Goal: Feedback & Contribution: Contribute content

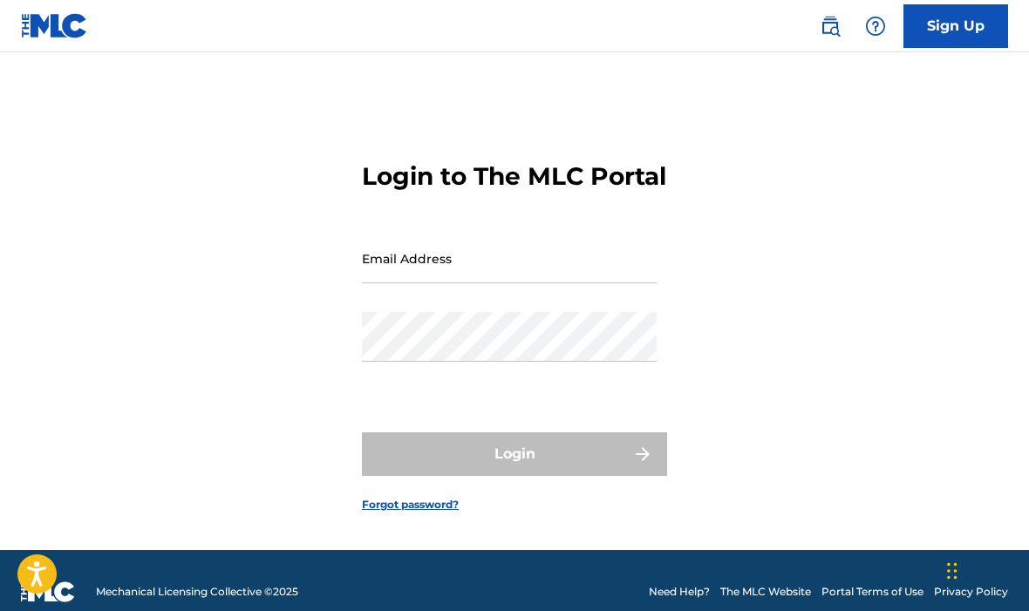
click at [501, 283] on input "Email Address" at bounding box center [509, 259] width 295 height 50
type input "T"
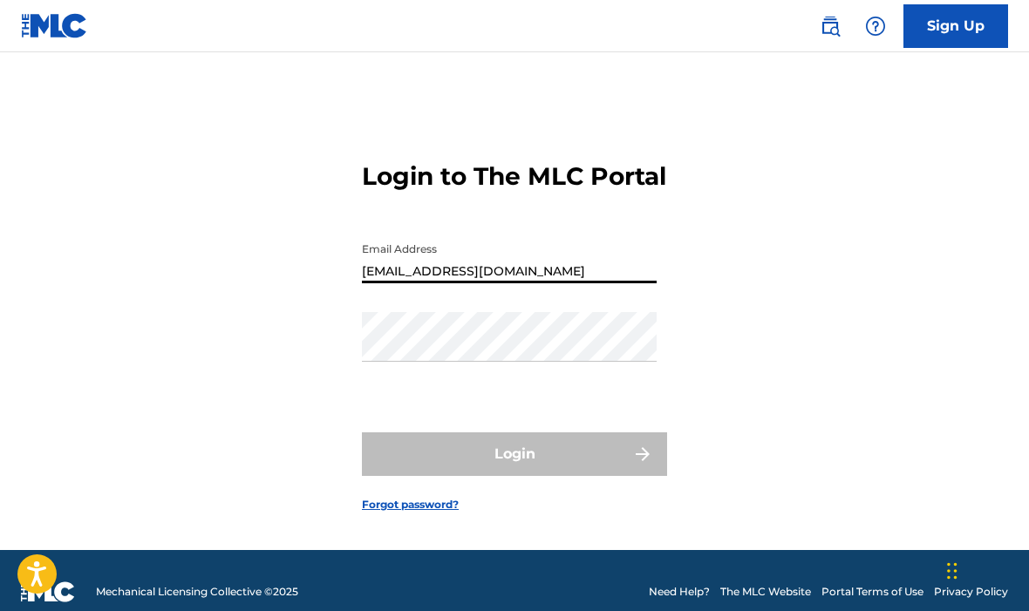
type input "[EMAIL_ADDRESS][DOMAIN_NAME]"
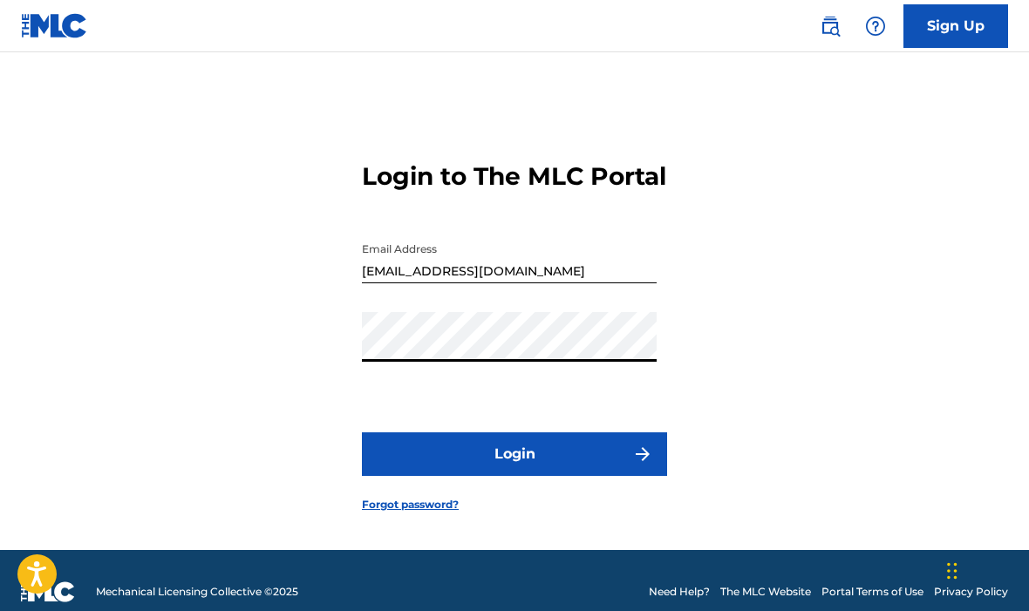
click at [585, 476] on button "Login" at bounding box center [514, 455] width 305 height 44
click at [570, 476] on button "Login" at bounding box center [514, 455] width 305 height 44
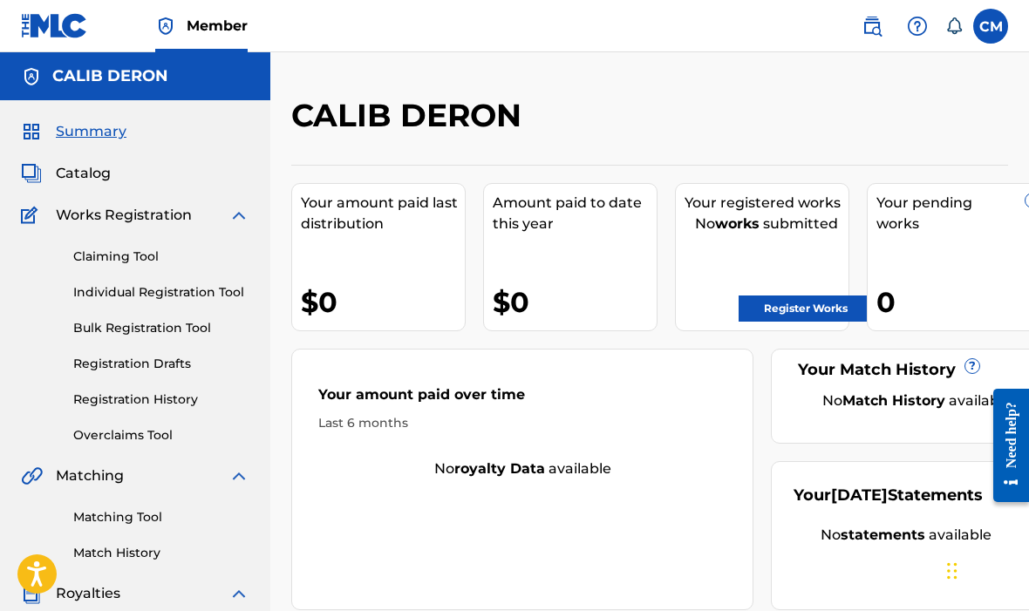
click at [99, 163] on span "Catalog" at bounding box center [83, 173] width 55 height 21
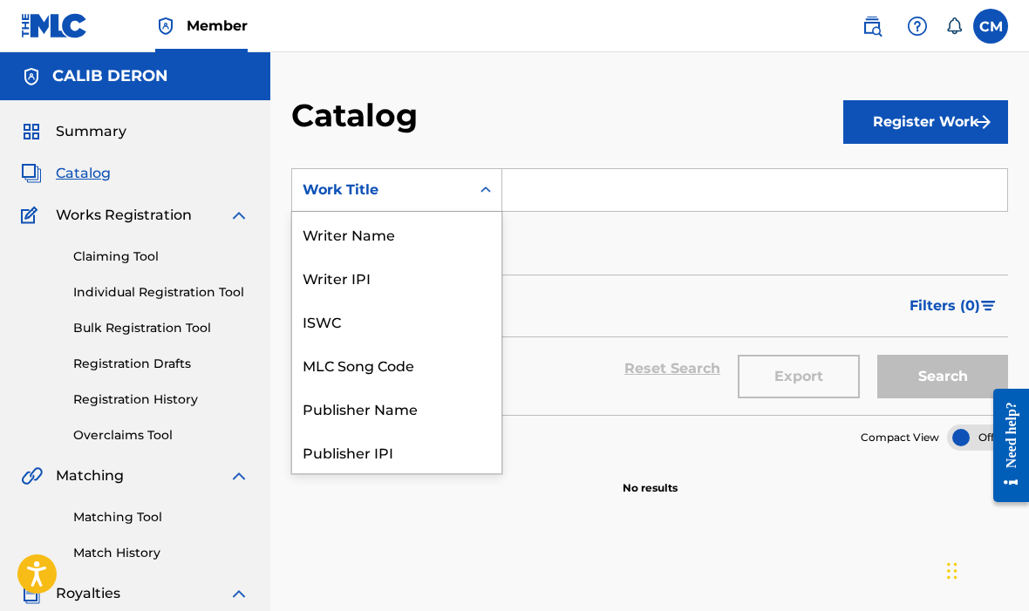
scroll to position [262, 0]
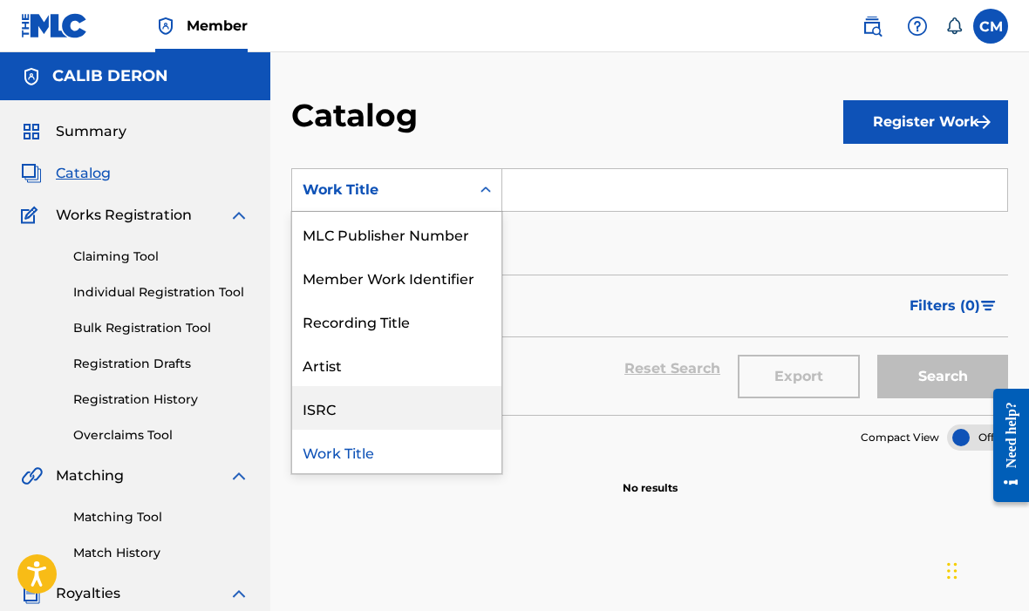
click at [361, 415] on div "ISRC" at bounding box center [396, 408] width 209 height 44
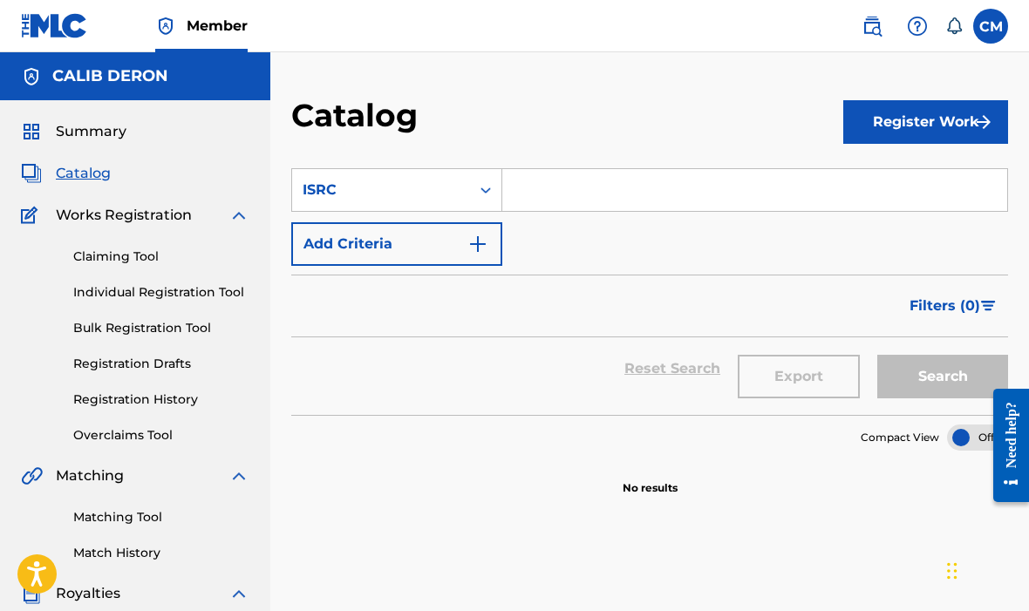
click at [570, 192] on input "Search Form" at bounding box center [754, 190] width 505 height 42
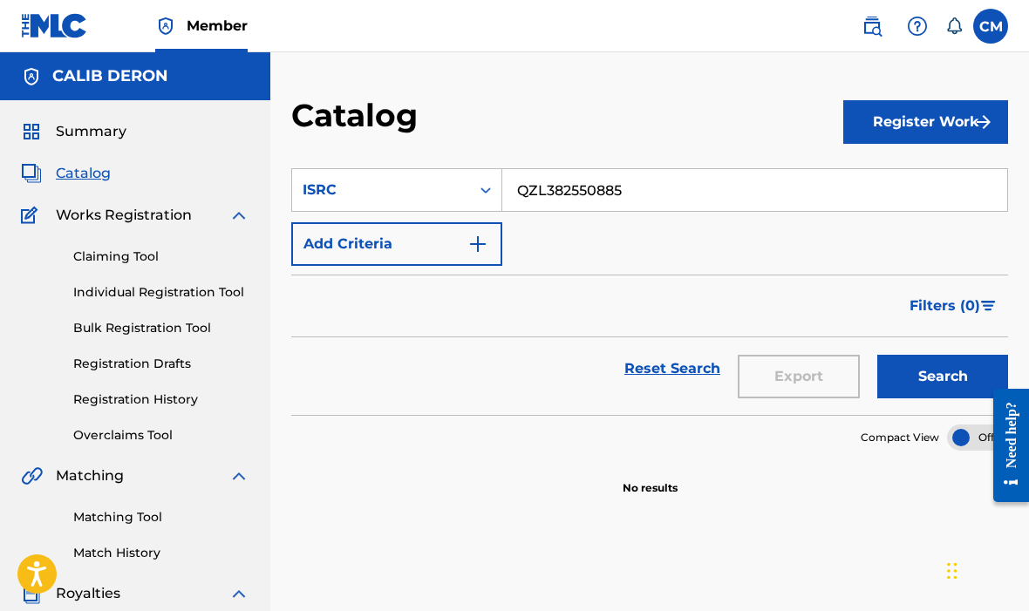
type input "QZL382550885"
click at [474, 245] on img "Search Form" at bounding box center [477, 244] width 21 height 21
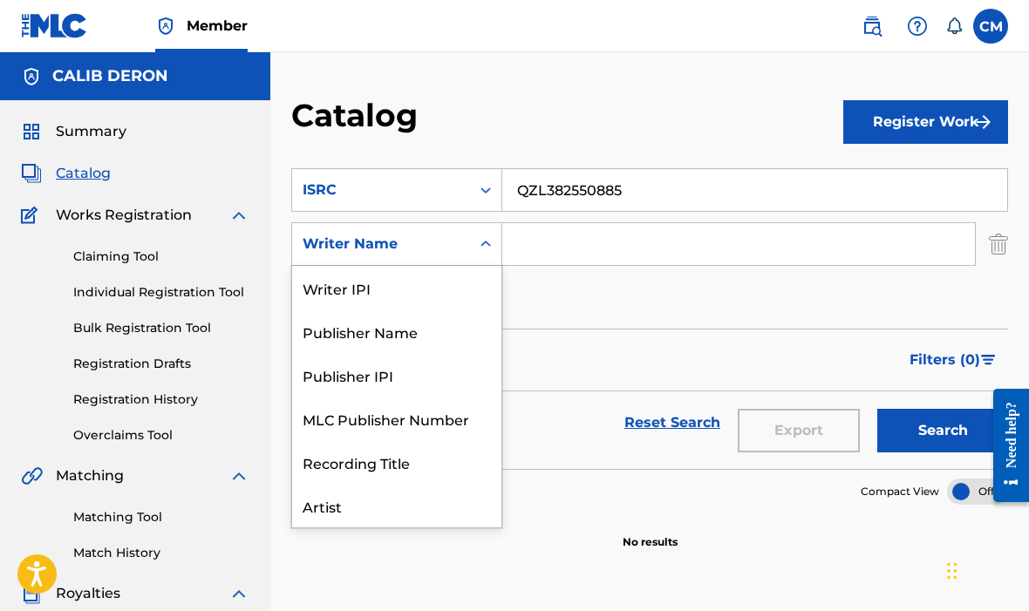
scroll to position [44, 0]
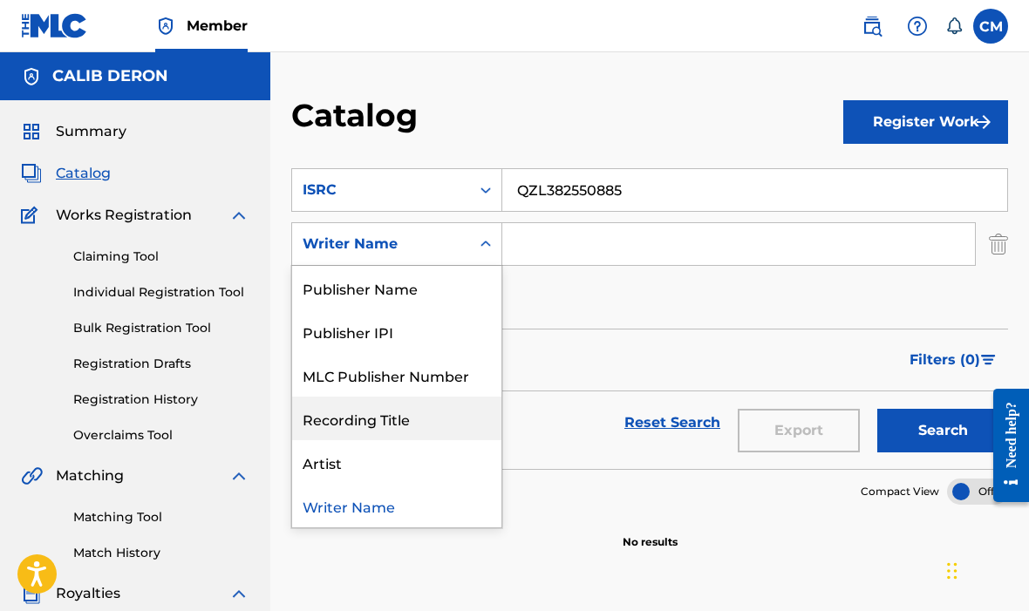
click at [408, 424] on div "Recording Title" at bounding box center [396, 419] width 209 height 44
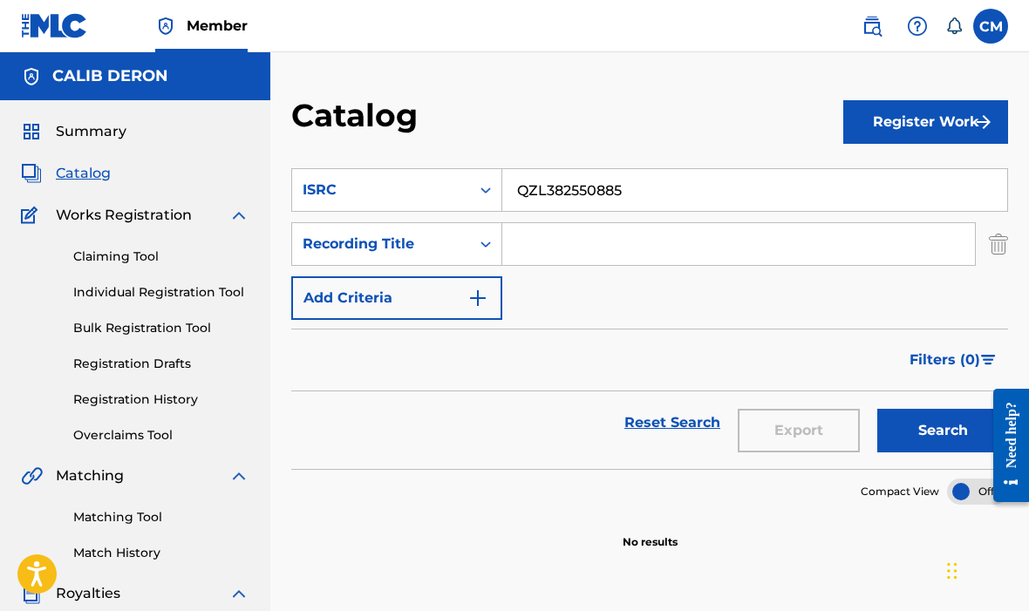
click at [564, 262] on input "Search Form" at bounding box center [738, 244] width 473 height 42
type input "Lombardy Party"
click at [940, 447] on button "Search" at bounding box center [942, 431] width 131 height 44
click at [473, 303] on img "Search Form" at bounding box center [477, 298] width 21 height 21
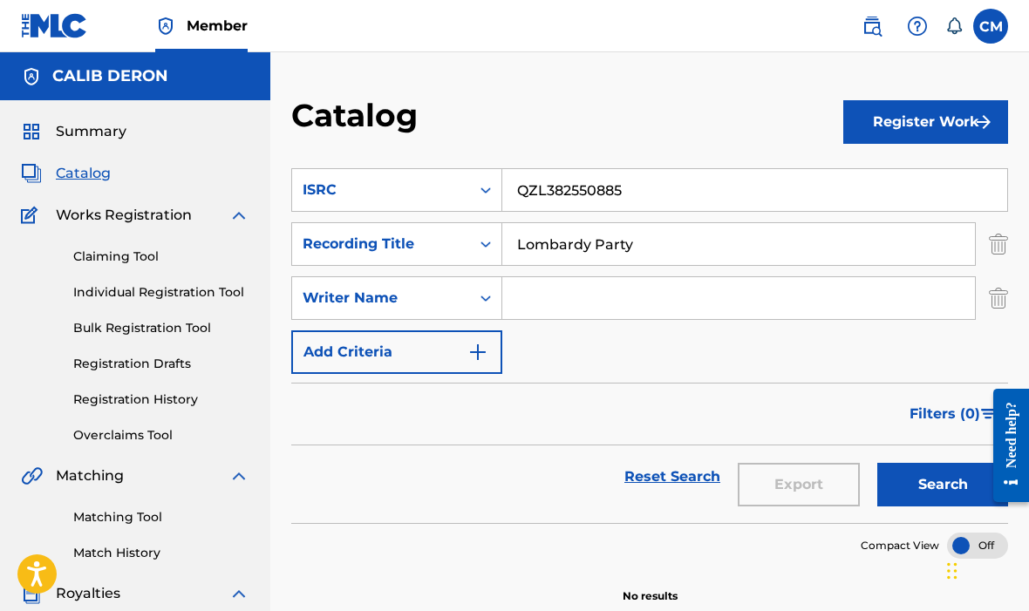
click at [606, 299] on input "Search Form" at bounding box center [738, 298] width 473 height 42
click at [577, 309] on input "Search Form" at bounding box center [738, 298] width 473 height 42
type input "CalibDeron1988"
click at [950, 127] on button "Register Work" at bounding box center [925, 122] width 165 height 44
click at [921, 180] on link "Individual" at bounding box center [925, 179] width 165 height 42
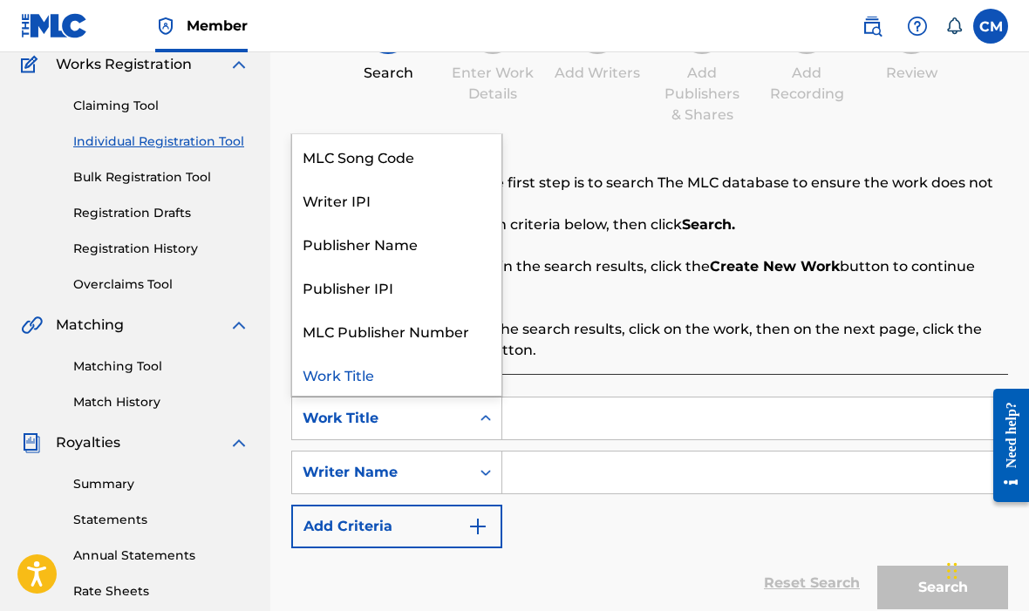
scroll to position [154, 0]
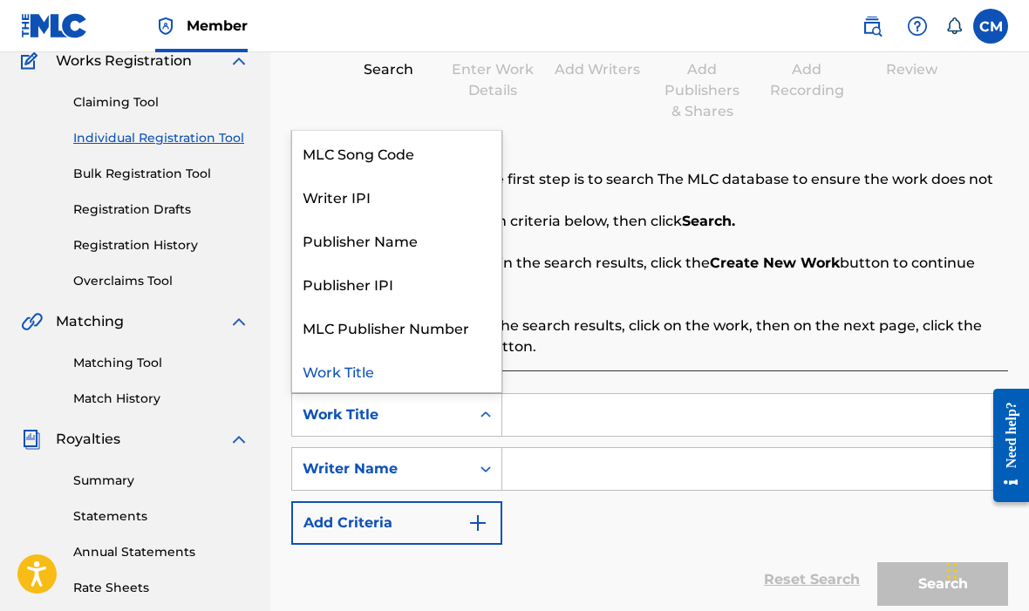
click at [405, 202] on div "Writer IPI" at bounding box center [396, 196] width 209 height 44
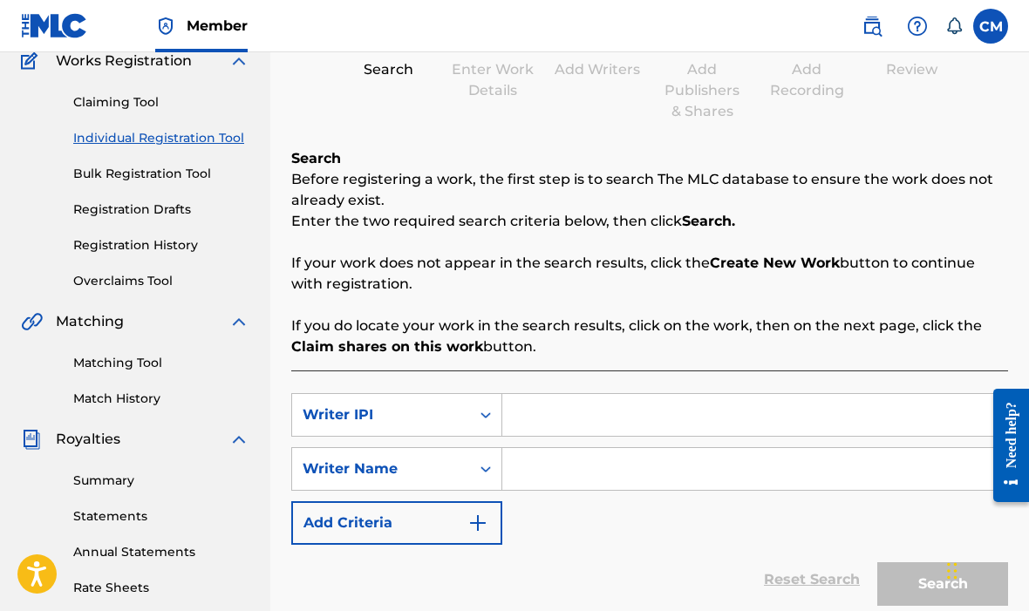
click at [592, 426] on input "Search Form" at bounding box center [754, 415] width 505 height 42
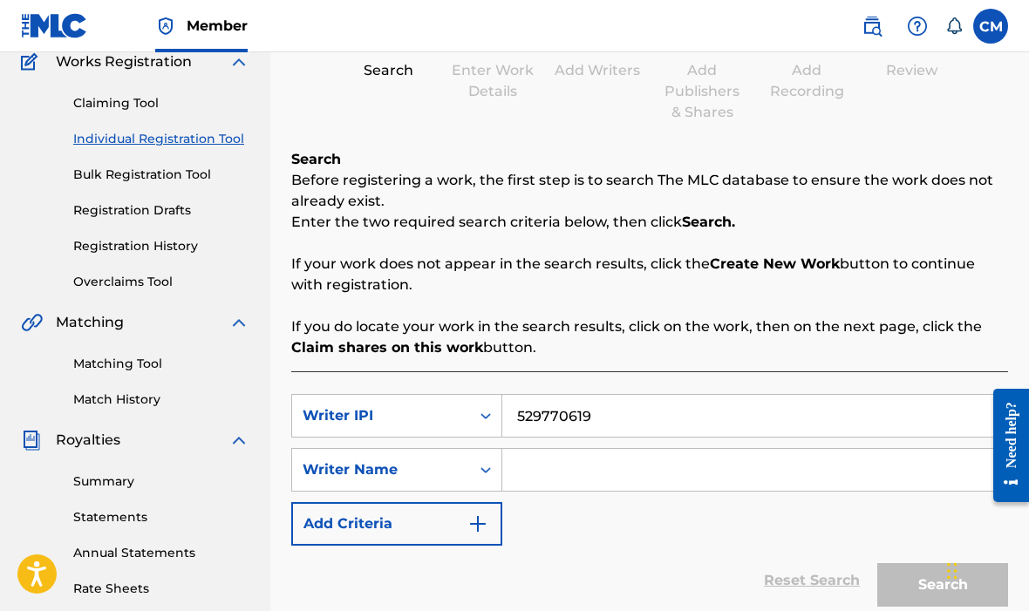
type input "529770619"
click at [548, 475] on input "Search Form" at bounding box center [754, 470] width 505 height 42
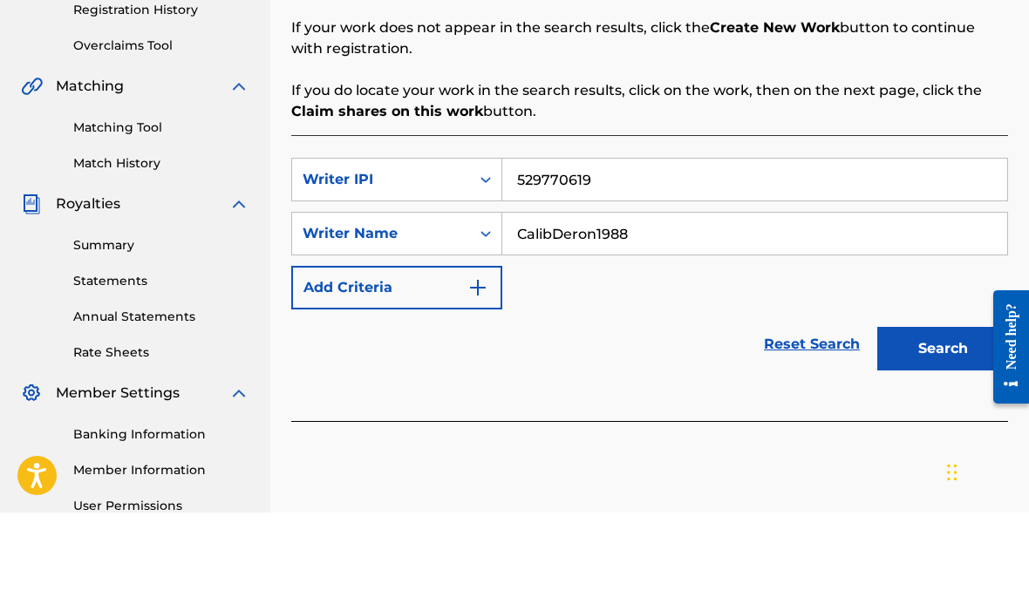
scroll to position [292, 0]
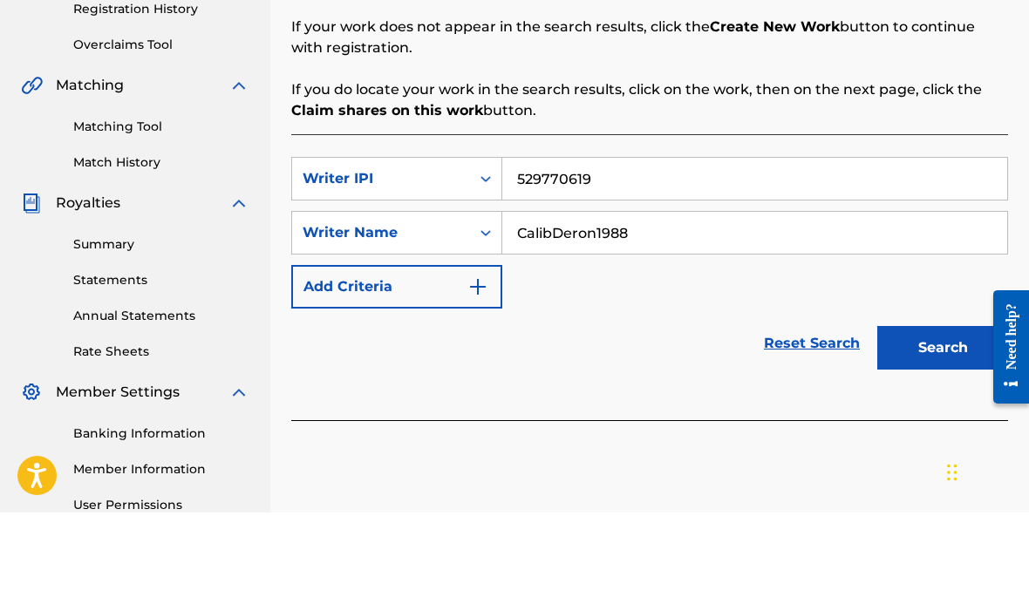
type input "CalibDeron1988"
click at [941, 425] on button "Search" at bounding box center [942, 447] width 131 height 44
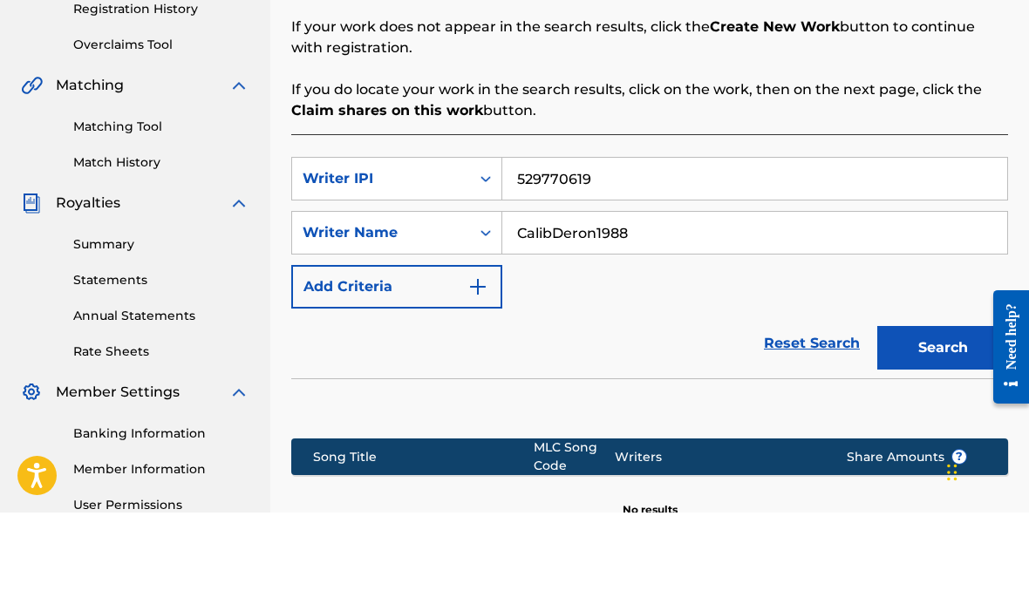
scroll to position [391, 0]
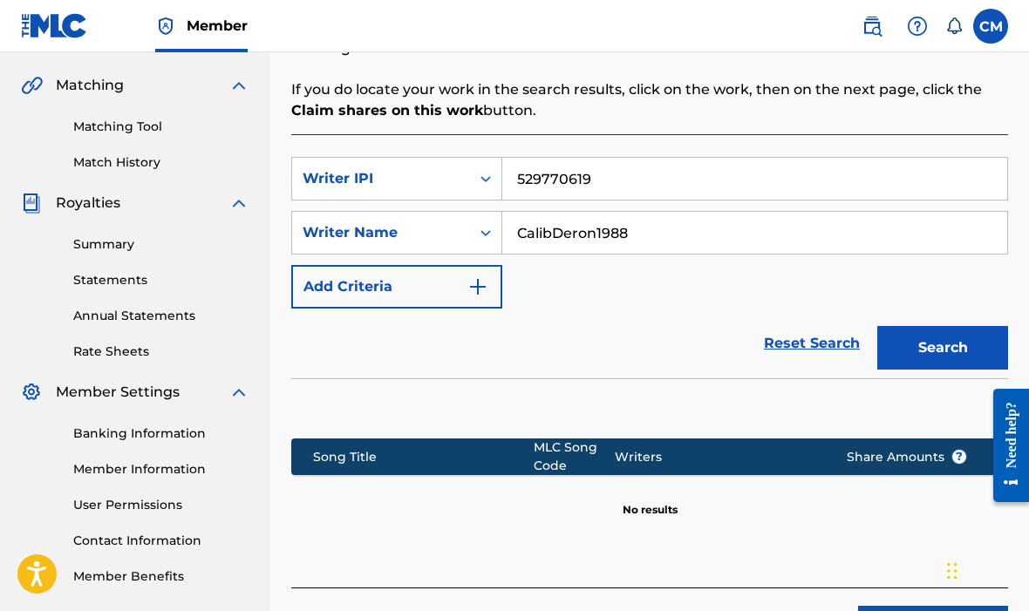
click at [479, 295] on img "Search Form" at bounding box center [477, 286] width 21 height 21
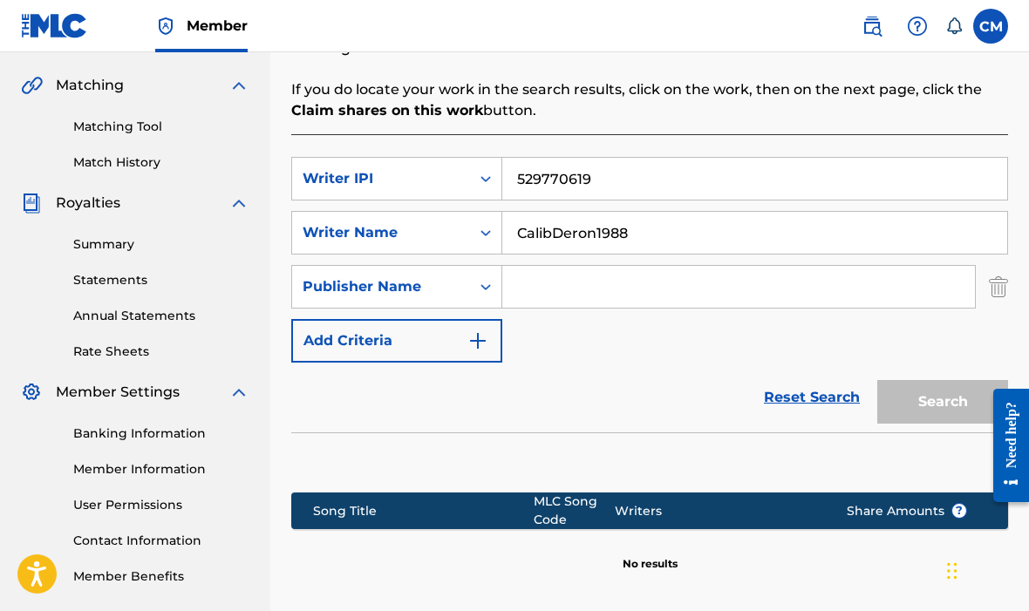
click at [555, 286] on input "Search Form" at bounding box center [738, 287] width 473 height 42
type input "CalibDeron"
click at [964, 394] on button "Search" at bounding box center [942, 402] width 131 height 44
click at [962, 412] on button "Search" at bounding box center [942, 402] width 131 height 44
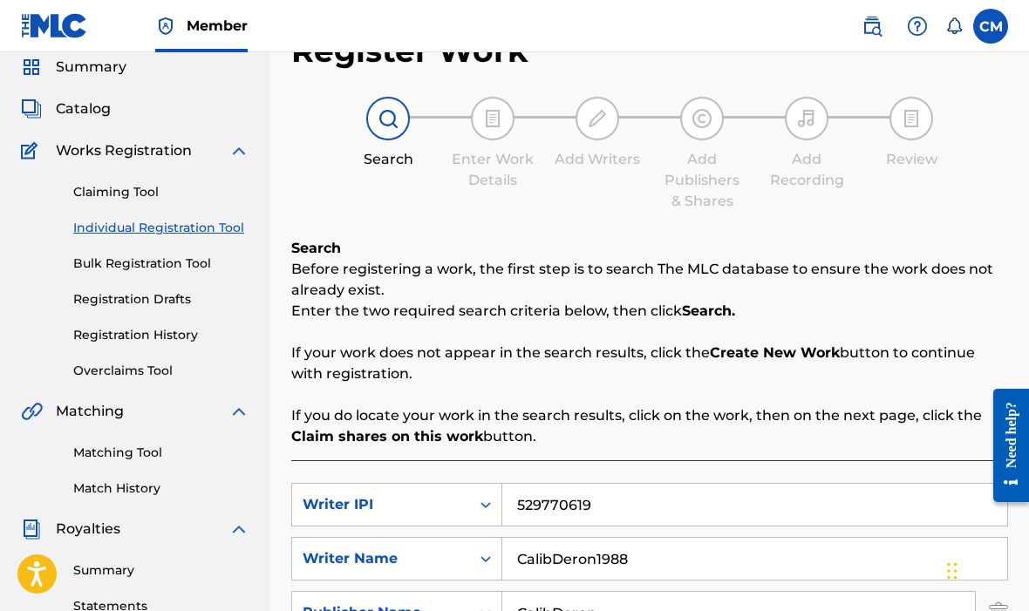
scroll to position [137, 0]
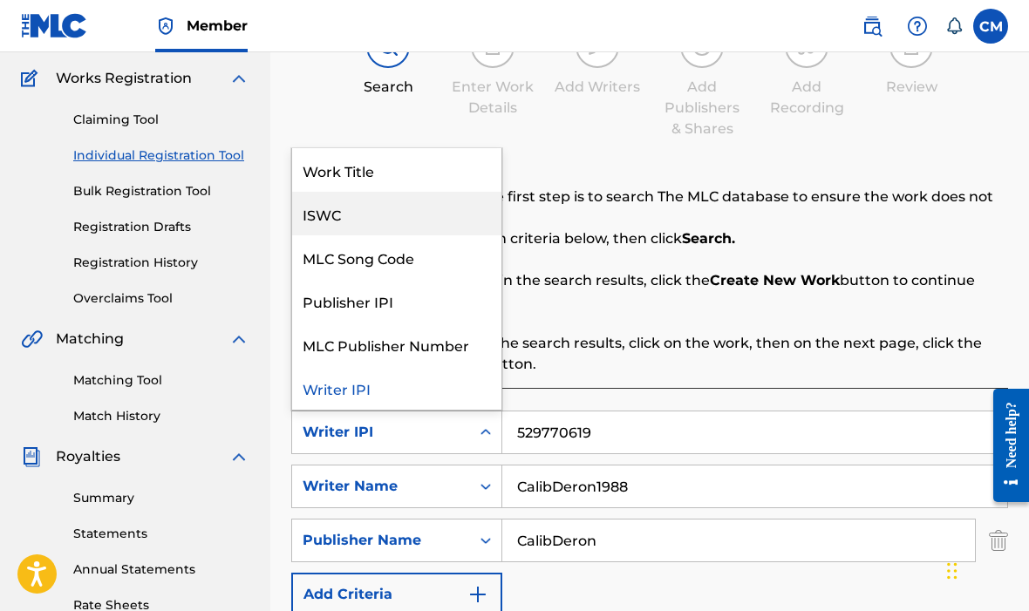
click at [389, 217] on div "ISWC" at bounding box center [396, 214] width 209 height 44
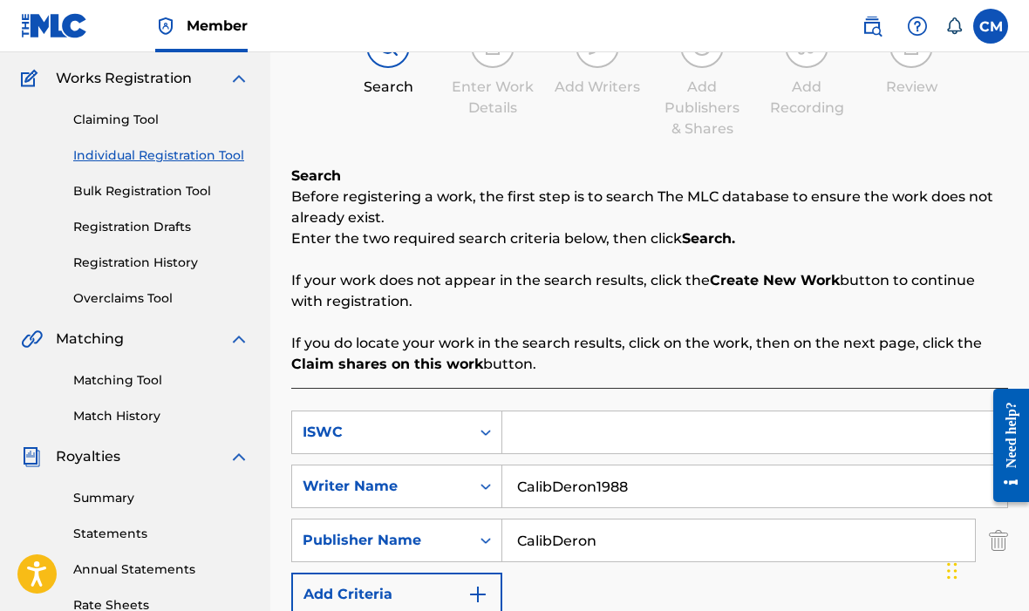
click at [569, 425] on input "Search Form" at bounding box center [754, 433] width 505 height 42
click at [548, 438] on input "Search Form" at bounding box center [754, 433] width 505 height 42
paste input "T3305053236"
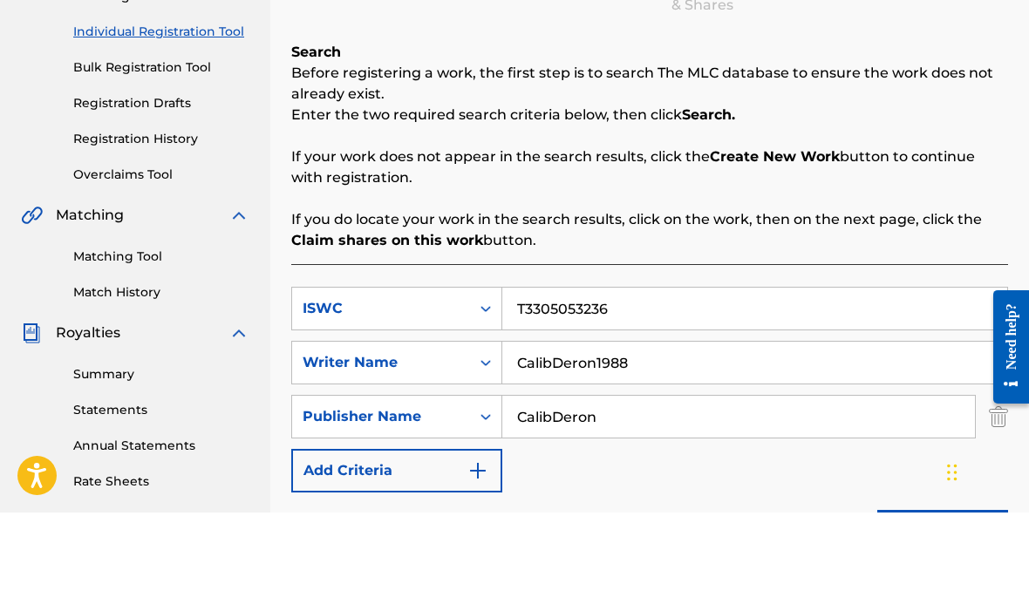
scroll to position [171, 0]
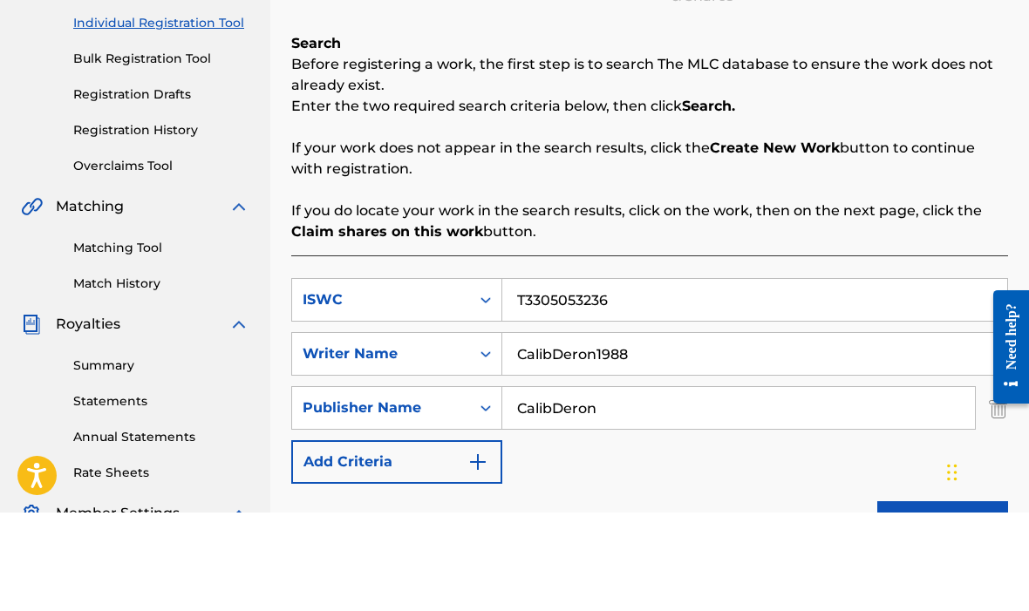
type input "T3305053236"
click at [922, 600] on button "Search" at bounding box center [942, 622] width 131 height 44
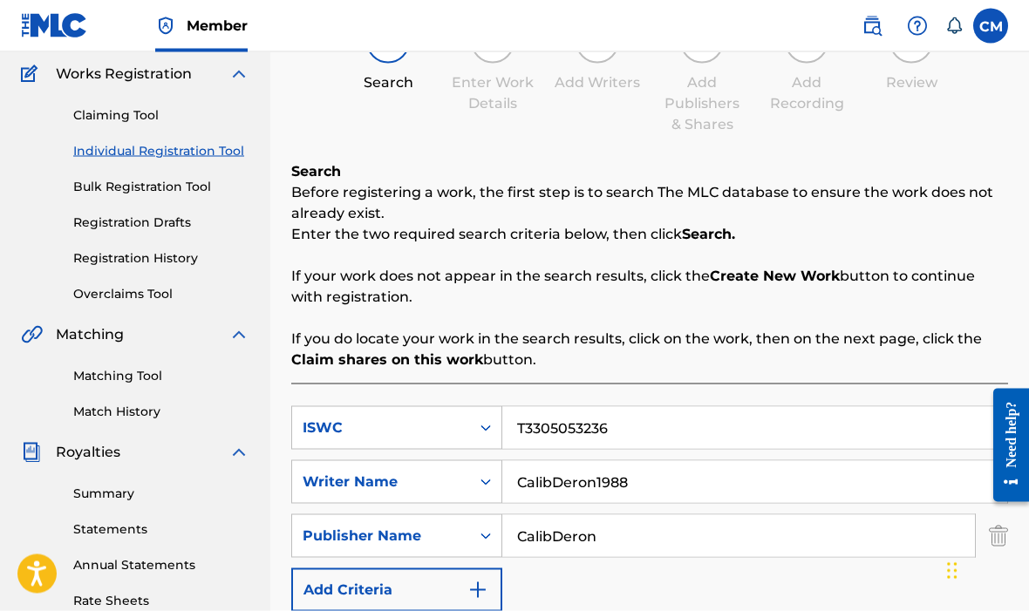
scroll to position [143, 0]
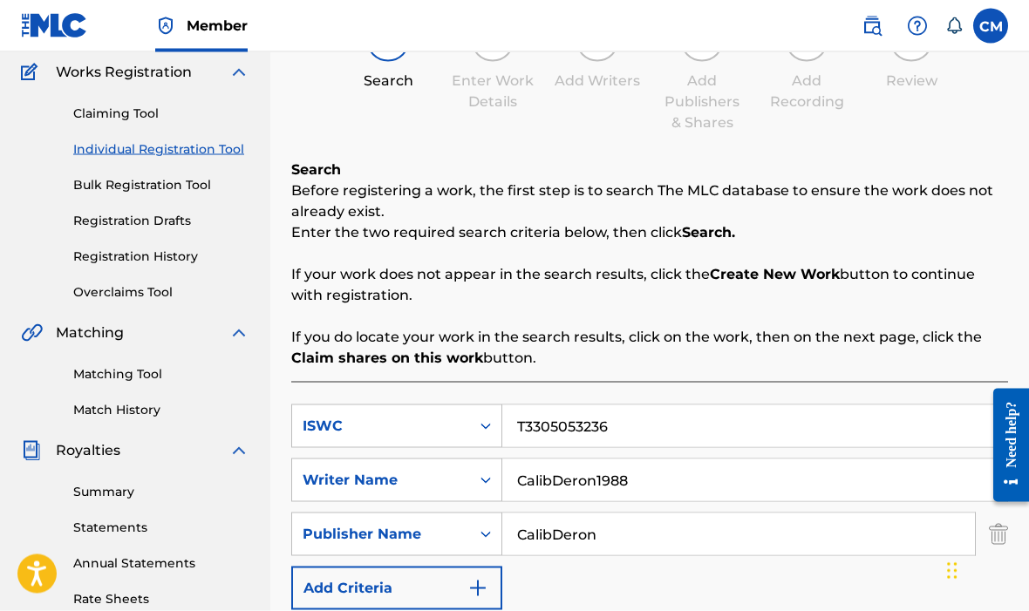
click at [630, 487] on input "CalibDeron1988" at bounding box center [754, 481] width 505 height 42
type input "C"
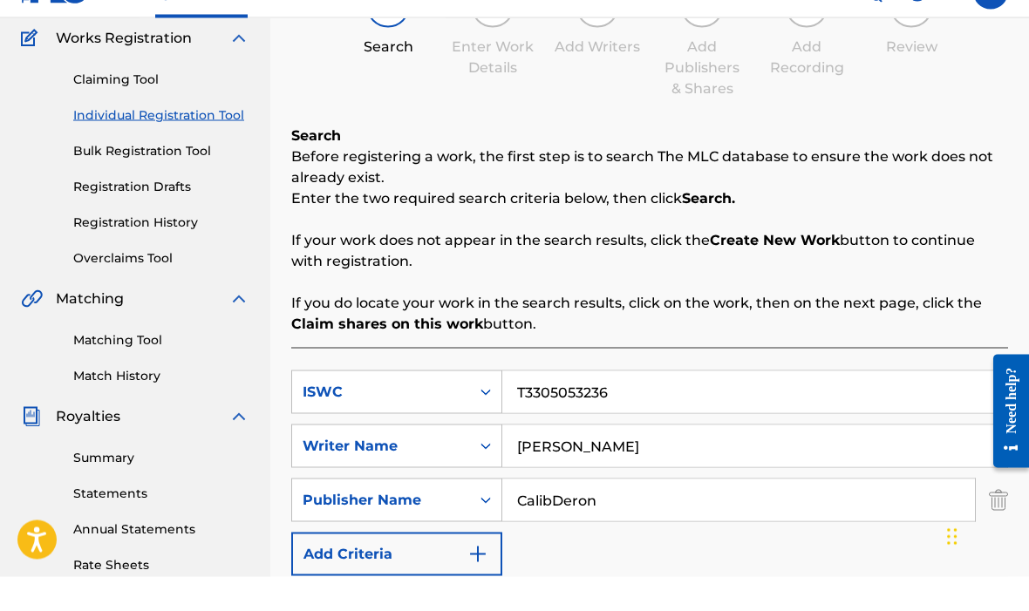
scroll to position [227, 0]
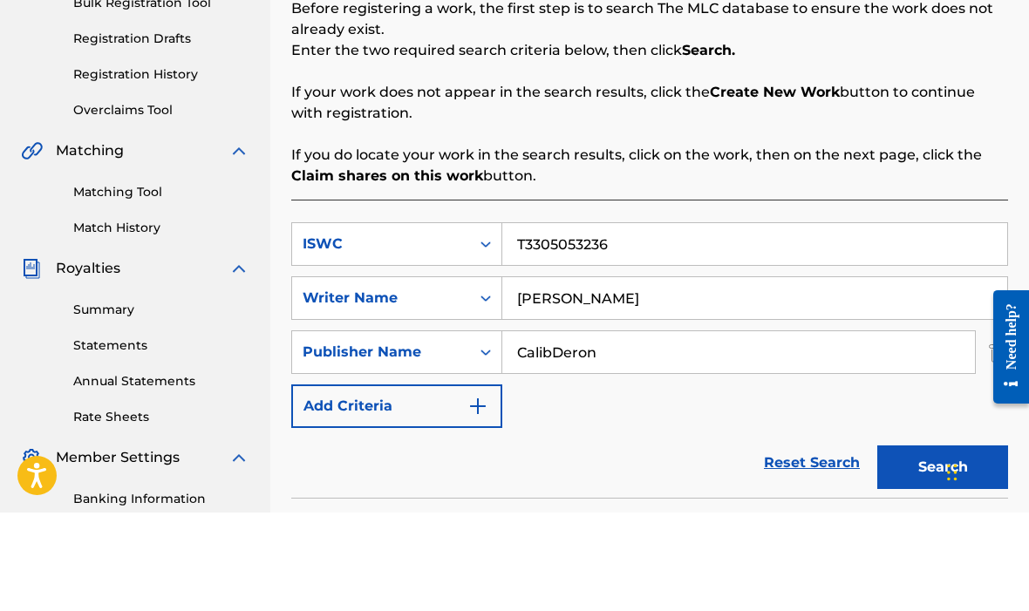
type input "[PERSON_NAME]"
click at [947, 544] on button "Search" at bounding box center [942, 566] width 131 height 44
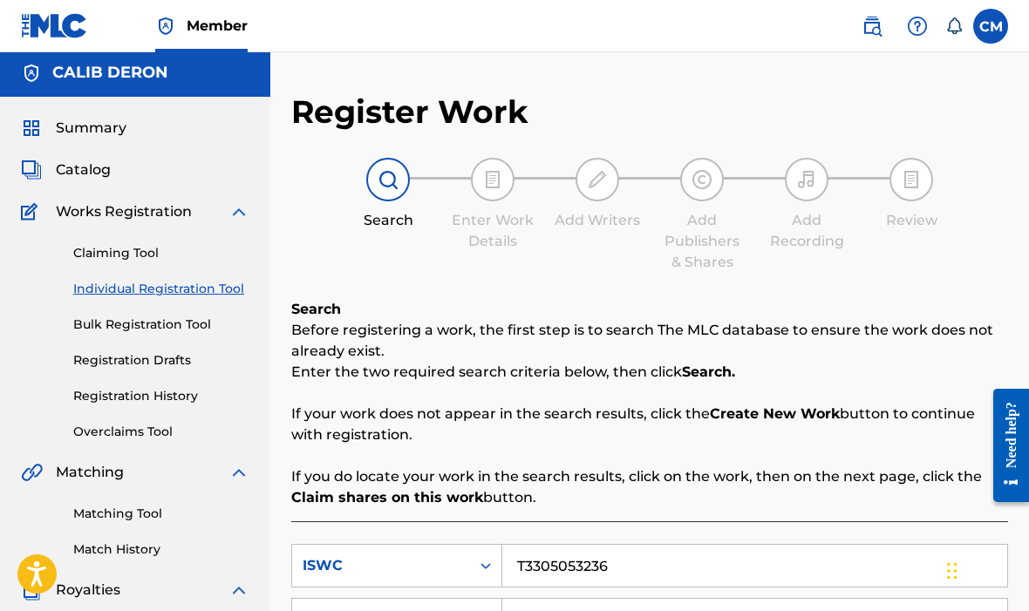
scroll to position [0, 0]
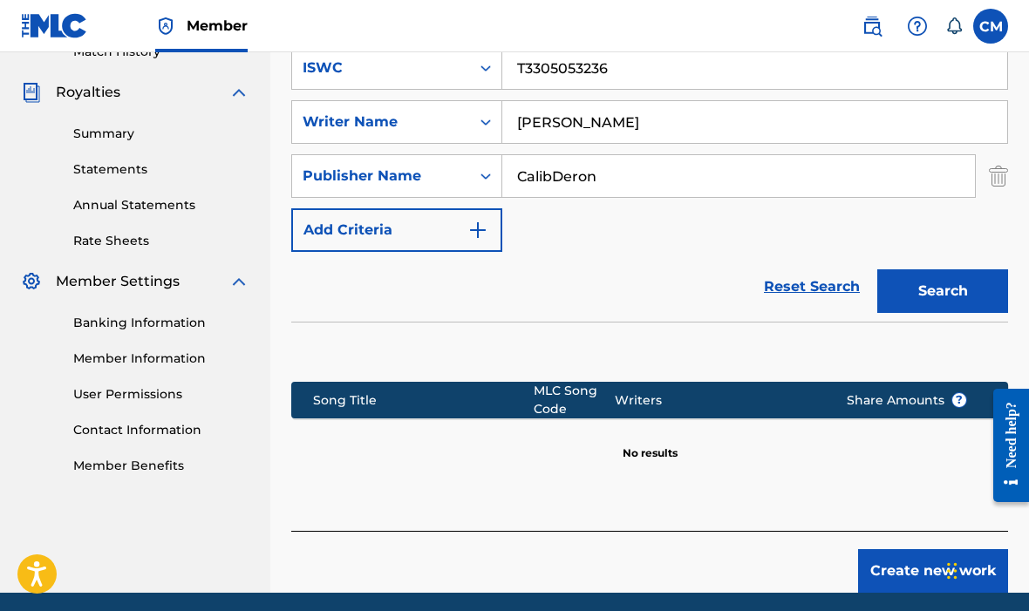
click at [930, 570] on button "Create new work" at bounding box center [933, 571] width 150 height 44
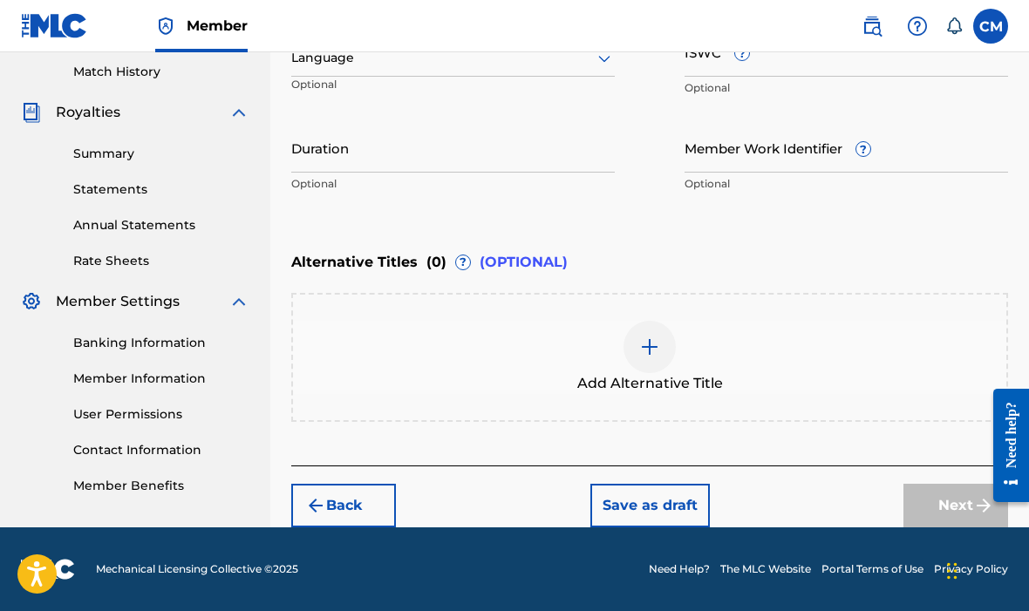
scroll to position [416, 0]
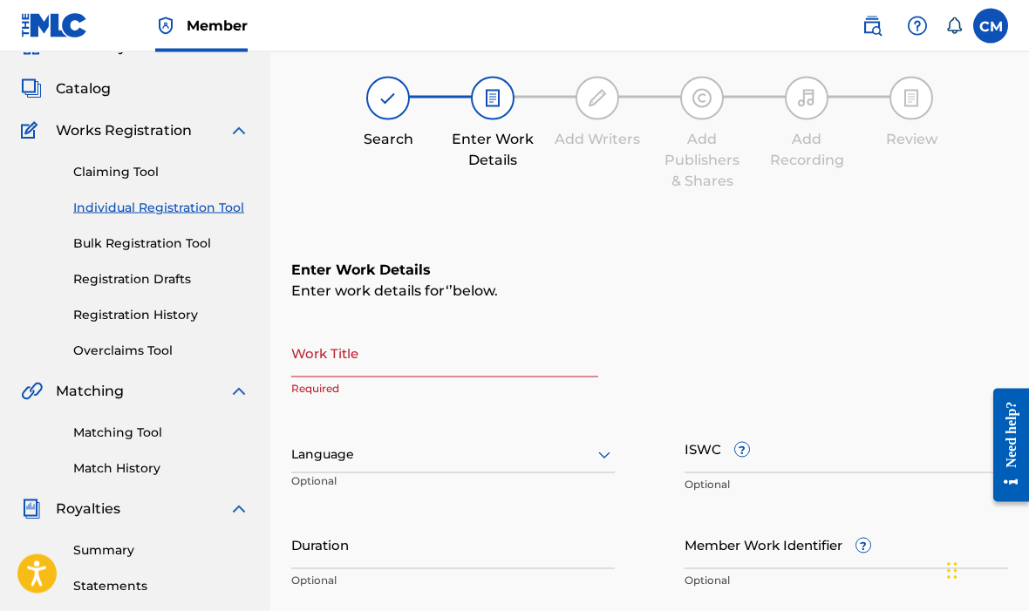
click at [382, 346] on input "Work Title" at bounding box center [444, 353] width 307 height 50
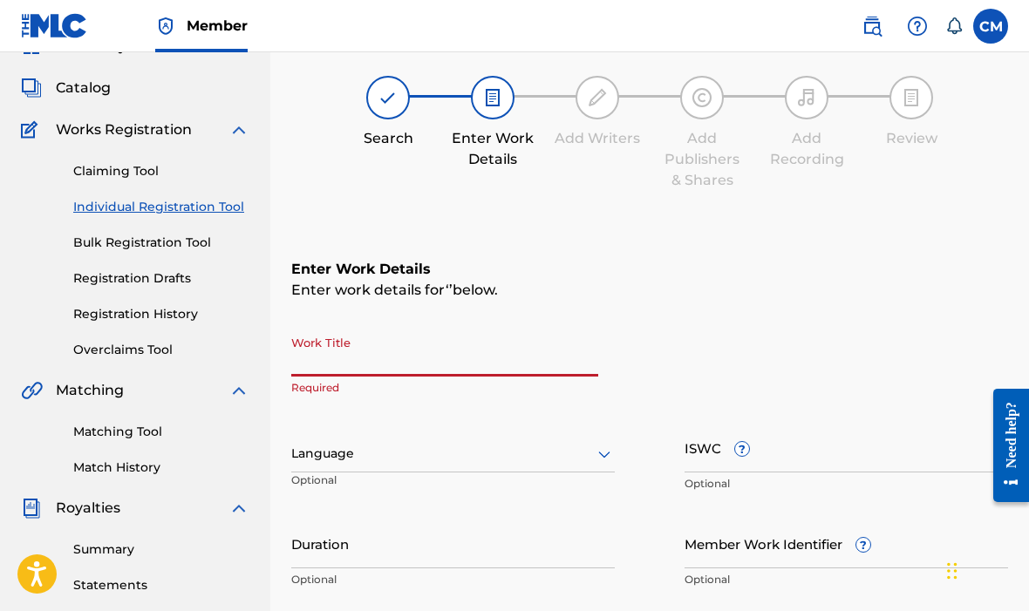
scroll to position [85, 0]
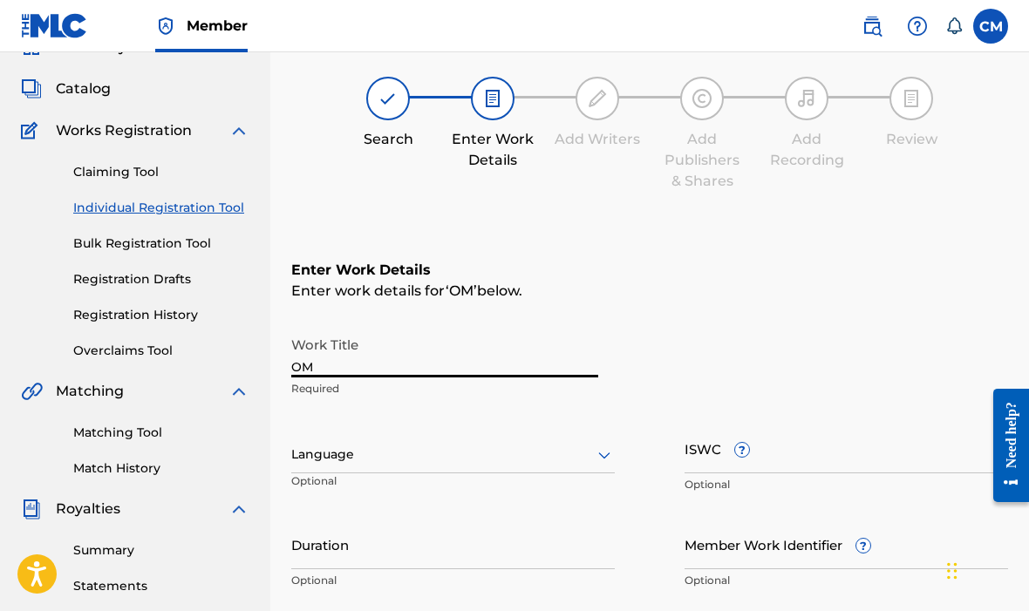
type input "O"
click at [386, 360] on input "LOMBAF" at bounding box center [444, 353] width 307 height 50
type input "L"
type input "BETTER"
click at [615, 455] on div "Work Title BETTER Required Language Optional ISWC ? Optional Duration Optional …" at bounding box center [649, 463] width 717 height 270
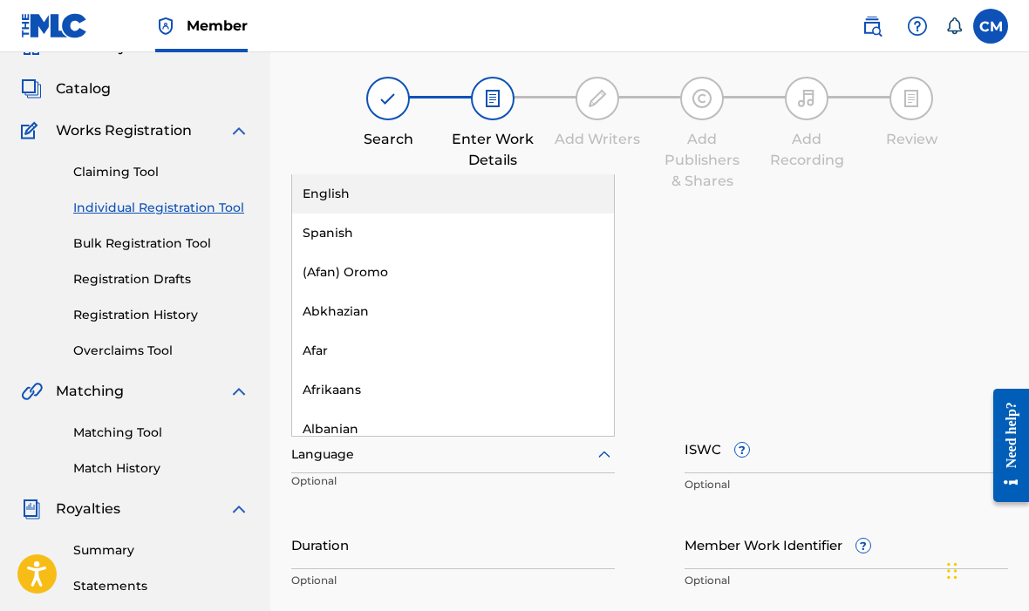
scroll to position [0, 0]
click at [523, 201] on div "English" at bounding box center [453, 193] width 322 height 39
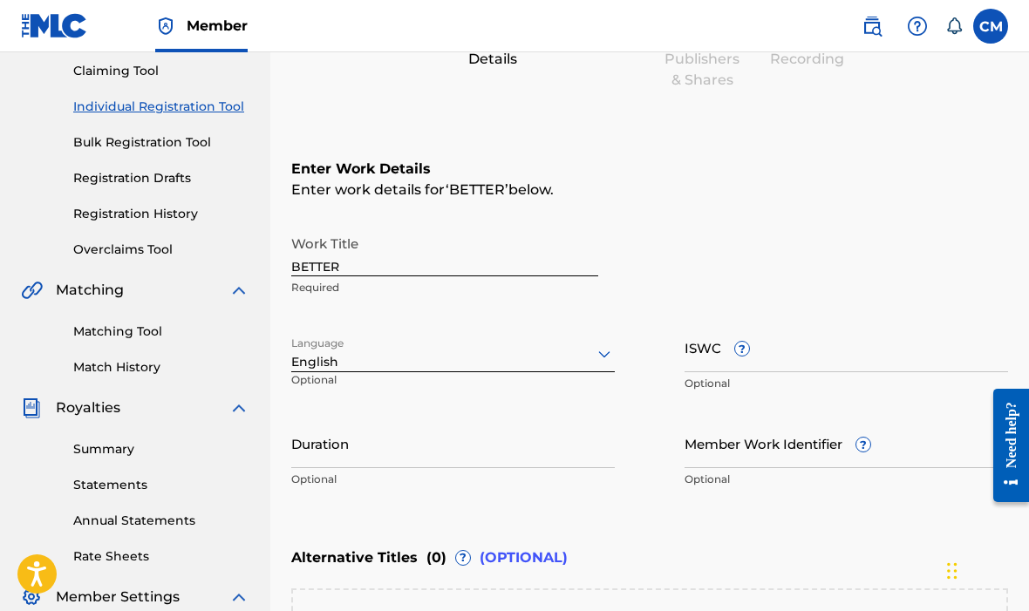
click at [746, 347] on span "?" at bounding box center [742, 349] width 14 height 14
click at [746, 347] on input "ISWC ?" at bounding box center [847, 348] width 324 height 50
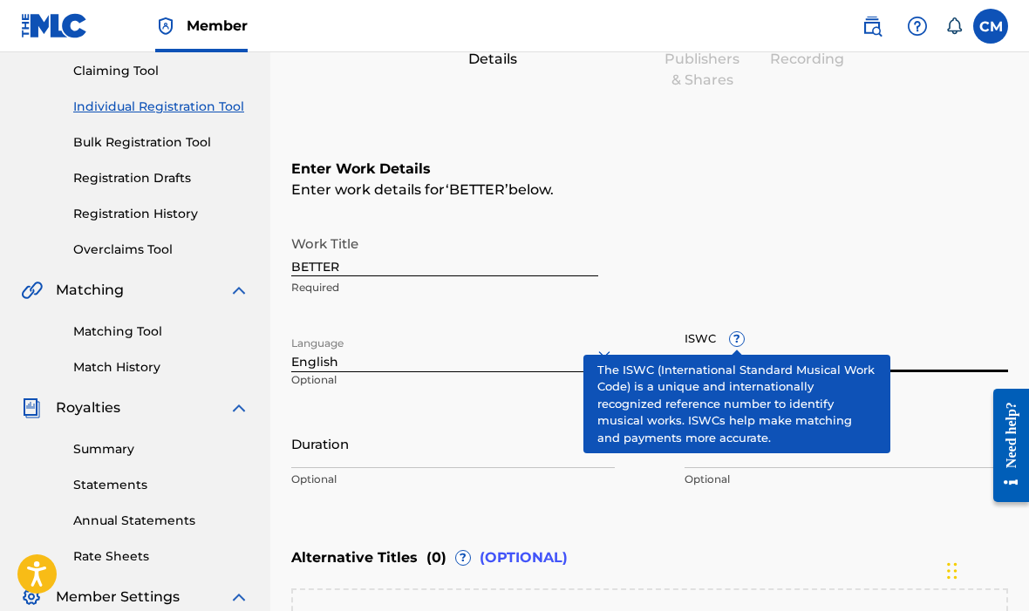
scroll to position [185, 0]
click at [773, 331] on input "ISWC ?" at bounding box center [847, 349] width 324 height 50
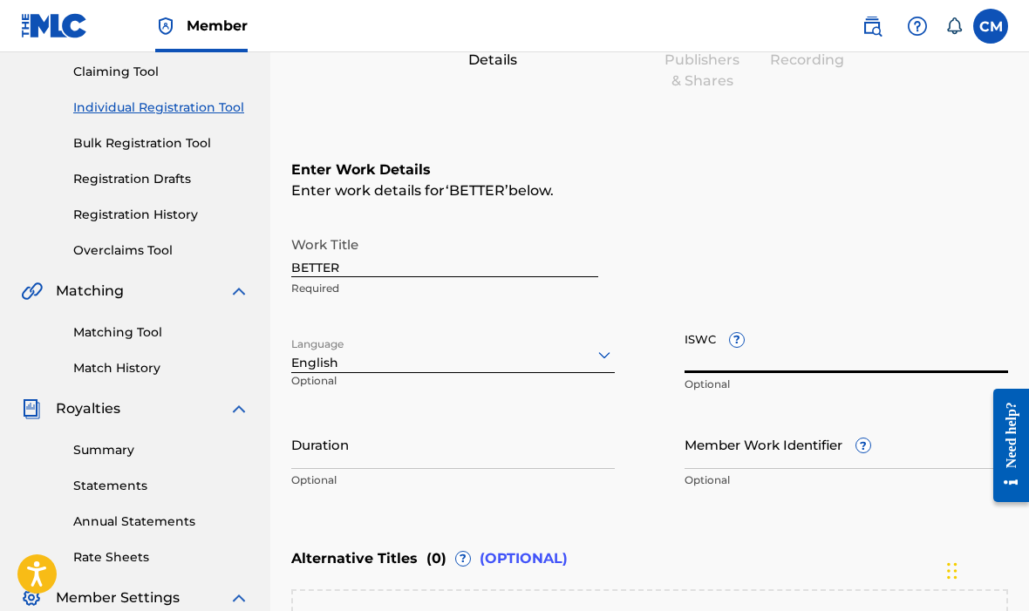
click at [734, 349] on input "ISWC ?" at bounding box center [847, 349] width 324 height 50
click at [725, 357] on input "ISWC ?" at bounding box center [847, 349] width 324 height 50
paste input "T3305053236"
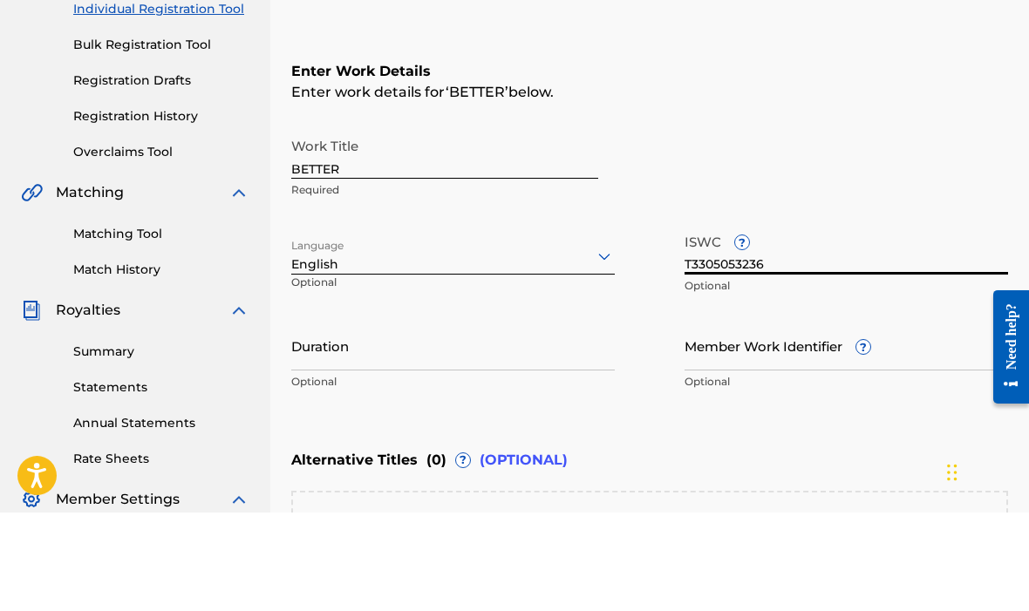
scroll to position [194, 0]
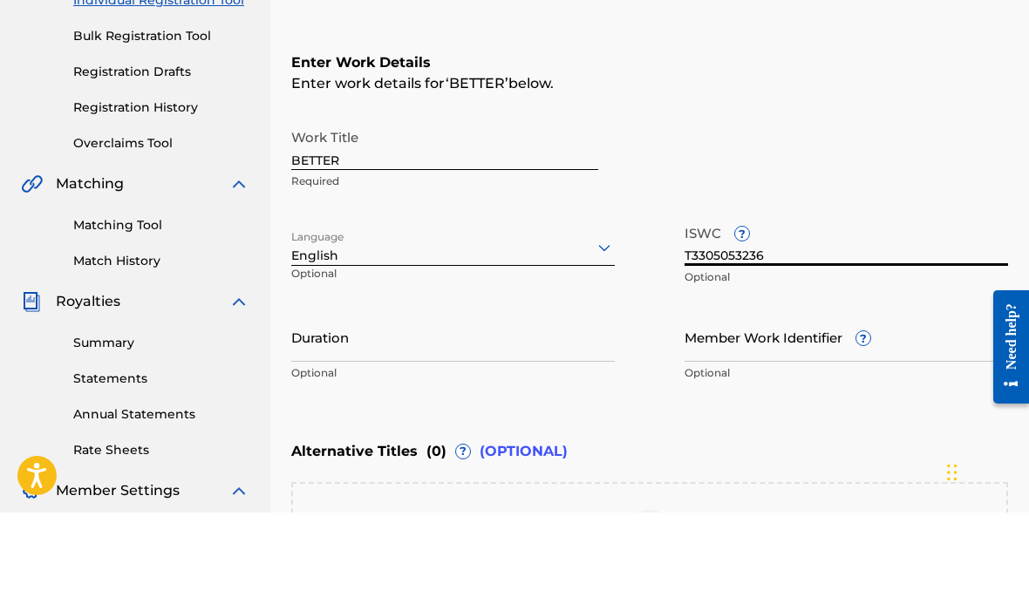
type input "T3305053236"
click at [405, 411] on input "Duration" at bounding box center [453, 436] width 324 height 50
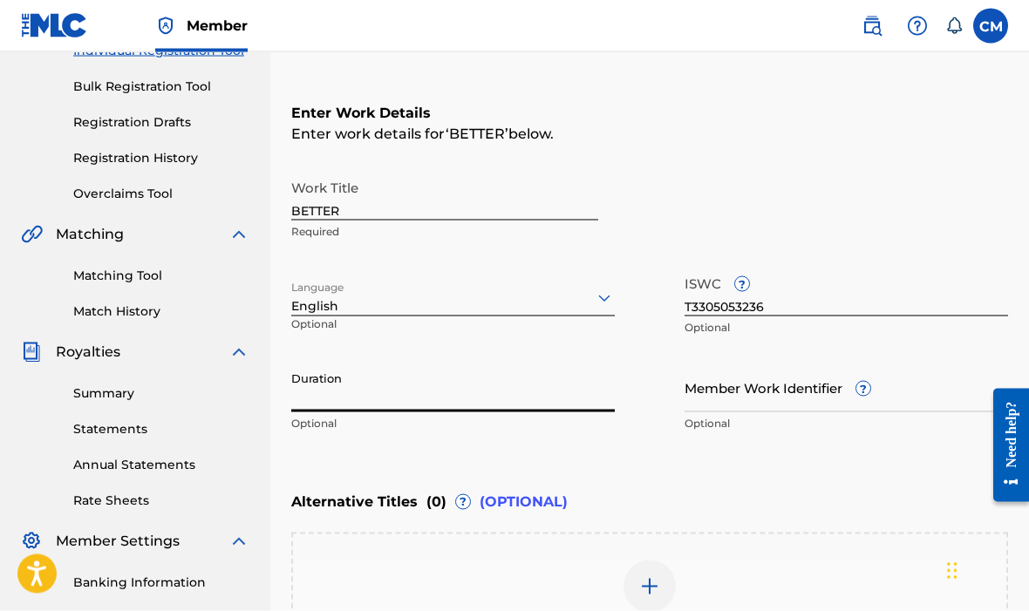
scroll to position [243, 0]
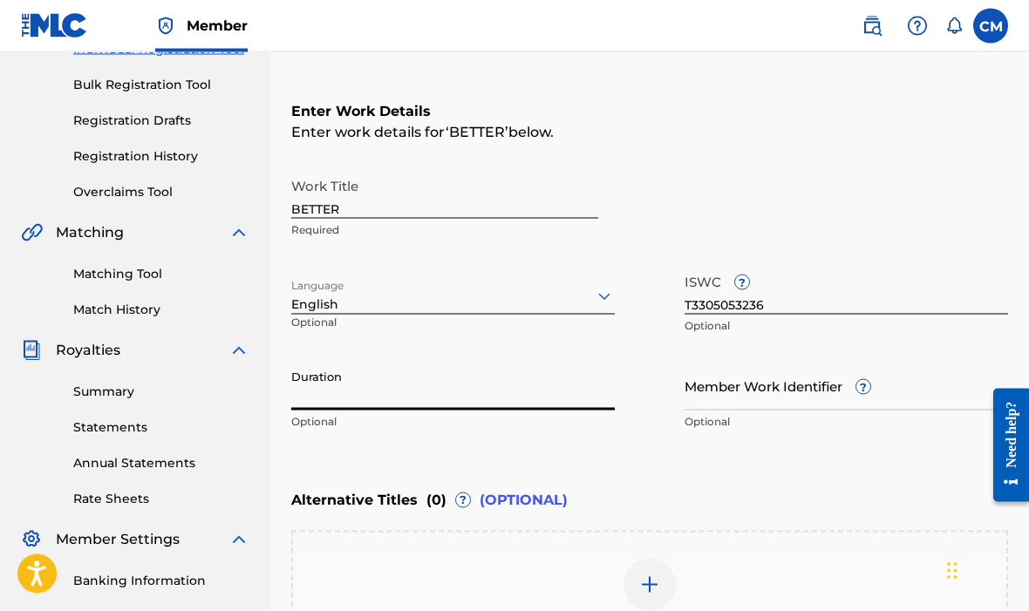
click at [345, 400] on input "Duration" at bounding box center [453, 386] width 324 height 50
type input "03:32"
click at [870, 379] on span "?" at bounding box center [863, 387] width 16 height 16
click at [870, 378] on input "Member Work Identifier ?" at bounding box center [847, 386] width 324 height 50
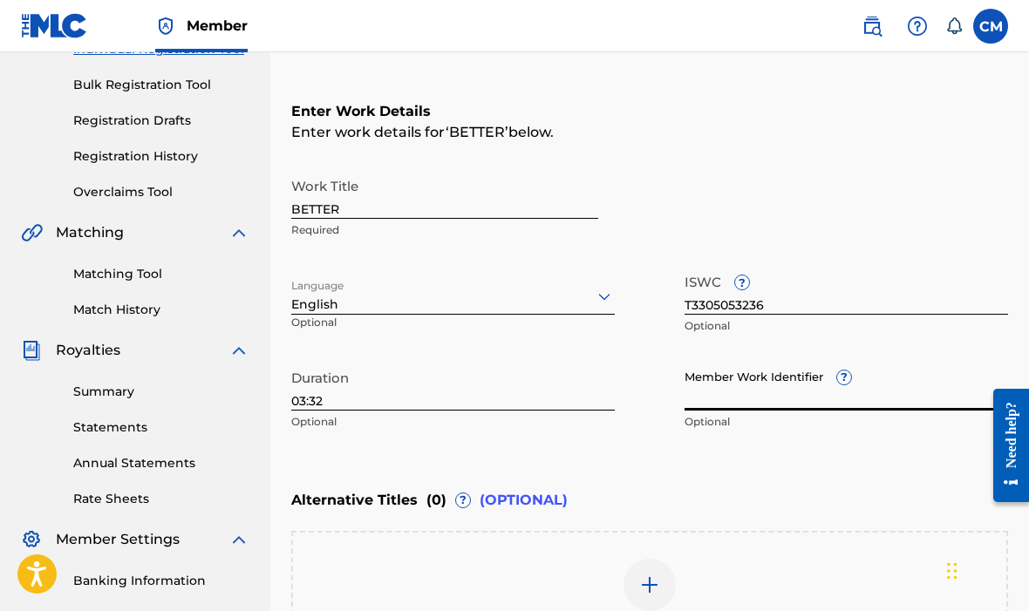
click at [855, 365] on input "Member Work Identifier ?" at bounding box center [847, 386] width 324 height 50
click at [849, 380] on span "?" at bounding box center [844, 378] width 14 height 14
click at [849, 380] on input "Member Work Identifier ?" at bounding box center [847, 386] width 324 height 50
click at [947, 339] on div "ISWC ? T3305053236 Optional" at bounding box center [847, 304] width 324 height 78
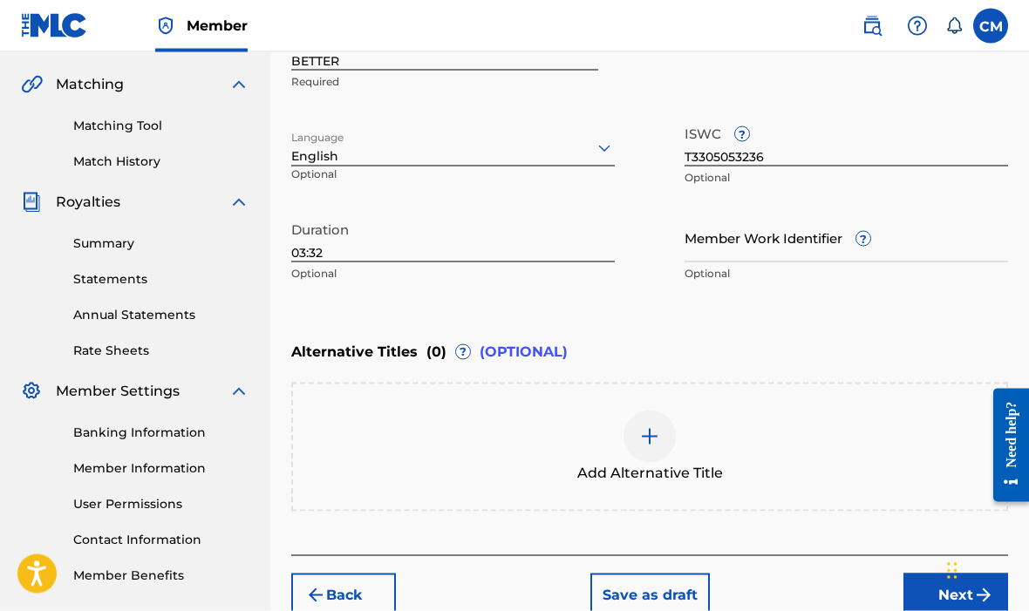
scroll to position [399, 0]
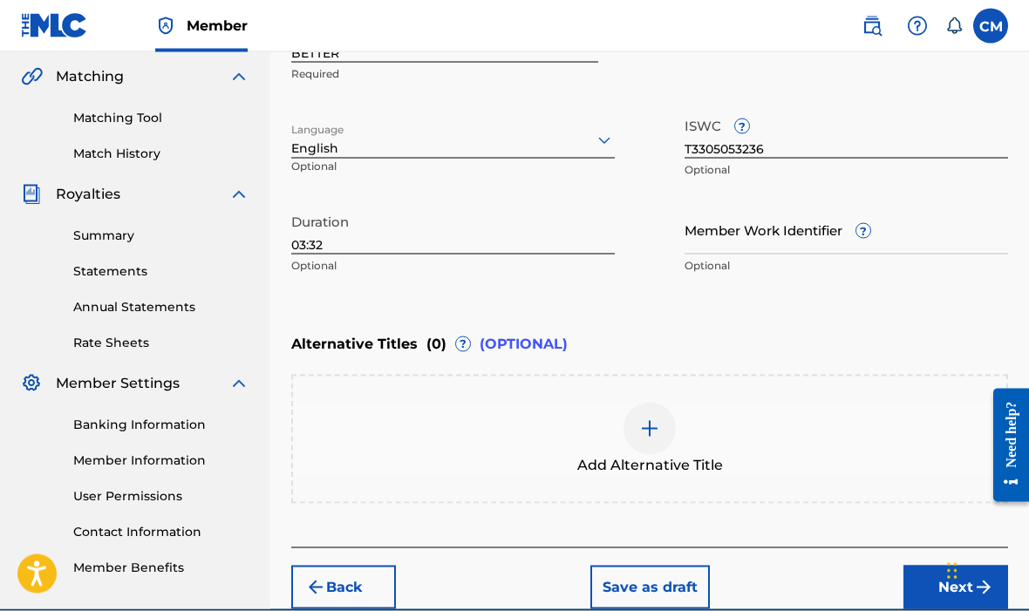
click at [653, 436] on img at bounding box center [649, 429] width 21 height 21
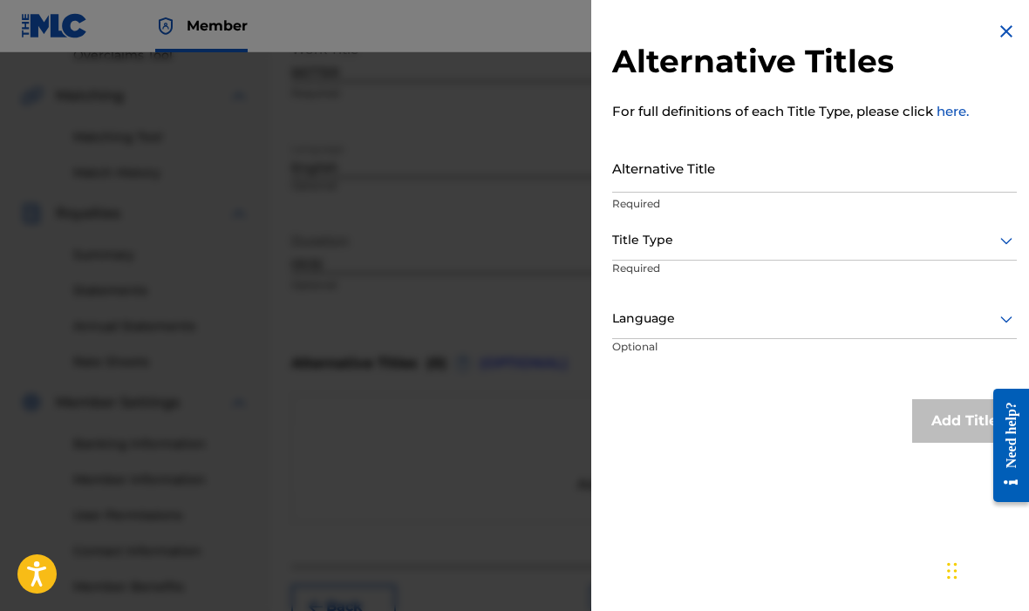
scroll to position [379, 0]
click at [774, 170] on input "Alternative Title" at bounding box center [814, 168] width 405 height 50
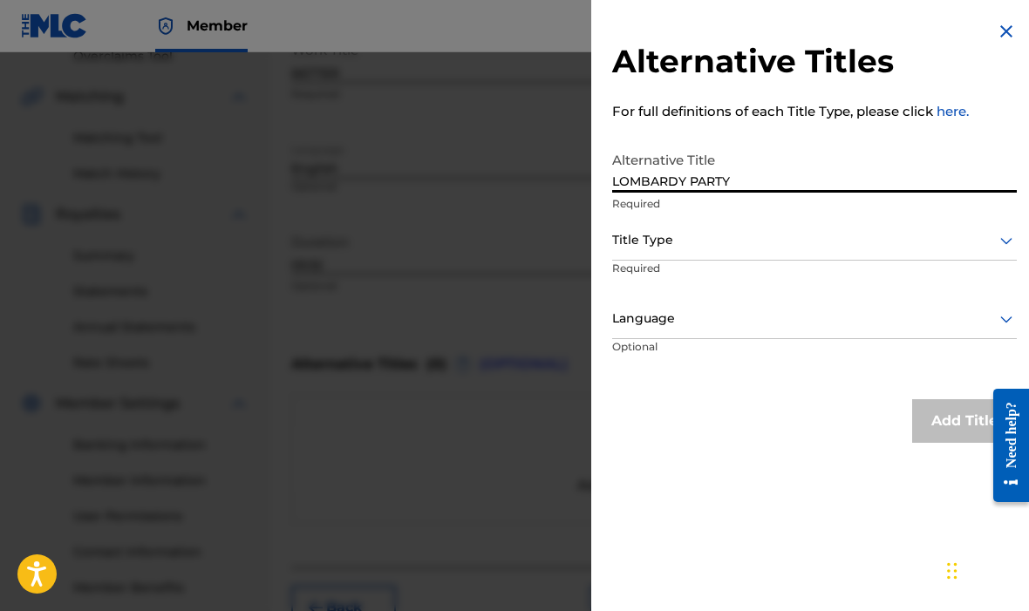
type input "LOMBARDY PARTY"
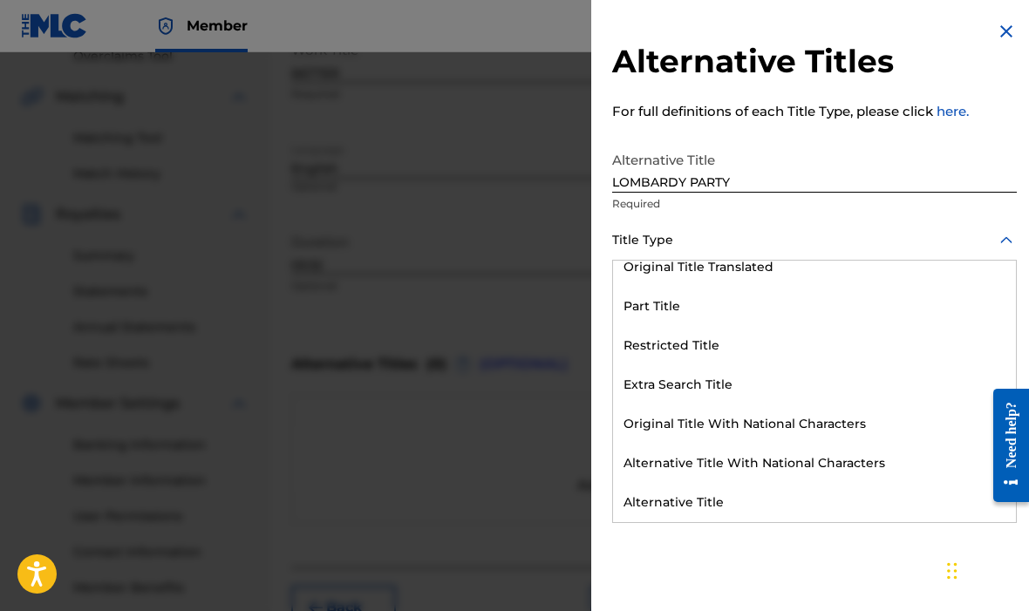
scroll to position [170, 0]
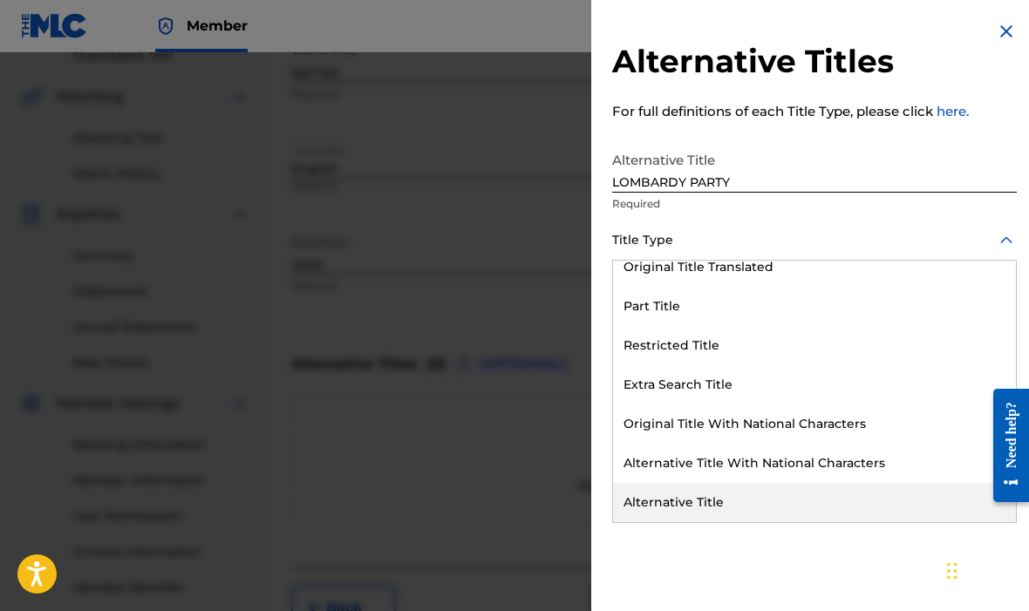
click at [737, 503] on div "Alternative Title" at bounding box center [814, 502] width 403 height 39
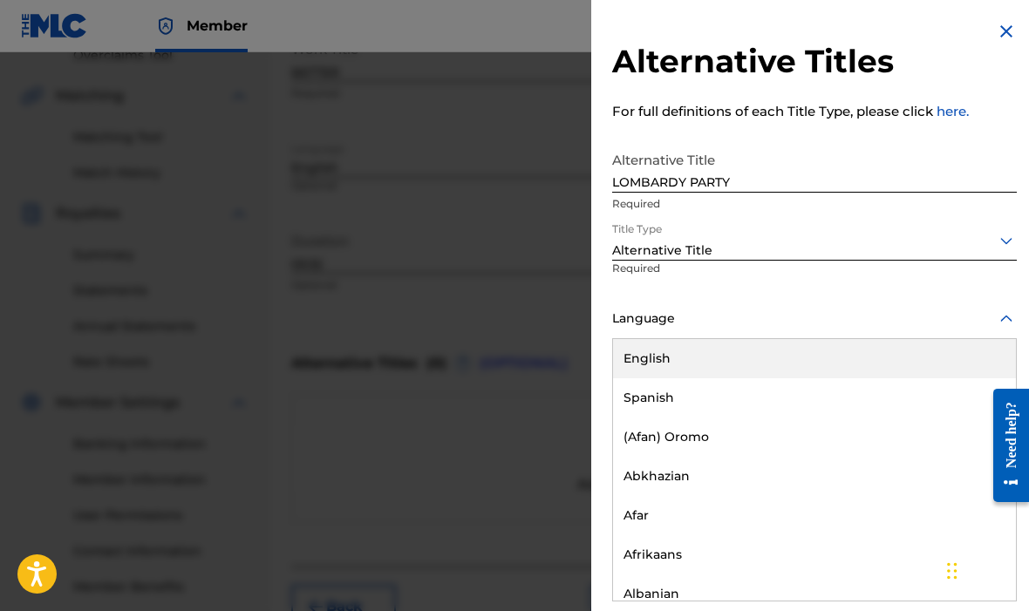
scroll to position [379, 0]
click at [766, 365] on div "English" at bounding box center [814, 358] width 403 height 39
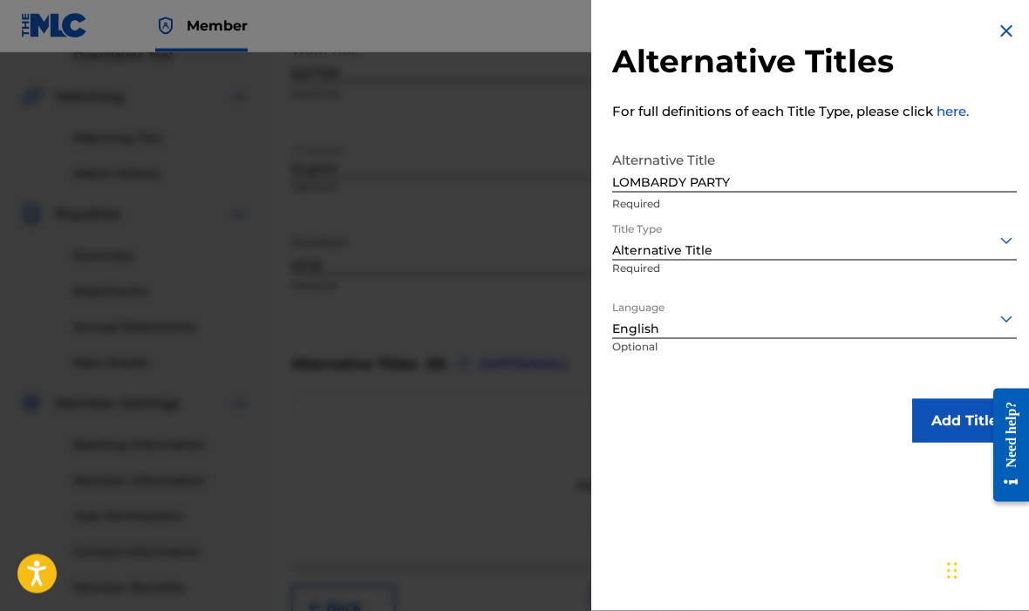
click at [949, 419] on button "Add Title" at bounding box center [964, 421] width 105 height 44
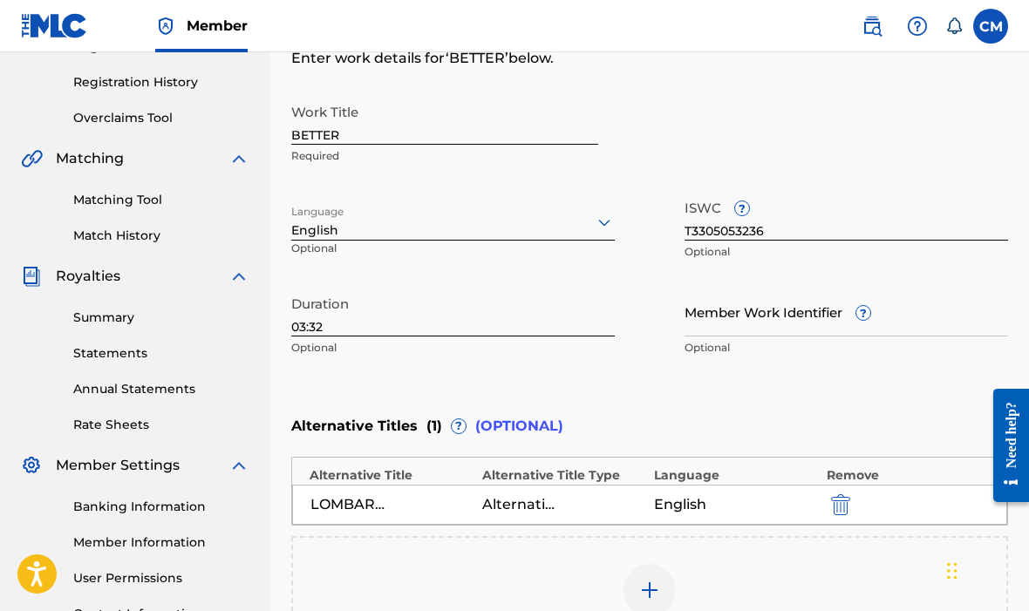
scroll to position [317, 0]
click at [366, 134] on input "BETTER" at bounding box center [444, 121] width 307 height 50
type input "B"
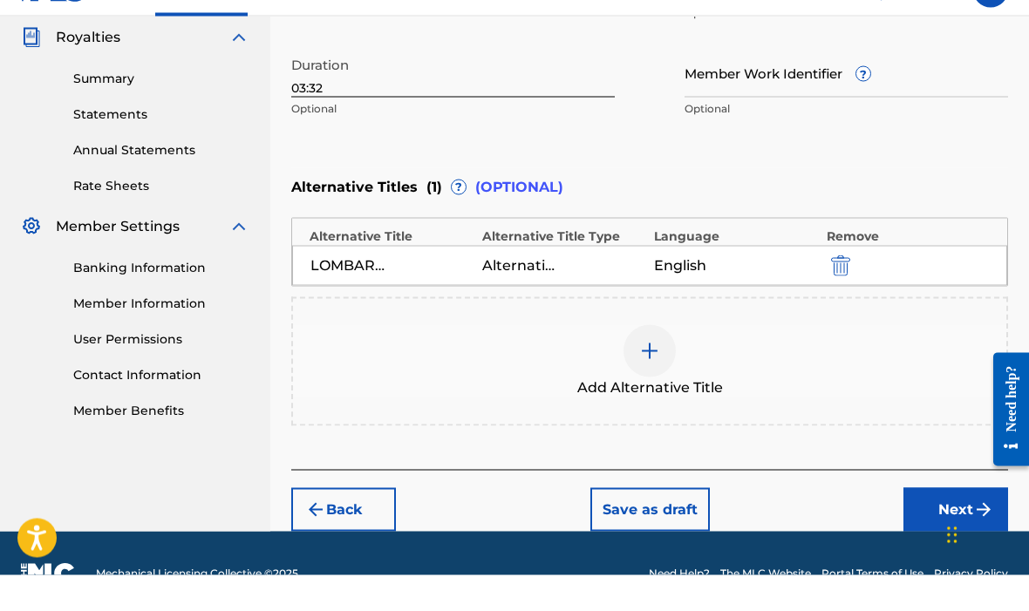
scroll to position [521, 0]
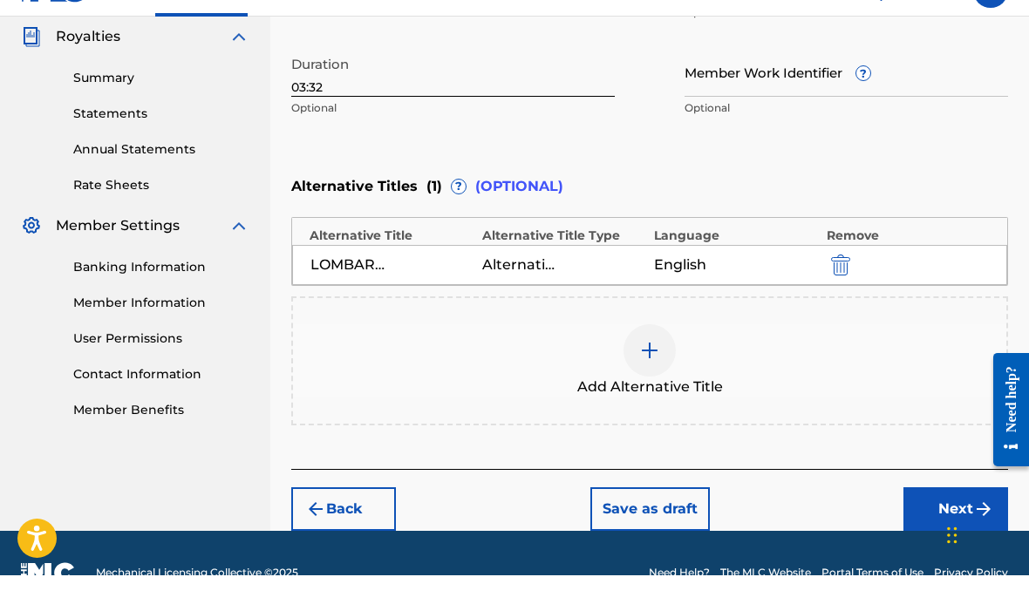
type input "LOMBARDY PARTY"
click at [847, 290] on img "submit" at bounding box center [840, 300] width 19 height 21
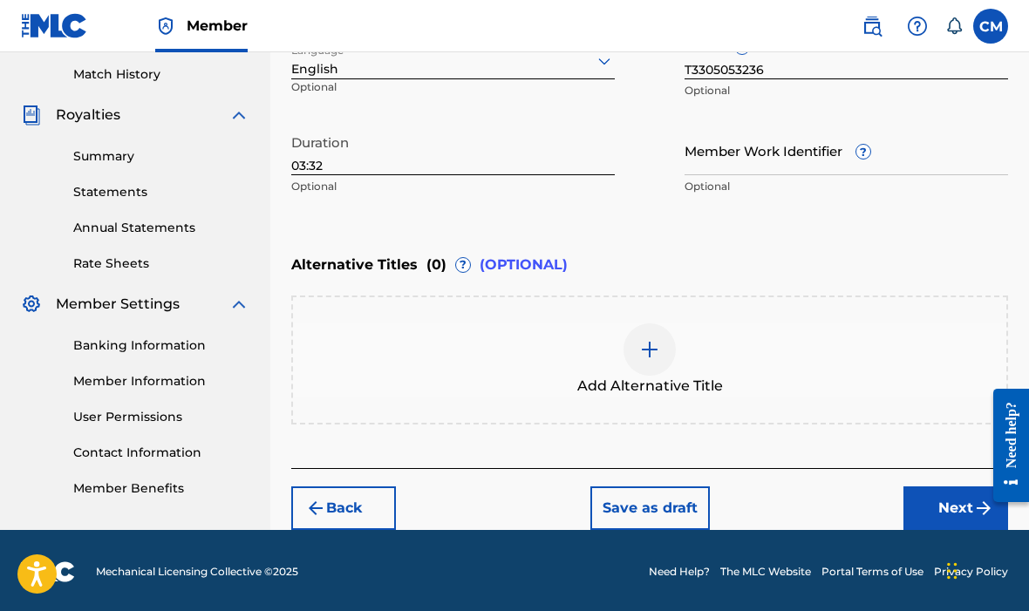
scroll to position [416, 0]
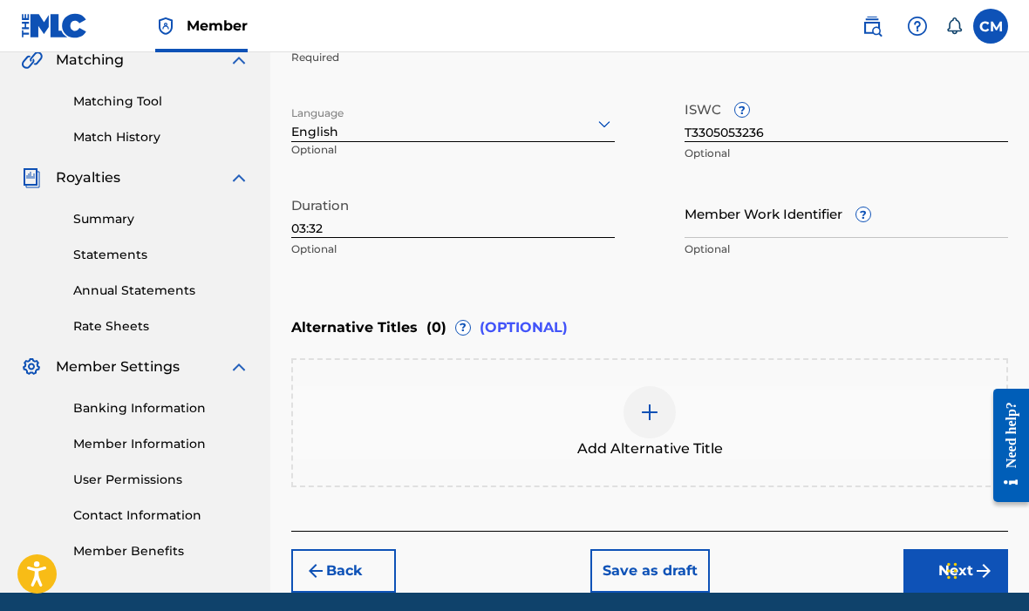
click at [666, 400] on div at bounding box center [649, 412] width 52 height 52
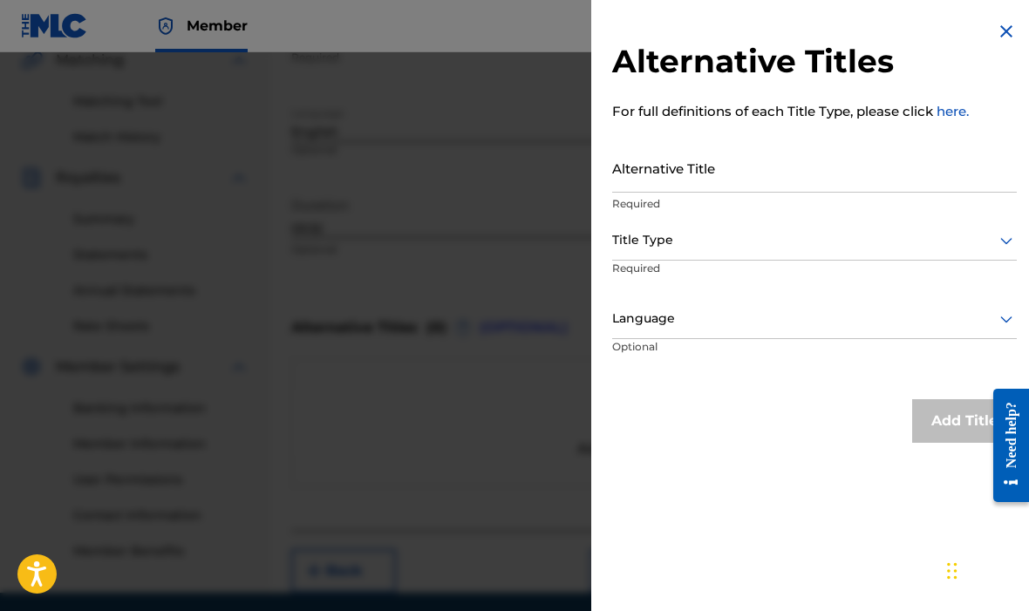
click at [770, 171] on input "Alternative Title" at bounding box center [814, 168] width 405 height 50
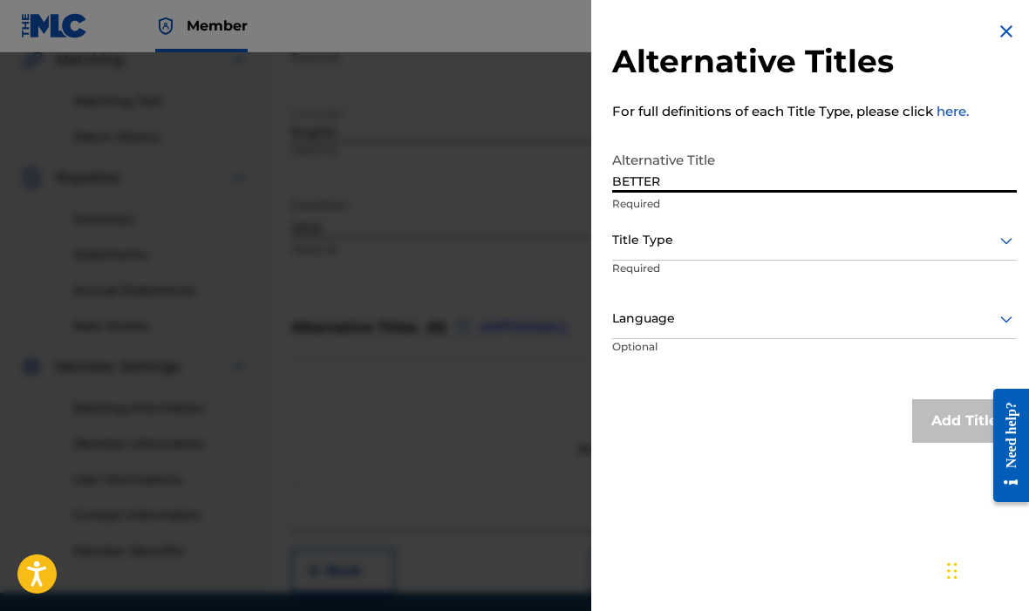
type input "BETTER"
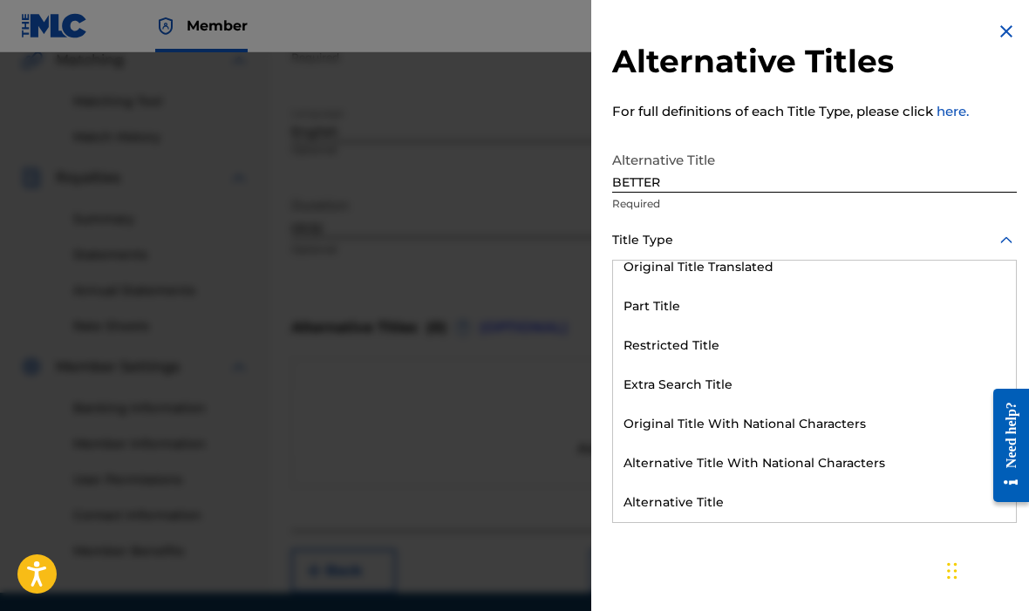
scroll to position [170, 0]
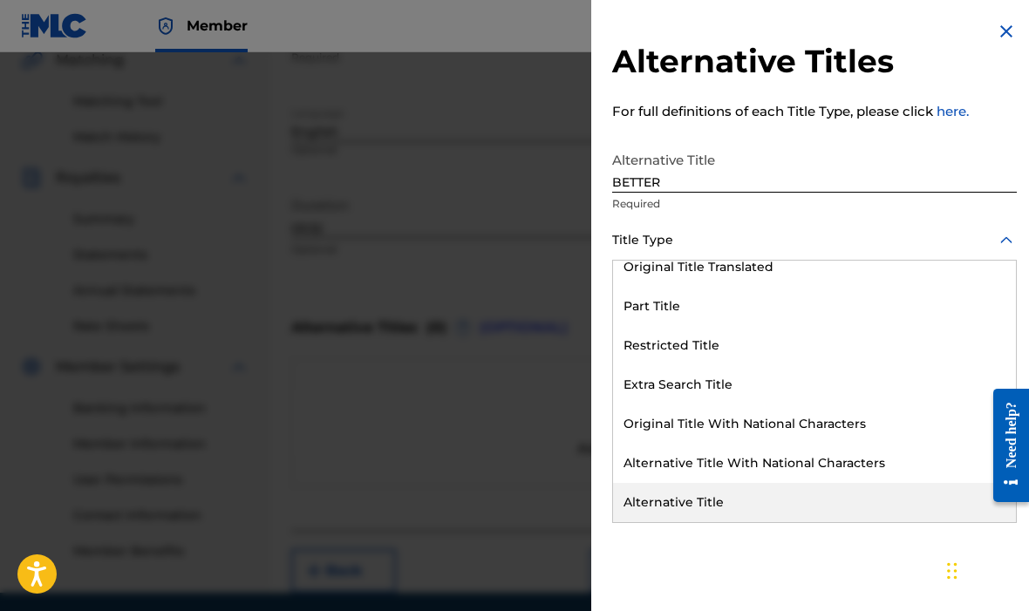
click at [746, 502] on div "Alternative Title" at bounding box center [814, 502] width 403 height 39
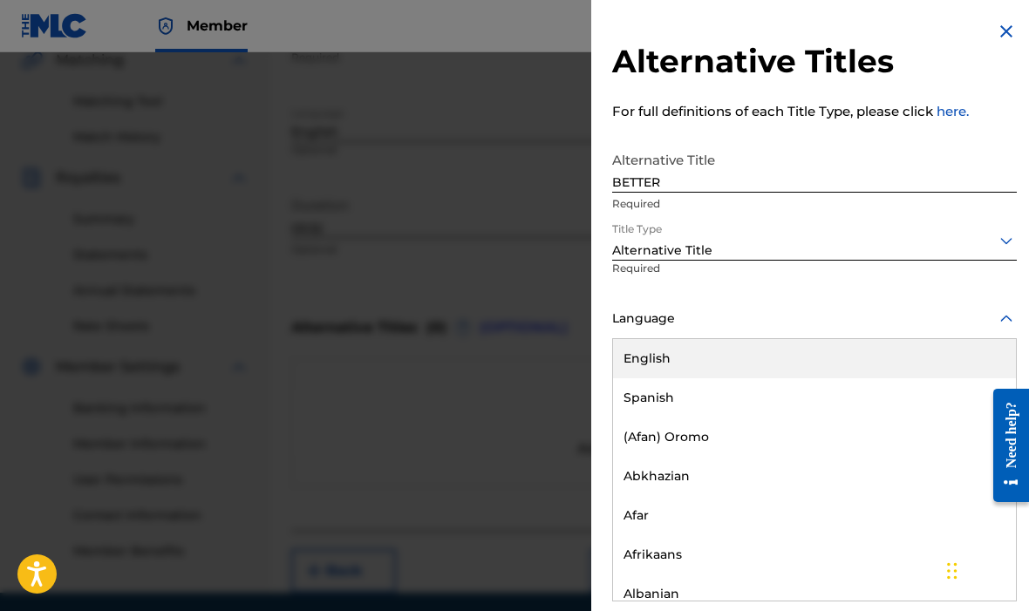
click at [750, 357] on div "English" at bounding box center [814, 358] width 403 height 39
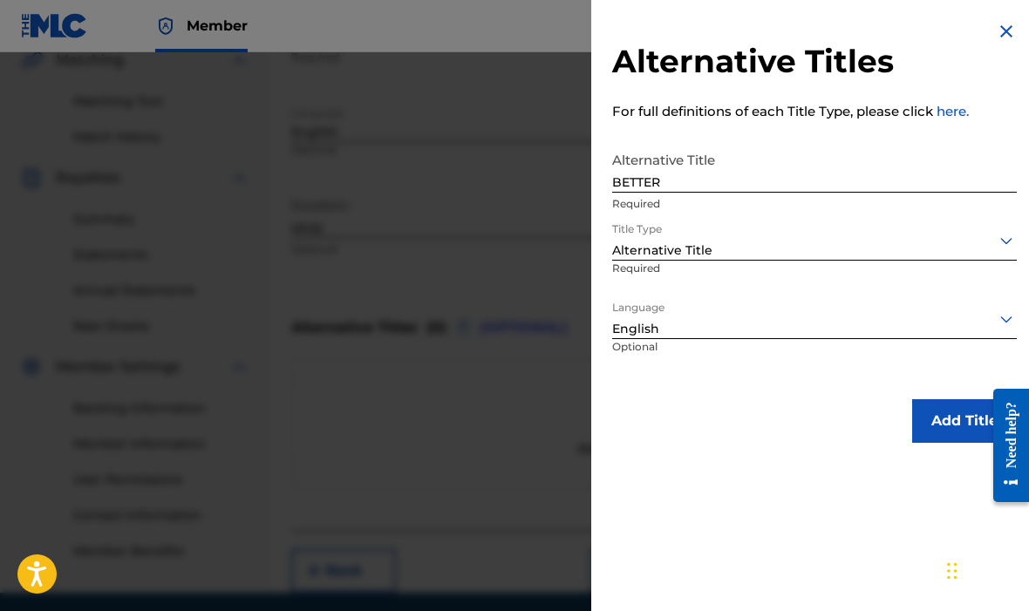
click at [960, 426] on button "Add Title" at bounding box center [964, 421] width 105 height 44
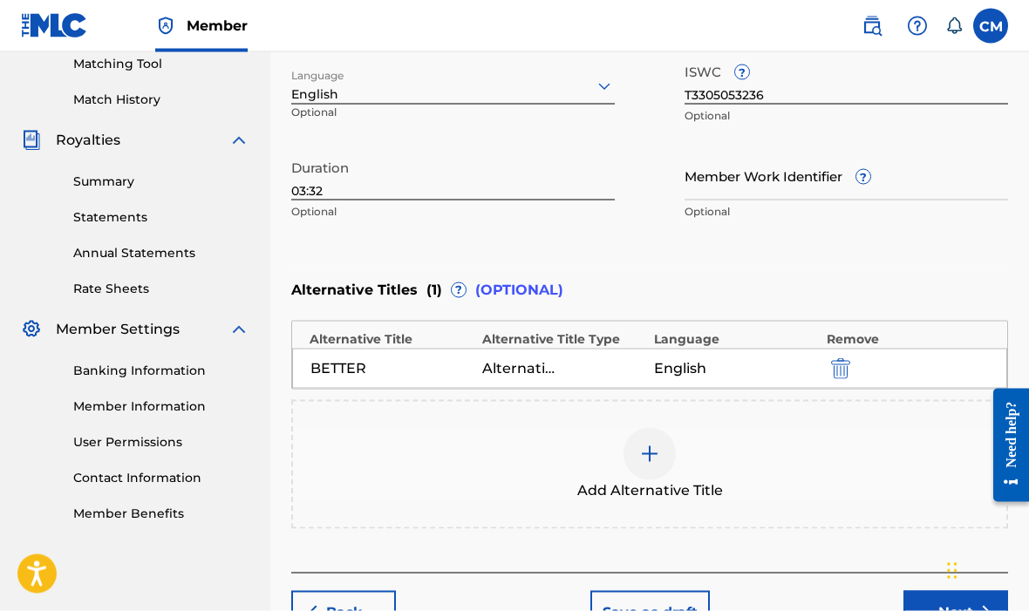
scroll to position [494, 0]
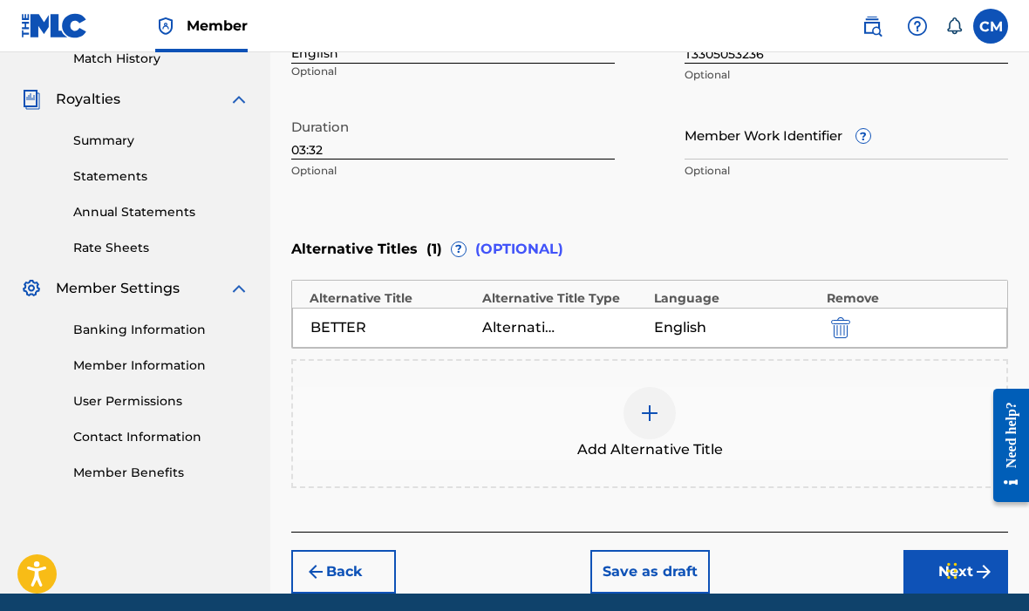
click at [947, 562] on button "Next" at bounding box center [955, 572] width 105 height 44
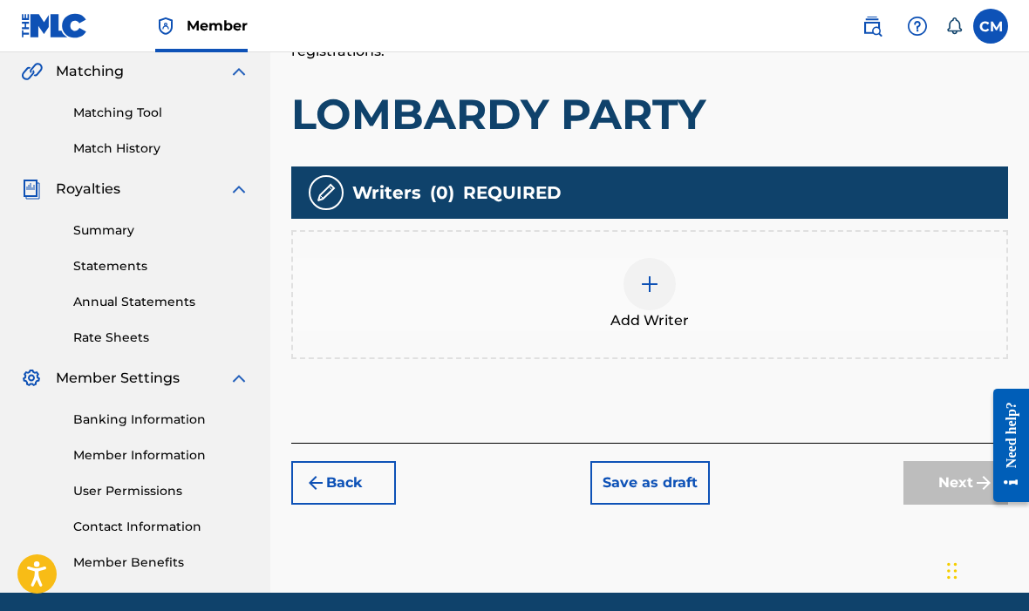
click at [651, 293] on img at bounding box center [649, 284] width 21 height 21
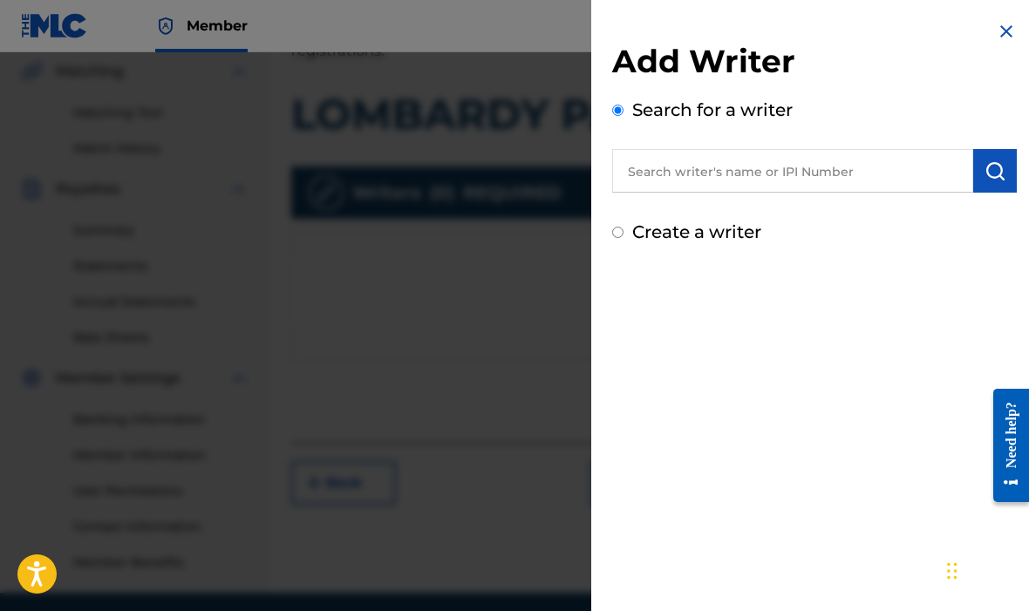
click at [843, 174] on input "text" at bounding box center [792, 171] width 361 height 44
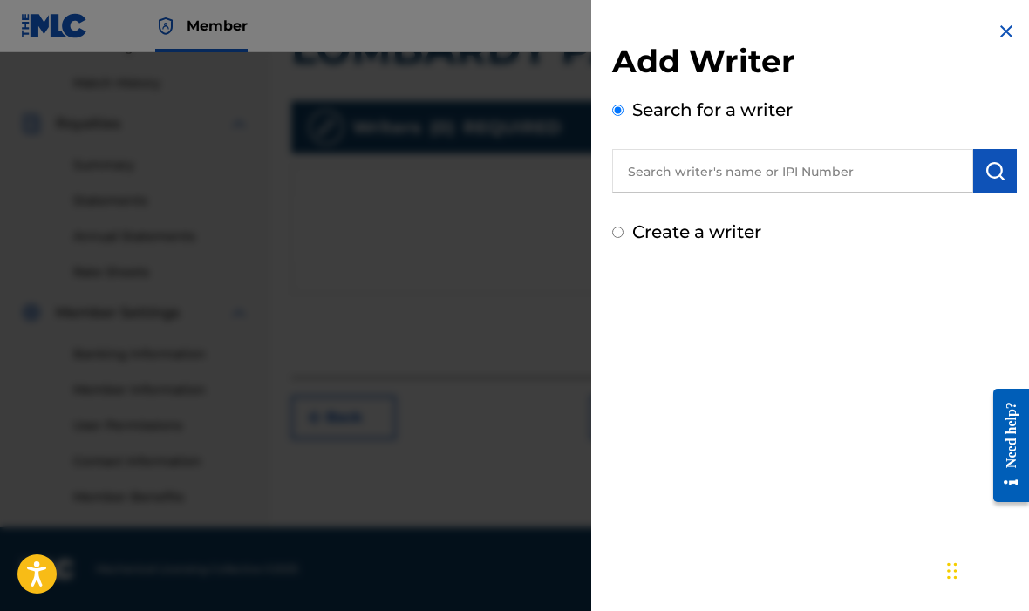
click at [698, 181] on input "text" at bounding box center [792, 171] width 361 height 44
click at [689, 165] on input "text" at bounding box center [792, 171] width 361 height 44
paste input "1752151"
click at [996, 169] on img "submit" at bounding box center [994, 170] width 21 height 21
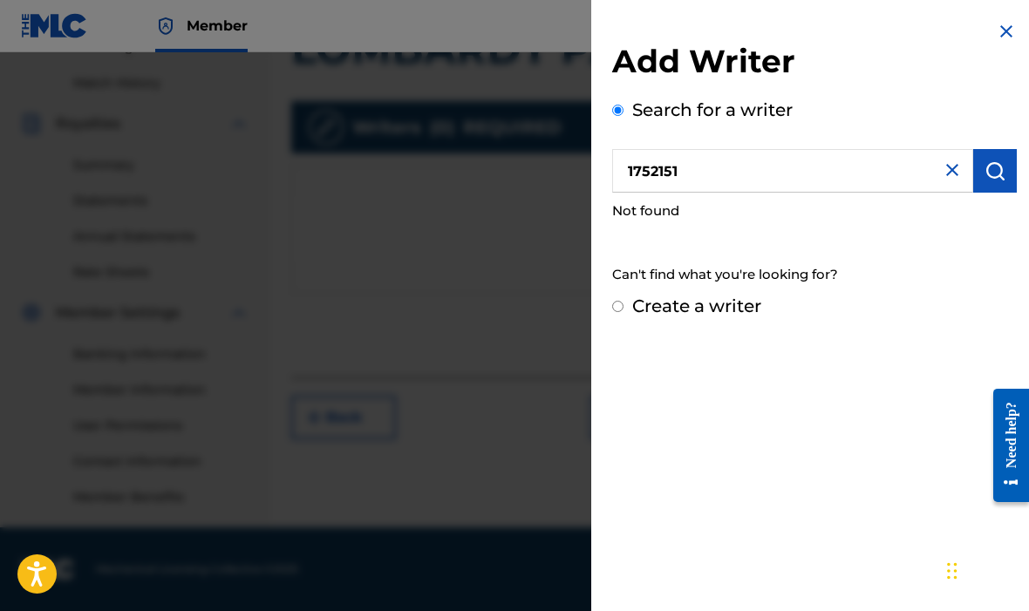
click at [725, 175] on input "1752151" at bounding box center [792, 171] width 361 height 44
type input "1"
type input "529770619"
click at [996, 179] on img "submit" at bounding box center [994, 170] width 21 height 21
click at [623, 304] on input "Create a writer" at bounding box center [617, 306] width 11 height 11
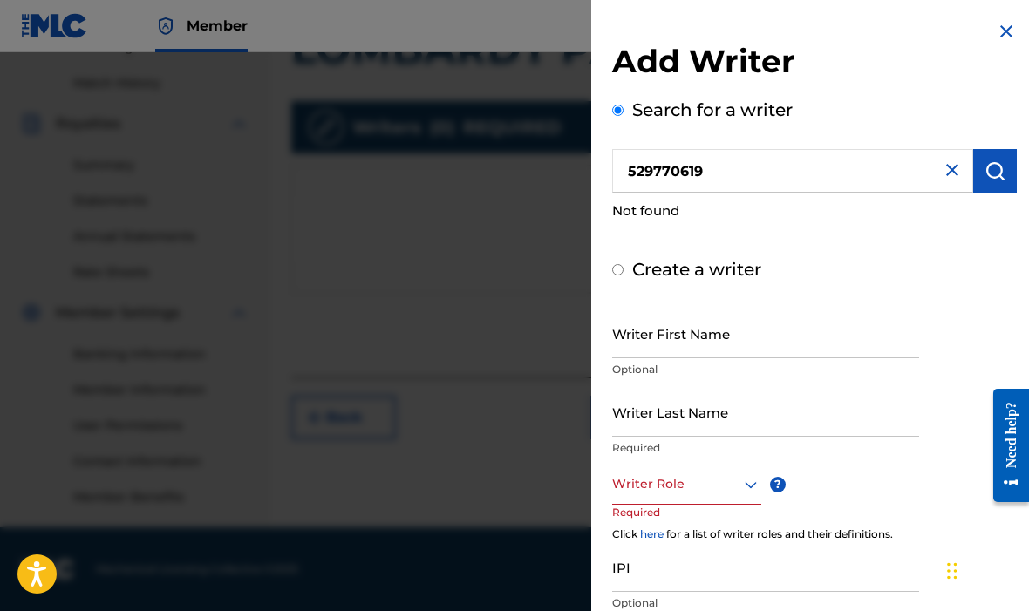
radio input "false"
radio input "true"
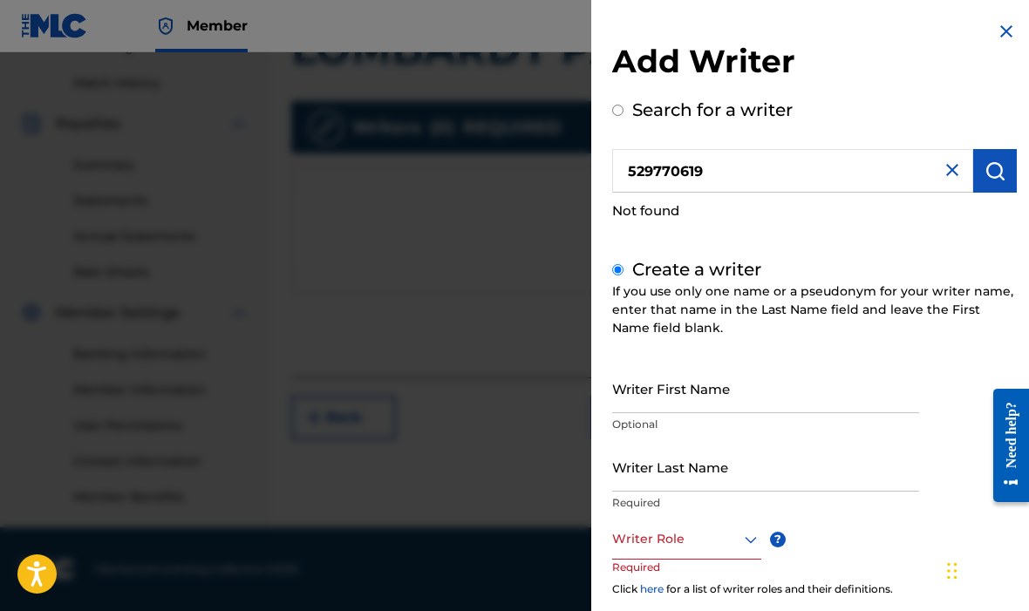
click at [731, 394] on input "Writer First Name" at bounding box center [765, 389] width 307 height 50
type input "CALIB"
click at [737, 476] on input "Writer Last Name" at bounding box center [765, 467] width 307 height 50
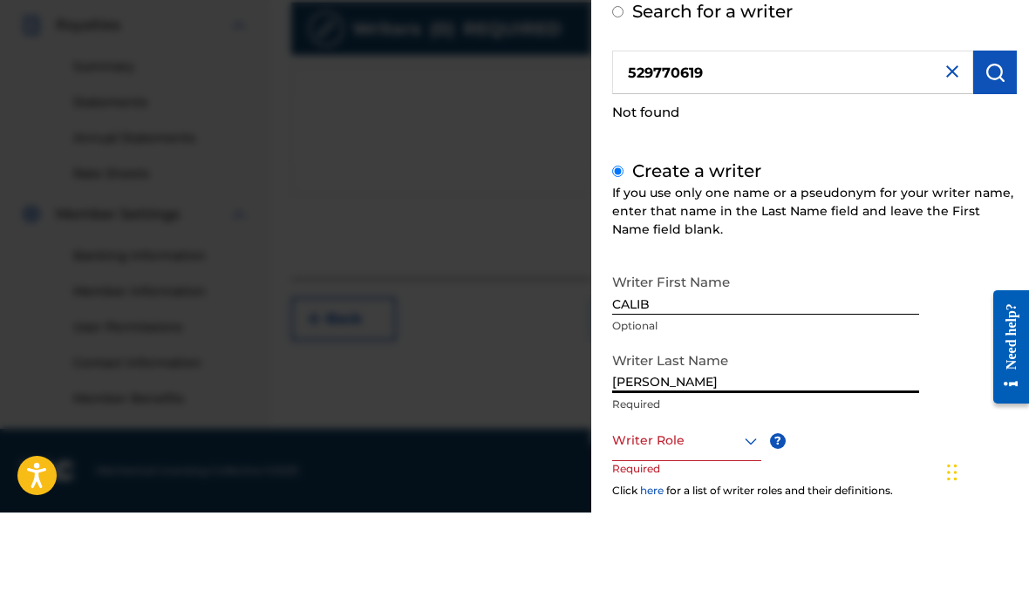
type input "[PERSON_NAME]"
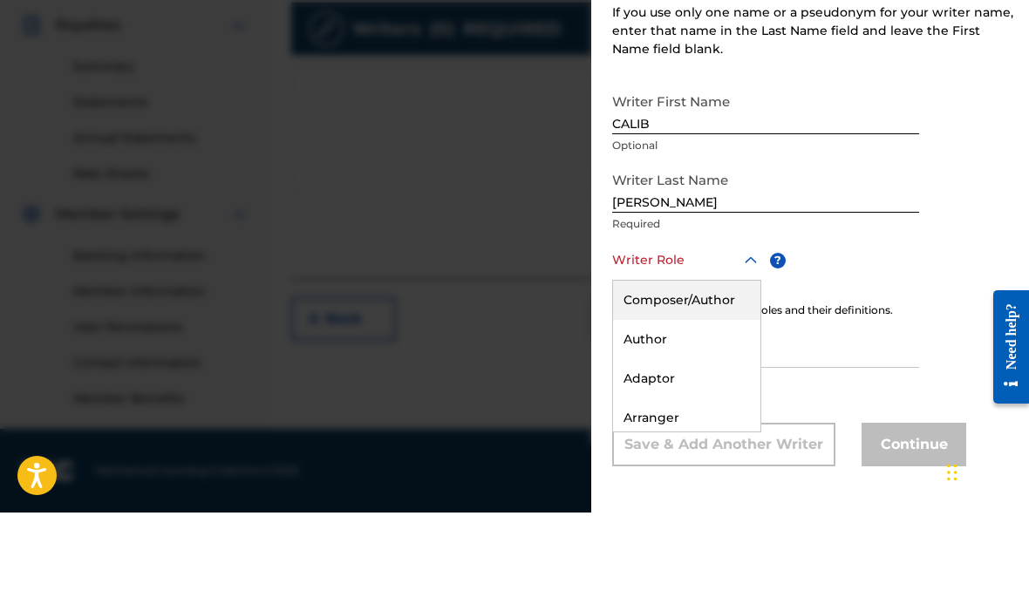
scroll to position [0, 0]
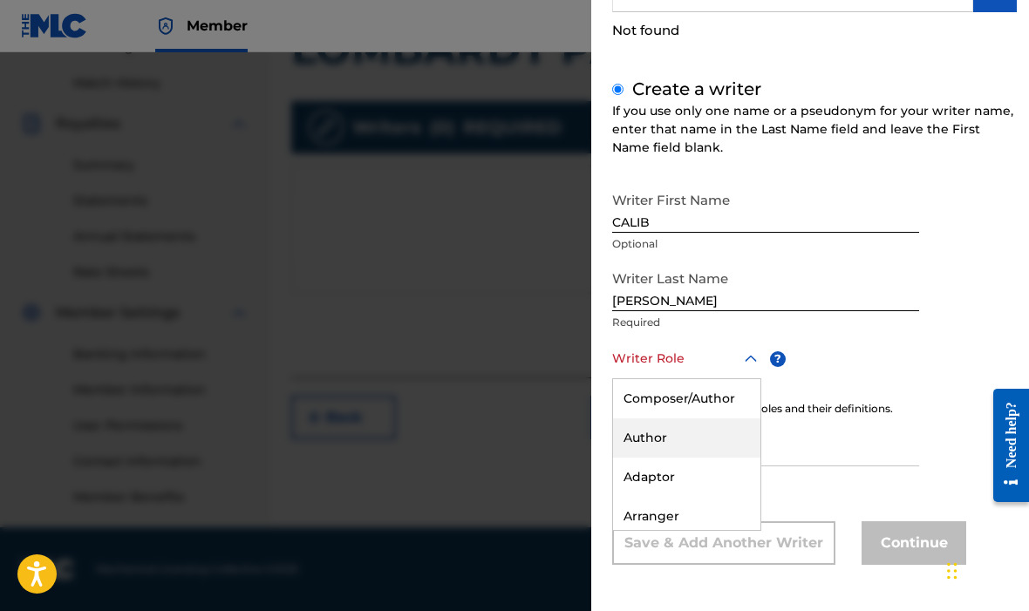
click at [697, 442] on div "Author" at bounding box center [686, 438] width 147 height 39
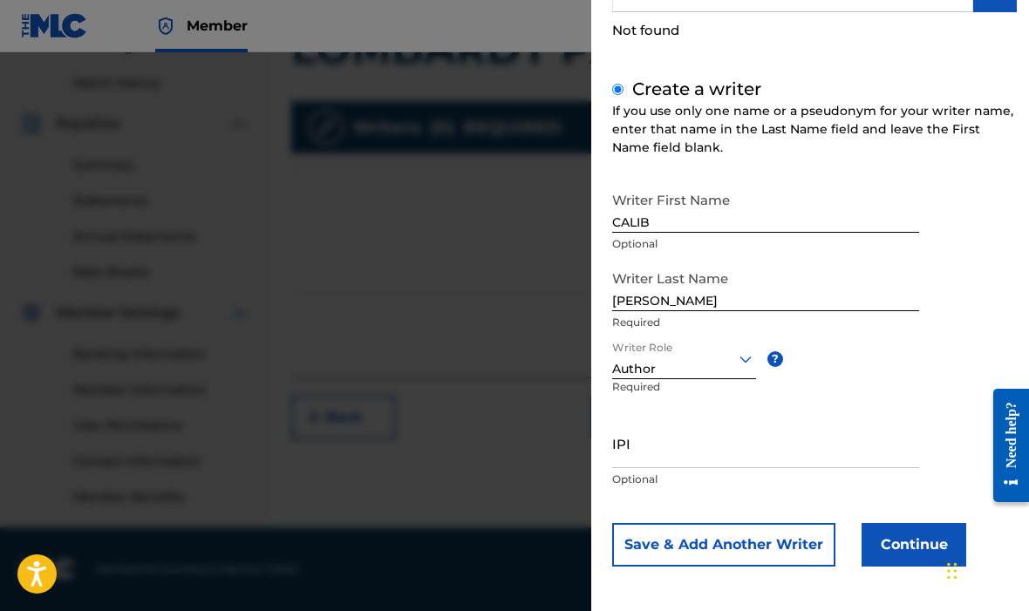
click at [701, 453] on input "IPI" at bounding box center [765, 444] width 307 height 50
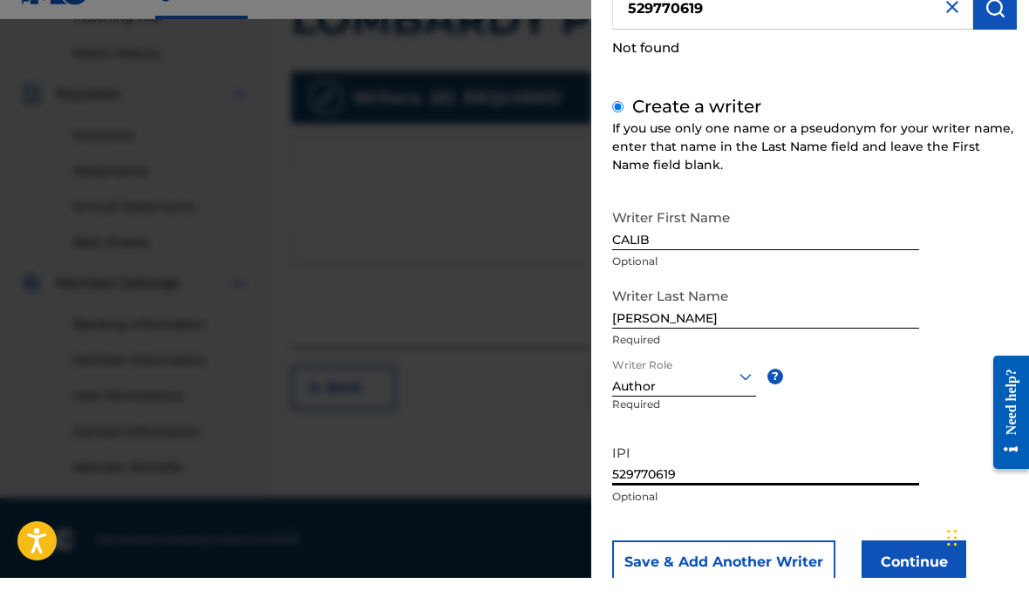
scroll to position [470, 0]
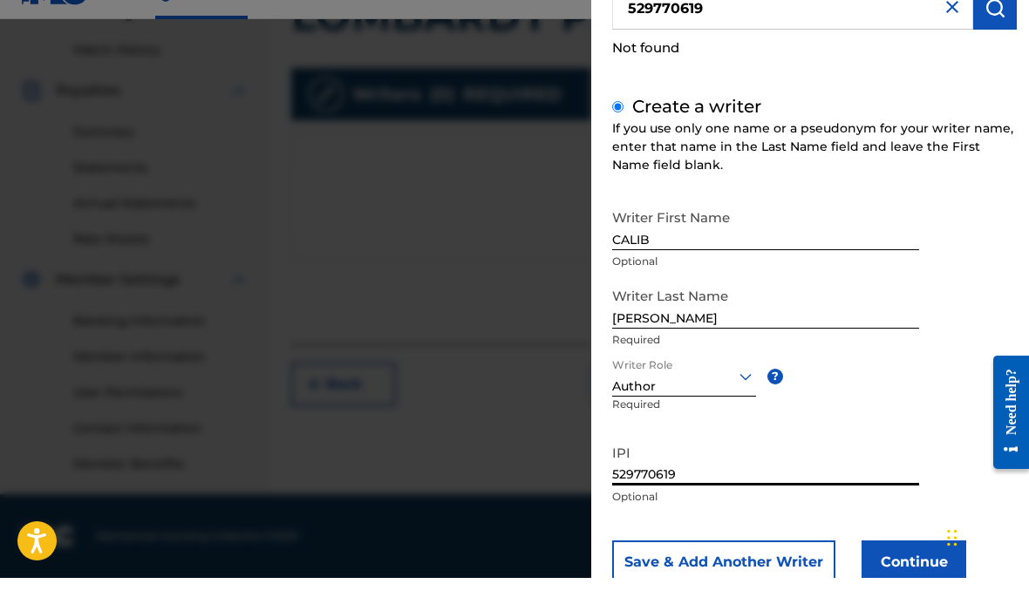
type input "529770619"
click at [921, 574] on button "Continue" at bounding box center [914, 596] width 105 height 44
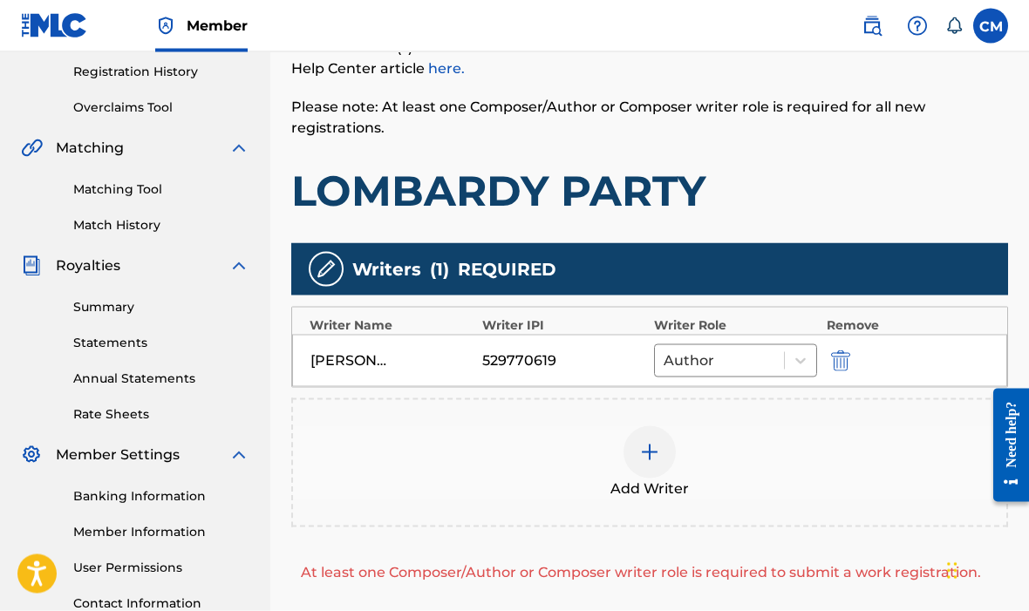
scroll to position [464, 0]
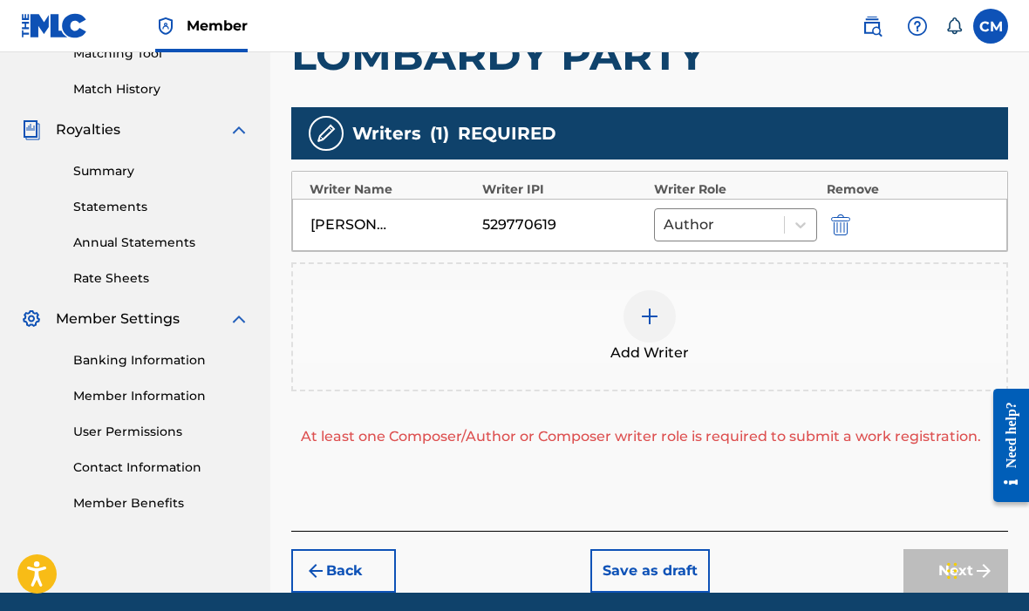
click at [642, 325] on img at bounding box center [649, 316] width 21 height 21
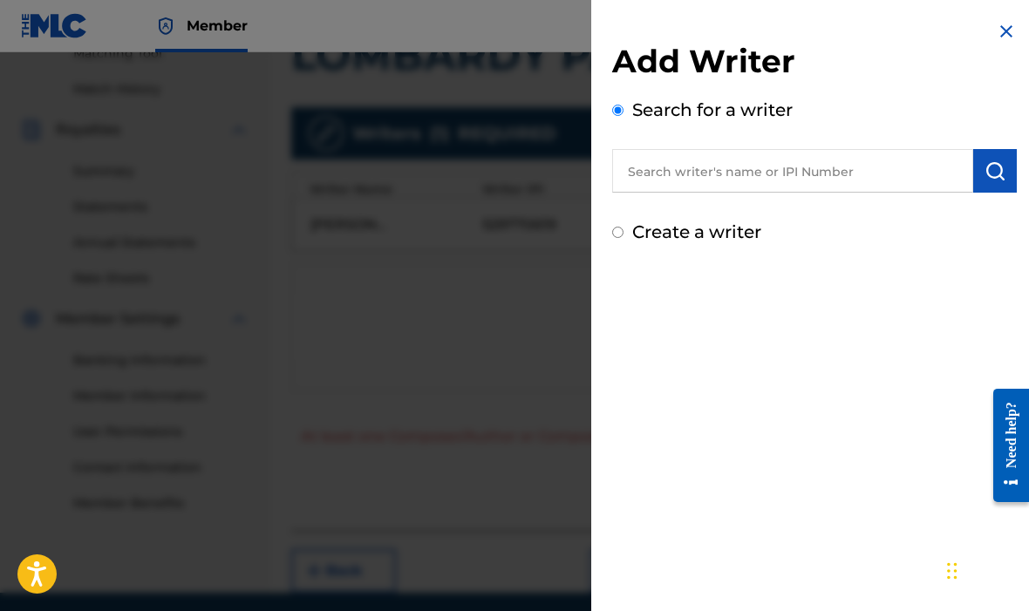
scroll to position [529, 0]
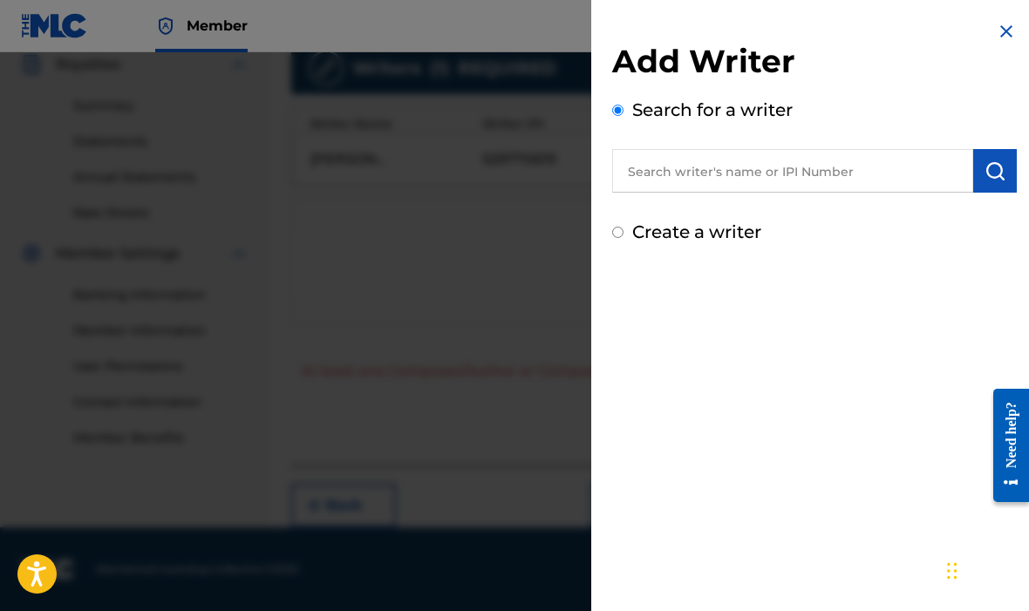
click at [753, 173] on input "text" at bounding box center [792, 171] width 361 height 44
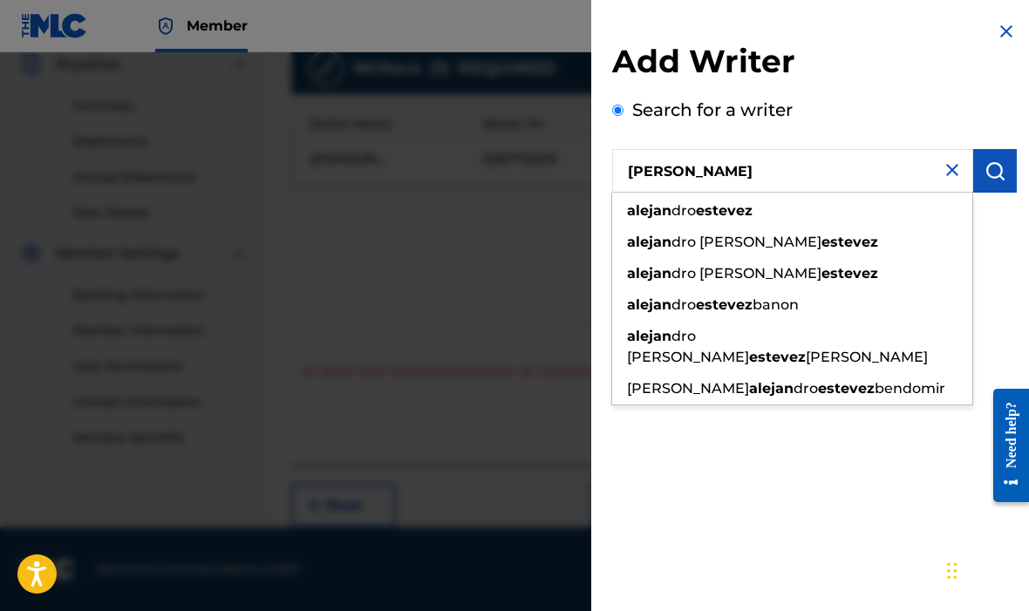
click at [696, 208] on span "dro" at bounding box center [683, 210] width 24 height 17
type input "[PERSON_NAME]"
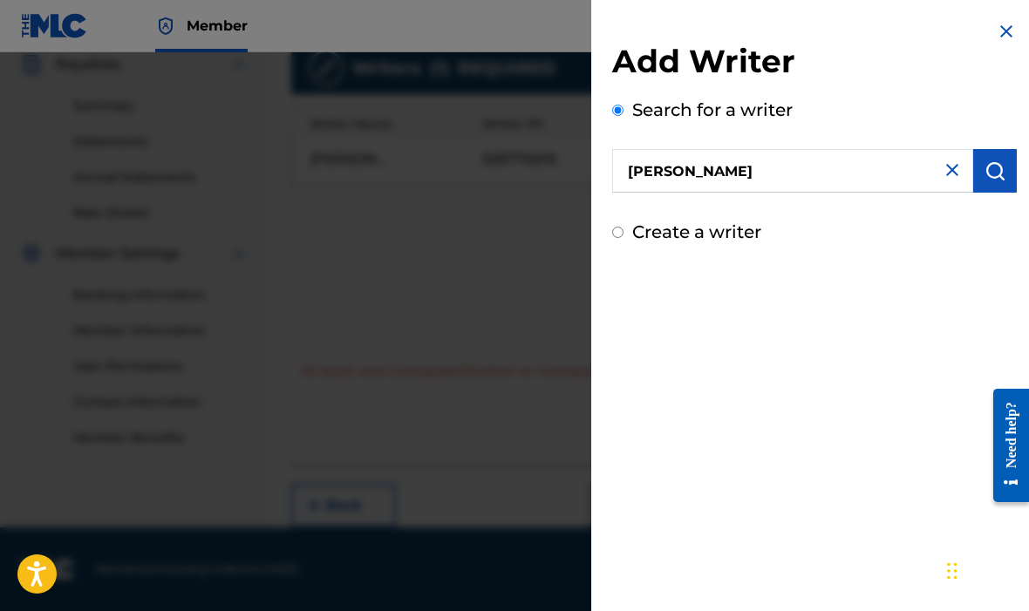
click at [622, 237] on input "Create a writer" at bounding box center [617, 232] width 11 height 11
radio input "false"
radio input "true"
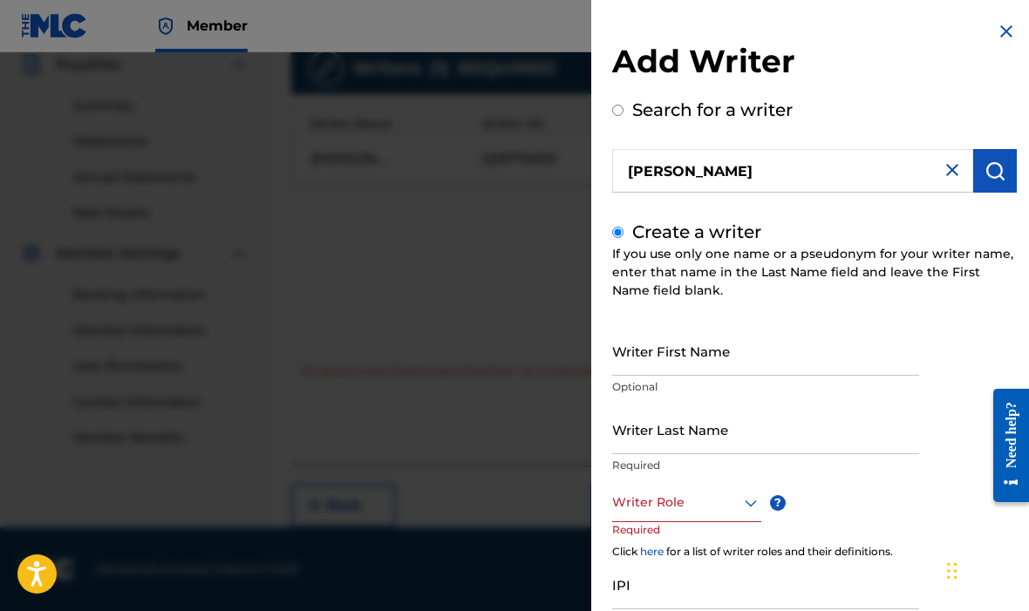
click at [714, 351] on input "Writer First Name" at bounding box center [765, 351] width 307 height 50
type input "[PERSON_NAME]"
click at [738, 428] on input "Writer Last Name" at bounding box center [765, 430] width 307 height 50
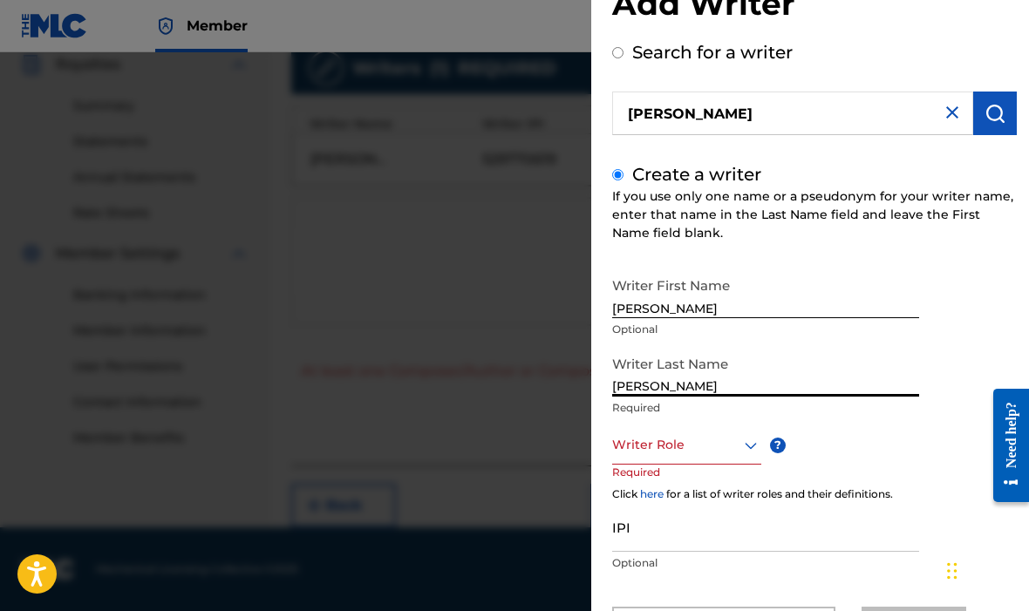
scroll to position [64, 0]
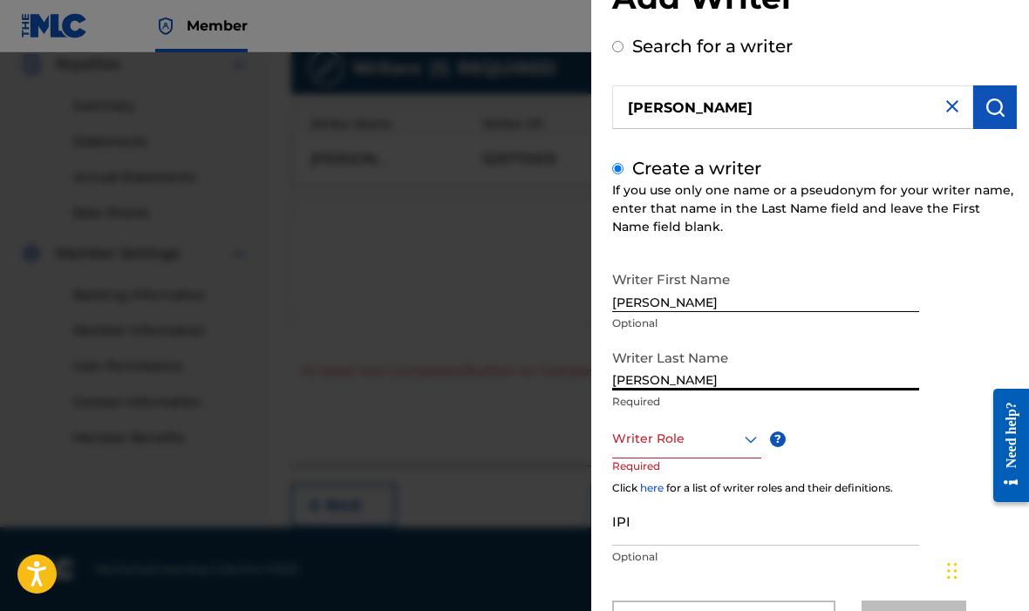
type input "[PERSON_NAME]"
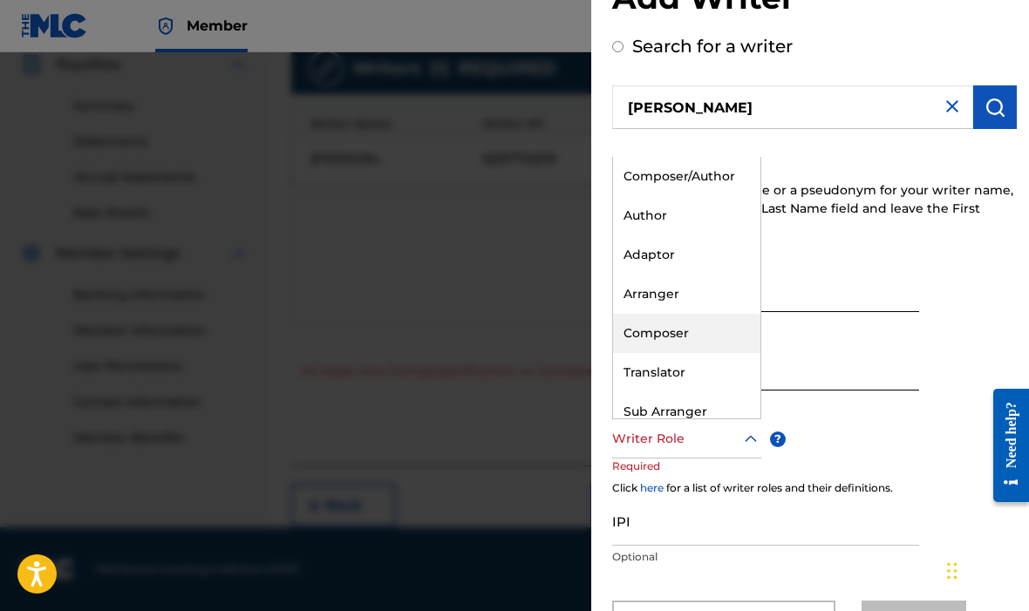
click at [694, 341] on div "Composer" at bounding box center [686, 333] width 147 height 39
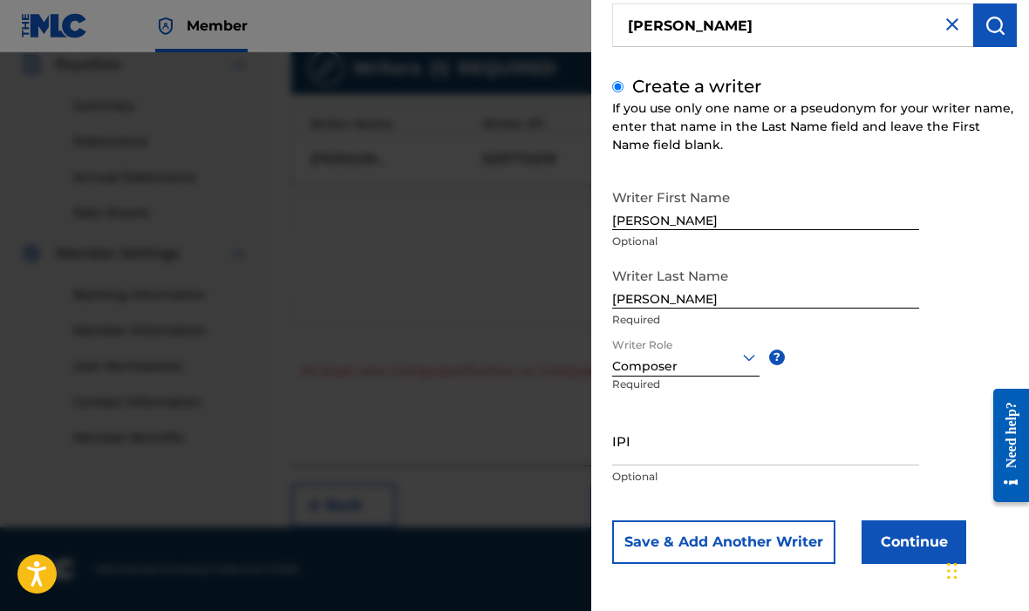
scroll to position [146, 0]
click at [922, 541] on button "Continue" at bounding box center [914, 543] width 105 height 44
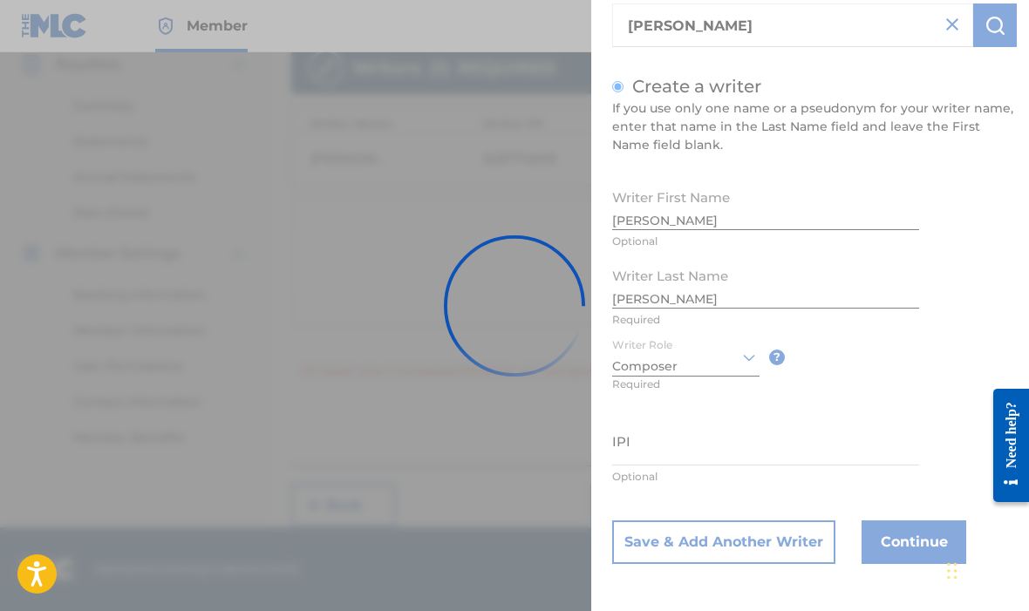
scroll to position [526, 0]
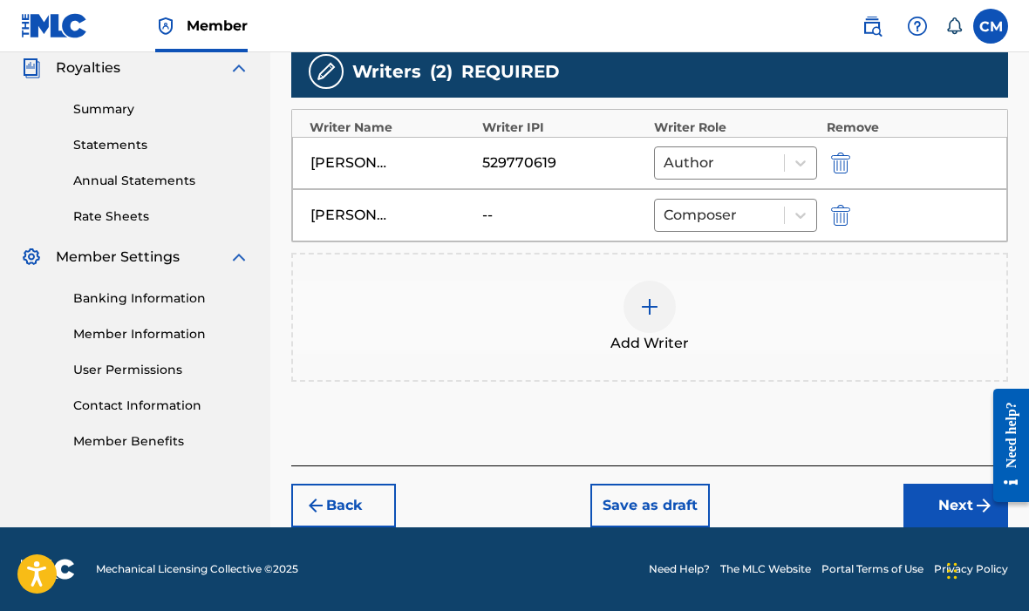
click at [937, 501] on button "Next" at bounding box center [955, 506] width 105 height 44
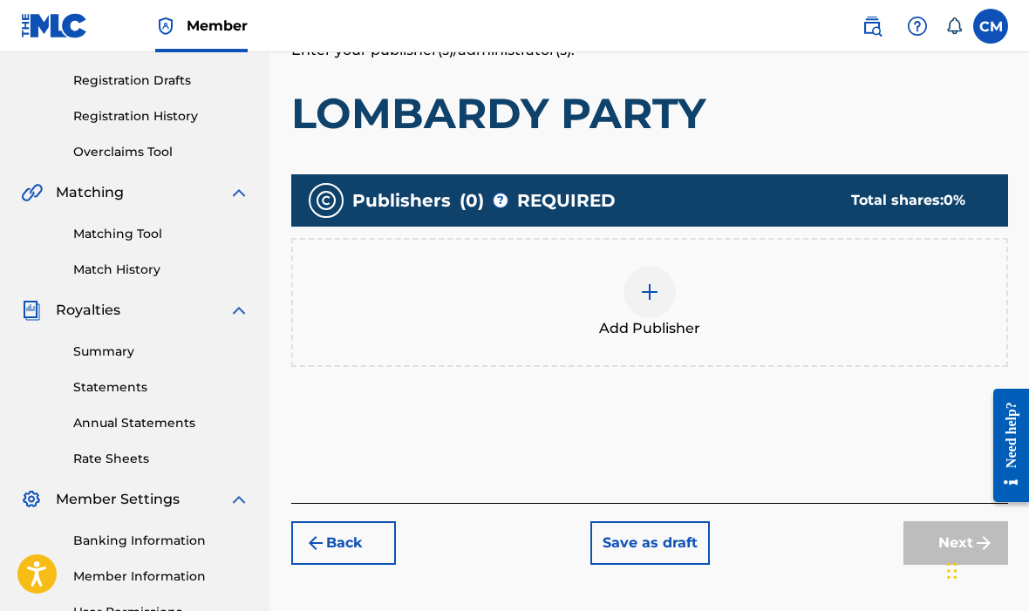
scroll to position [282, 0]
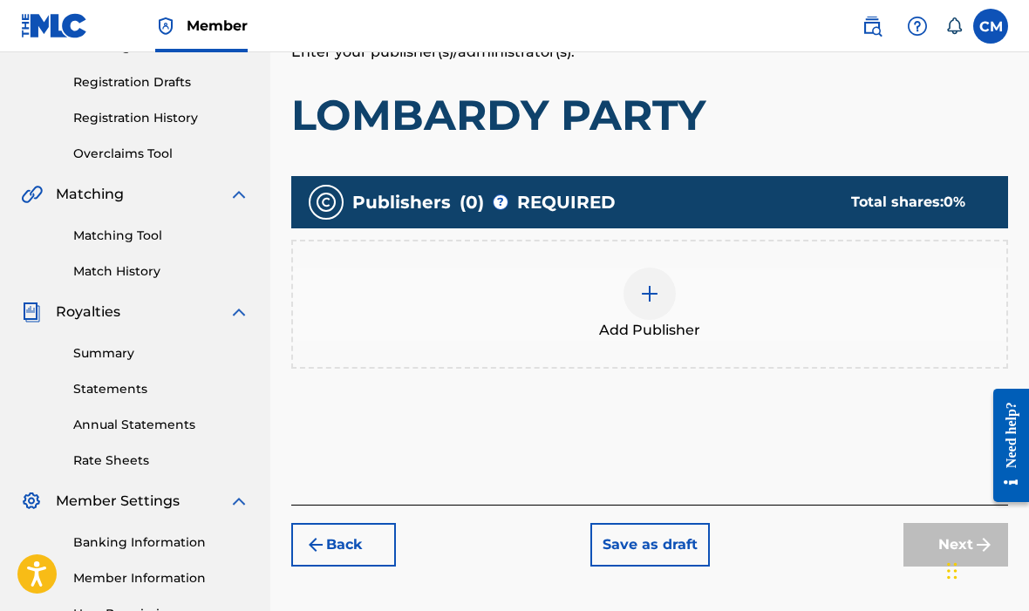
click at [665, 283] on div at bounding box center [649, 294] width 52 height 52
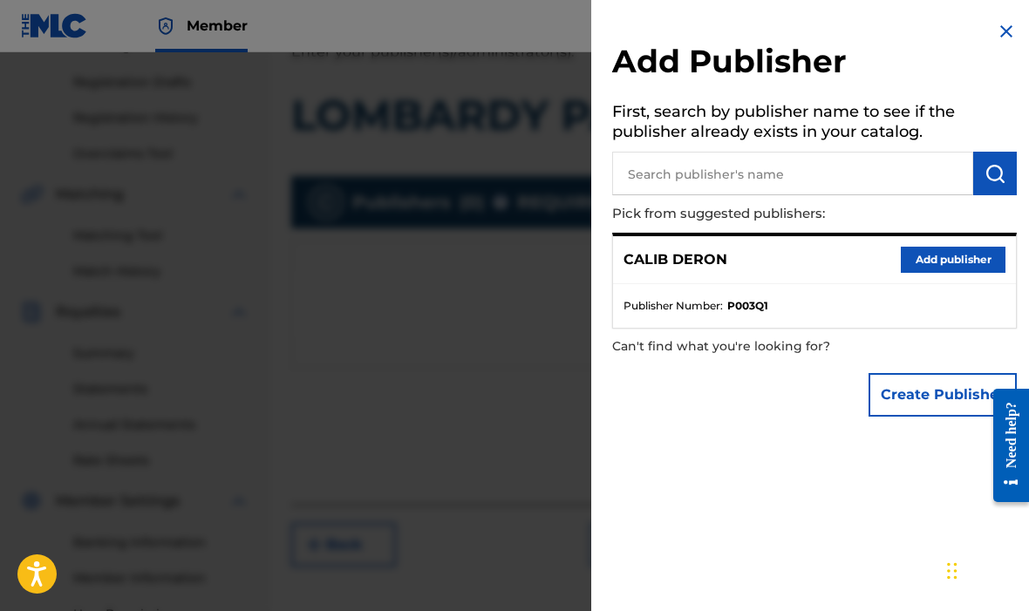
click at [957, 260] on button "Add publisher" at bounding box center [953, 260] width 105 height 26
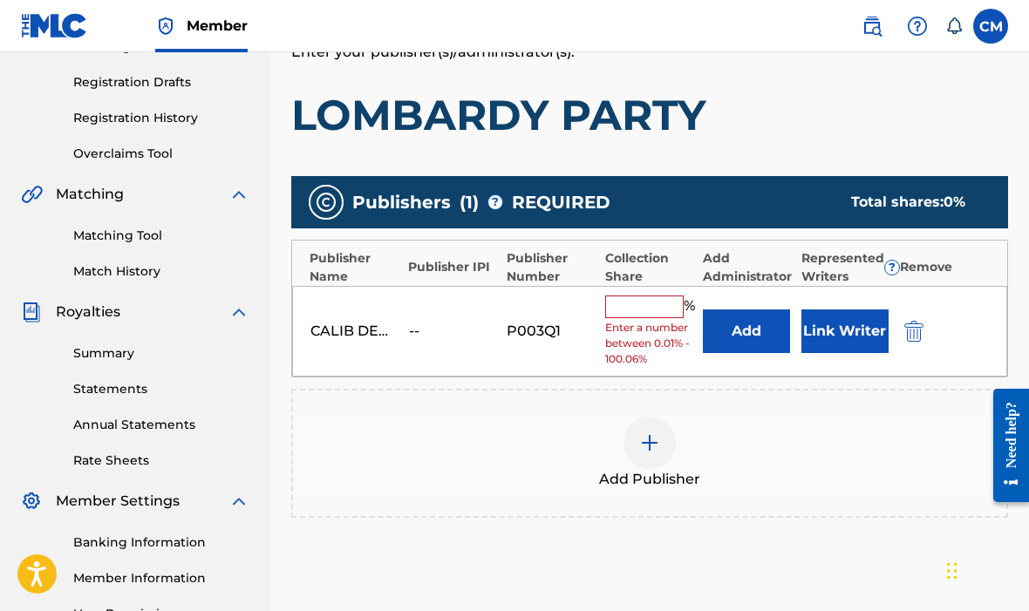
click at [637, 306] on input "text" at bounding box center [644, 307] width 78 height 23
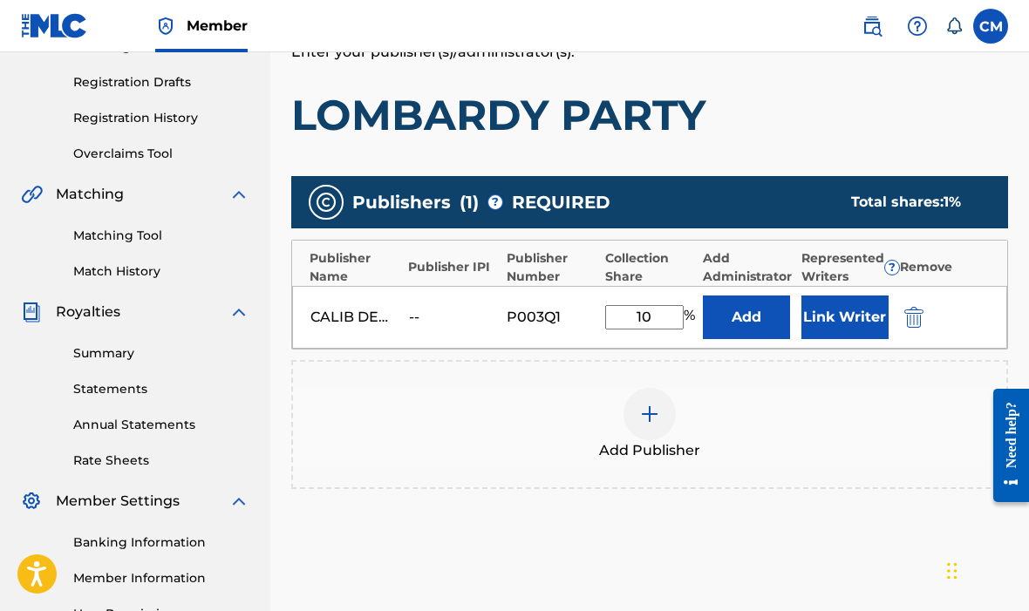
type input "100"
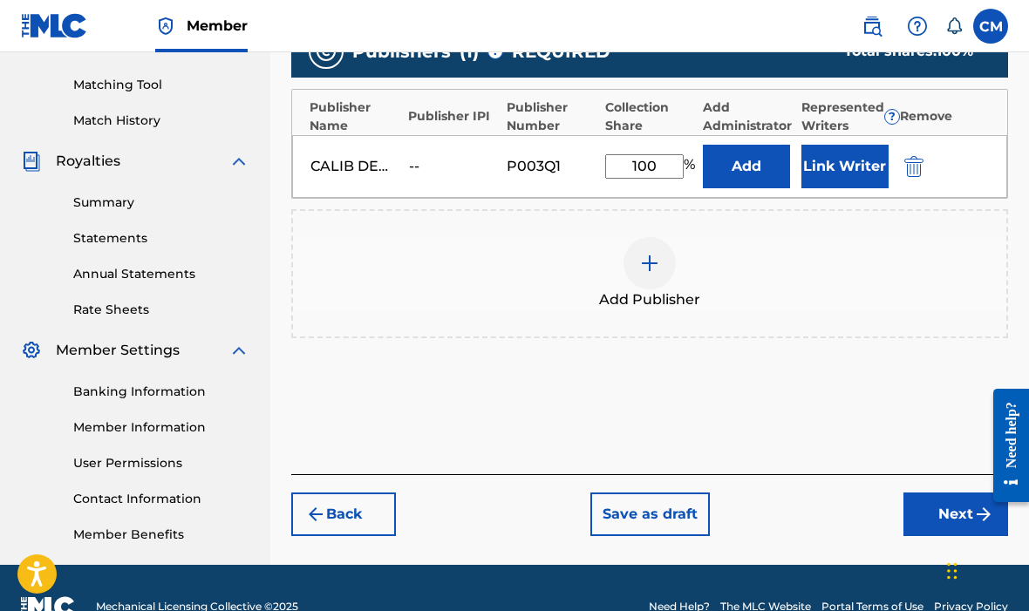
scroll to position [426, 0]
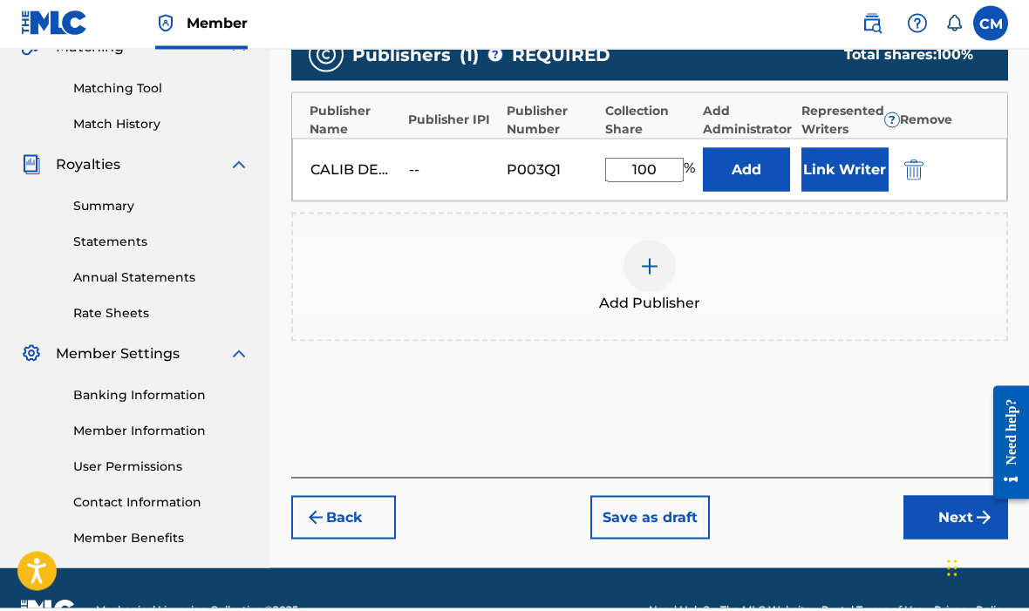
click at [960, 512] on button "Next" at bounding box center [955, 521] width 105 height 44
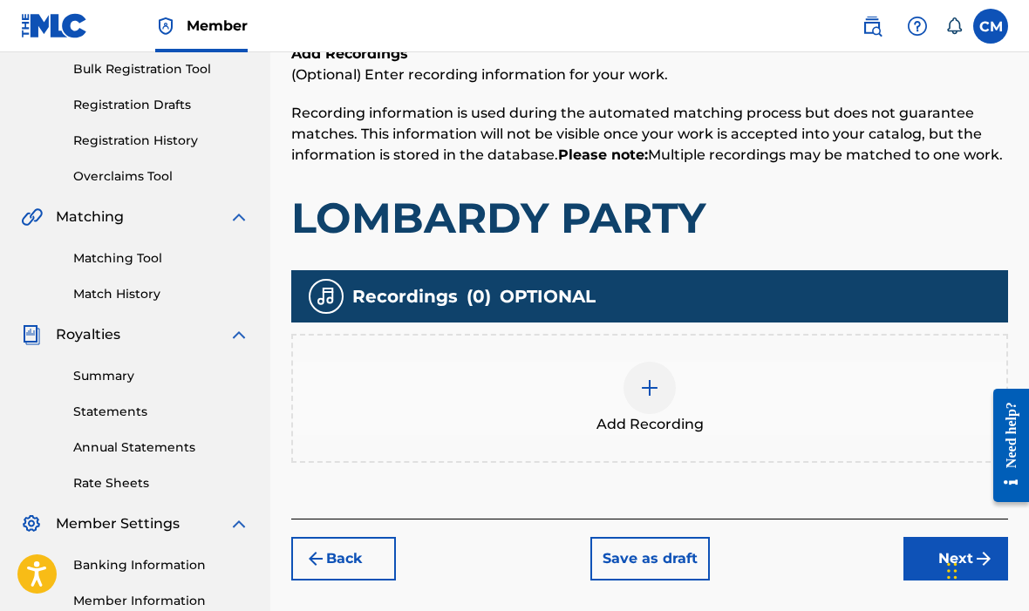
scroll to position [324, 0]
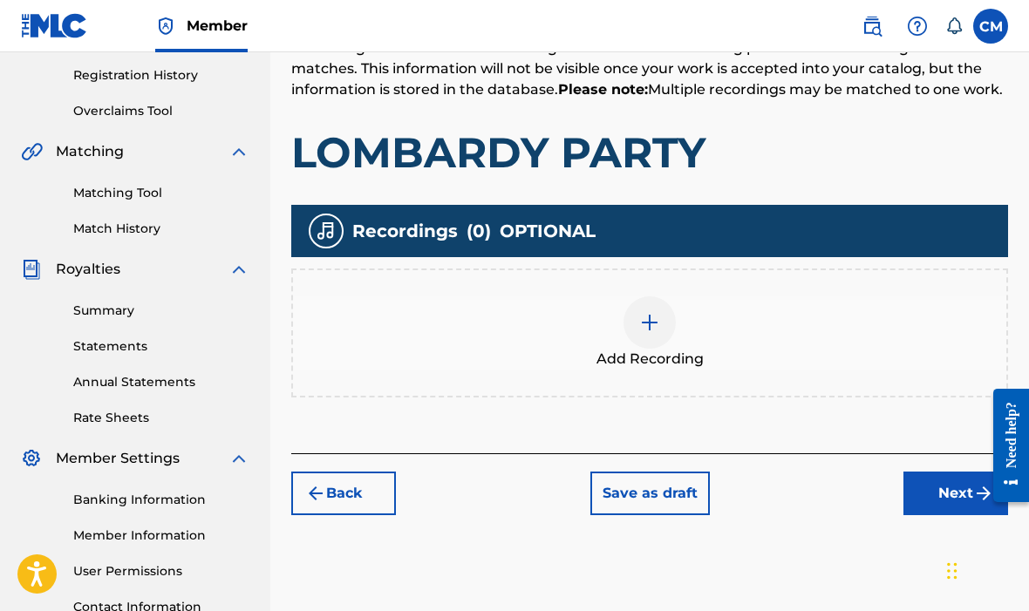
click at [644, 330] on img at bounding box center [649, 322] width 21 height 21
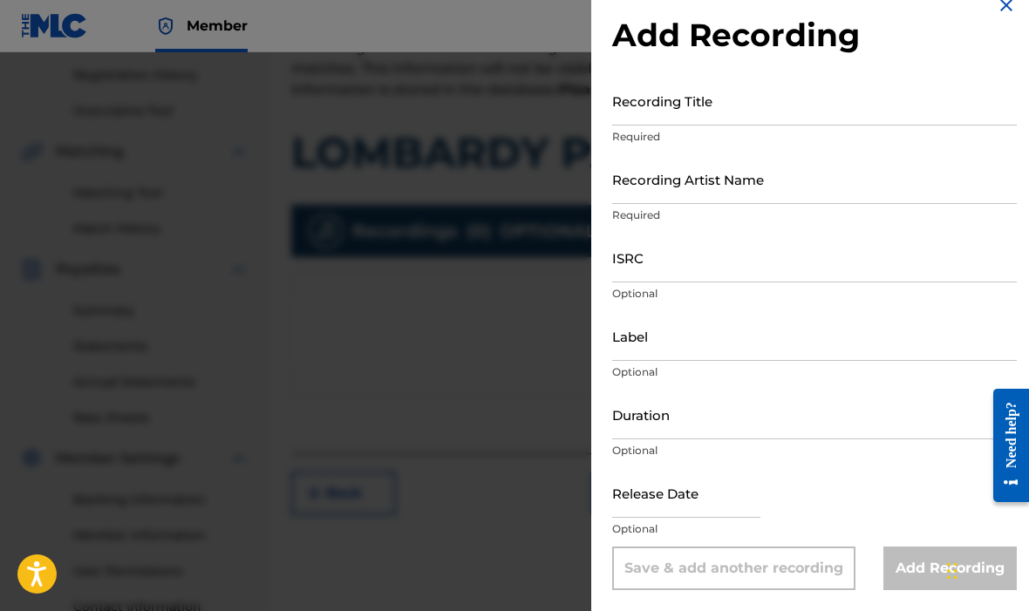
scroll to position [26, 0]
click at [1004, 10] on img at bounding box center [1006, 5] width 21 height 21
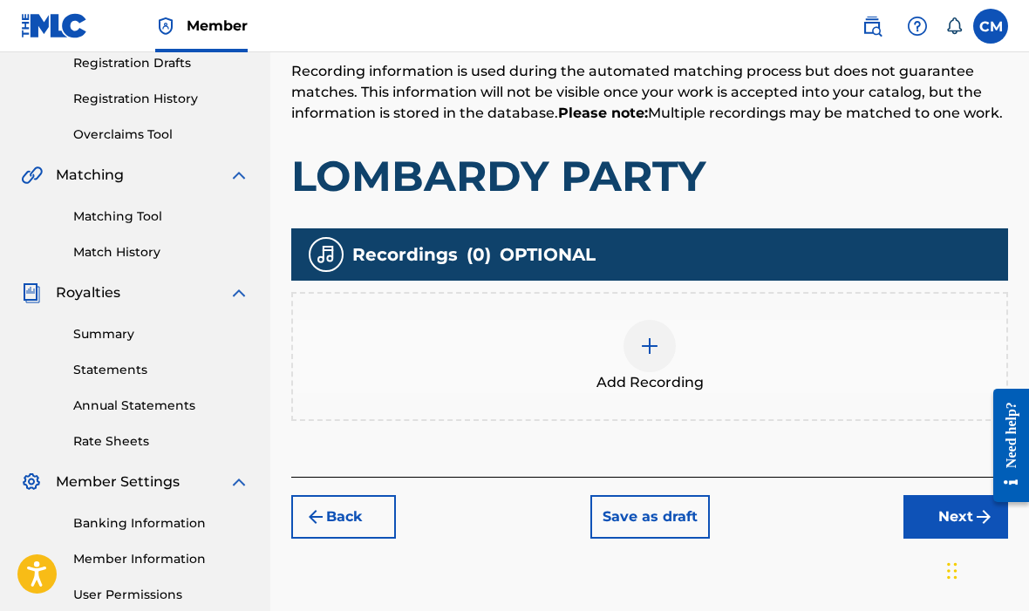
scroll to position [300, 0]
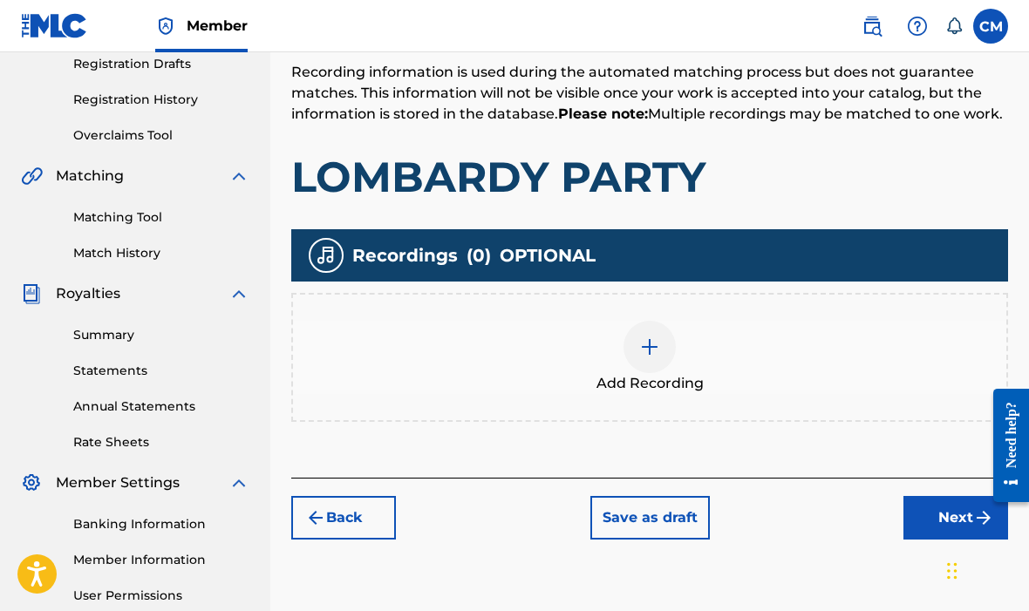
click at [645, 353] on img at bounding box center [649, 347] width 21 height 21
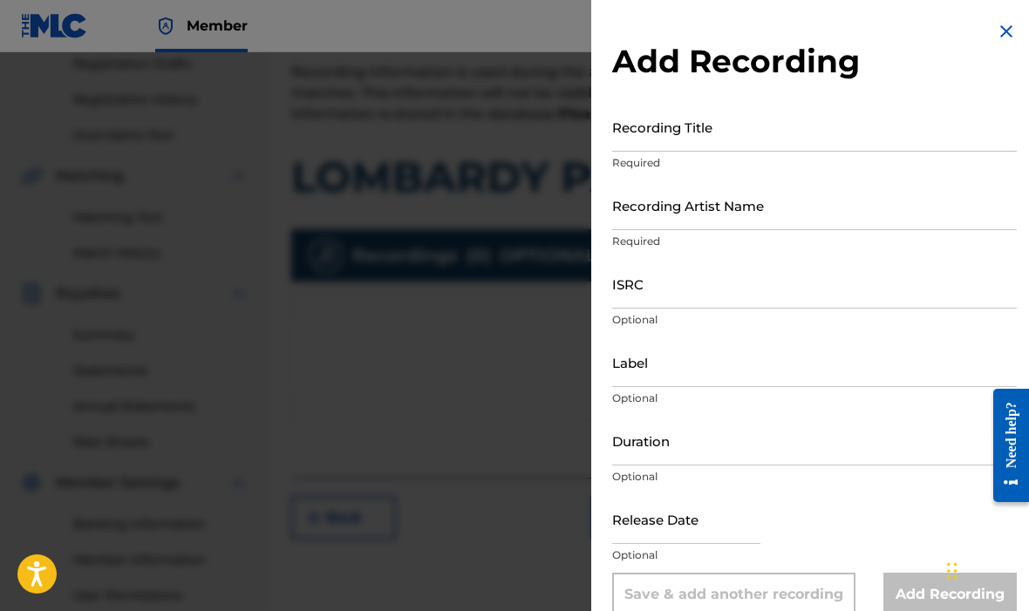
click at [698, 133] on input "Recording Title" at bounding box center [814, 127] width 405 height 50
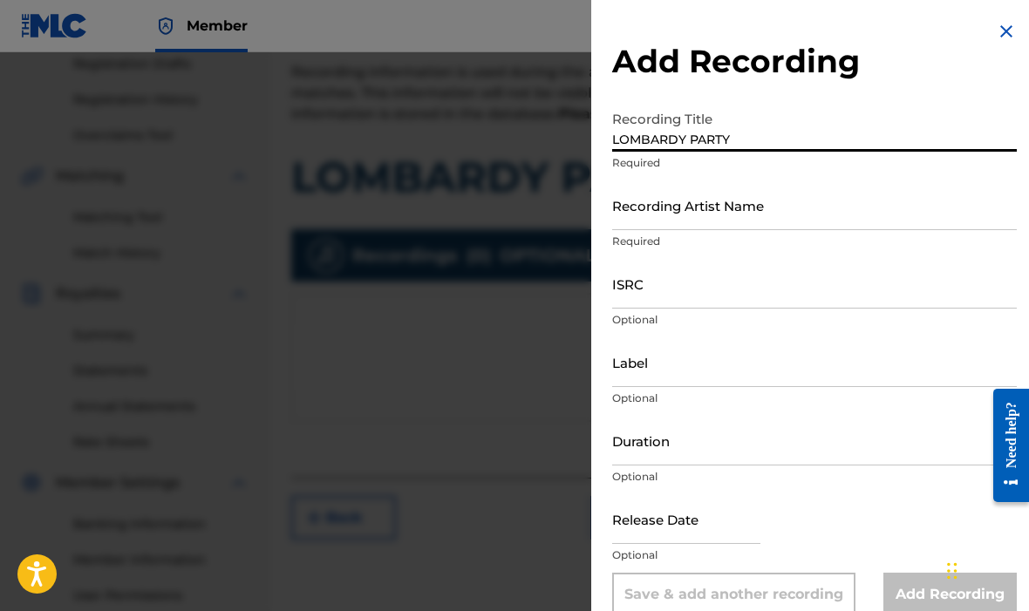
type input "LOMBARDY PARTY"
click at [714, 209] on input "Recording Artist Name" at bounding box center [814, 206] width 405 height 50
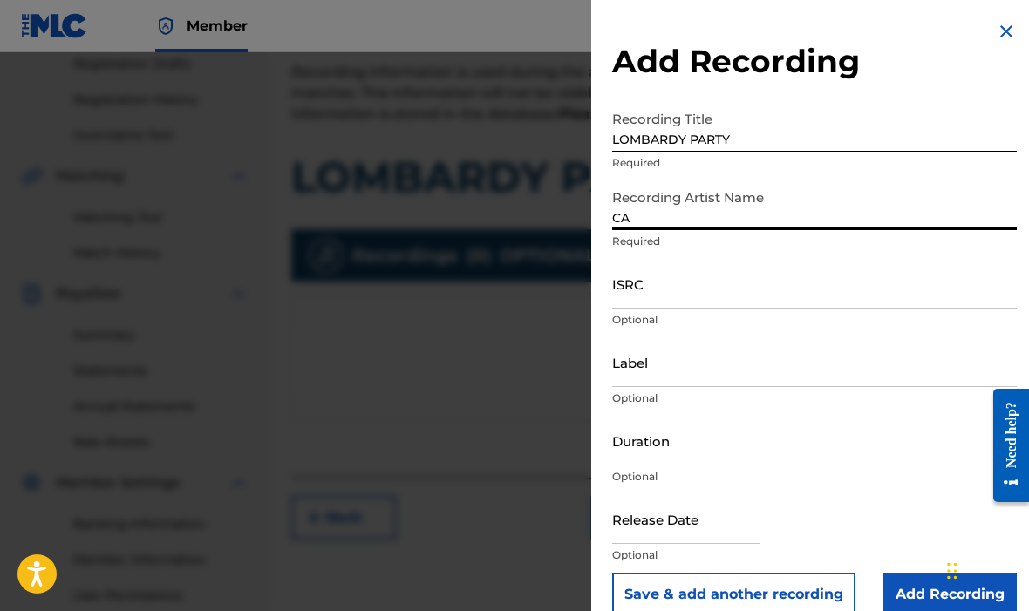
type input "C"
type input "A"
type input "CALIB DERON THE GIFT"
click at [694, 287] on input "ISRC" at bounding box center [814, 284] width 405 height 50
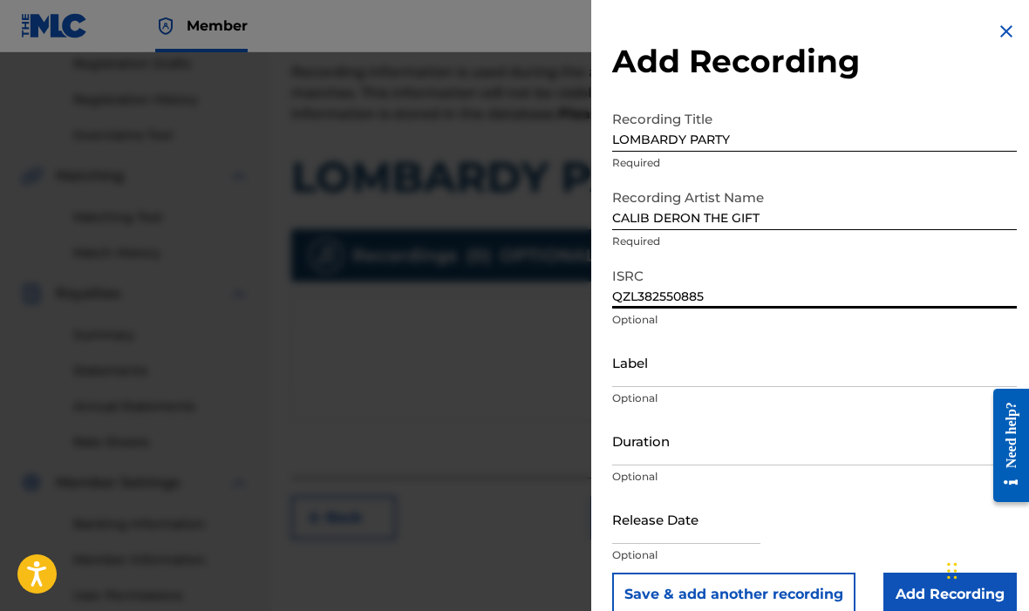
type input "QZL382550885"
click at [672, 368] on input "Label" at bounding box center [814, 362] width 405 height 50
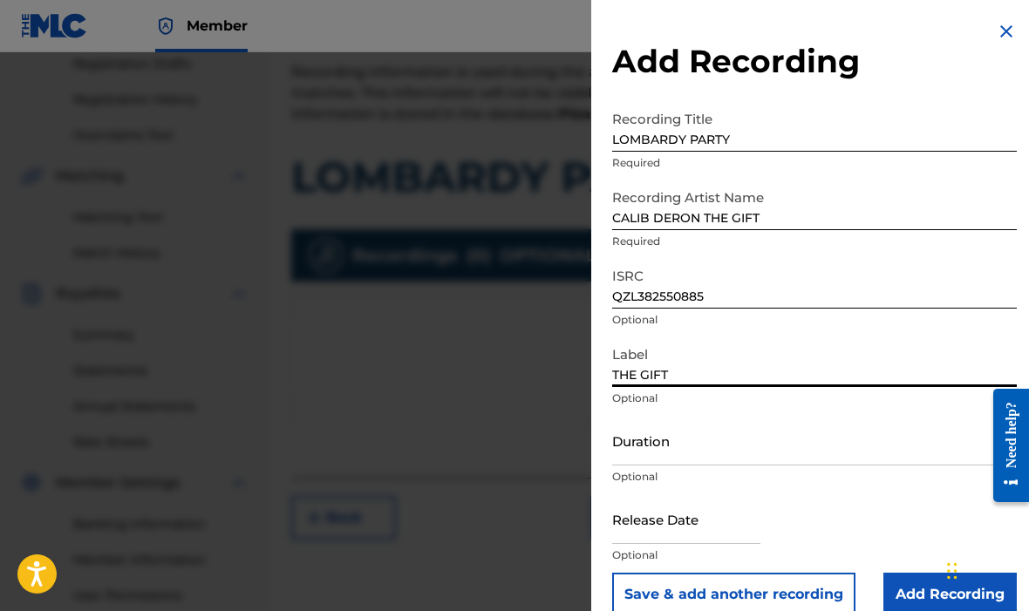
type input "THE GIFT"
click at [634, 450] on input "Duration" at bounding box center [814, 441] width 405 height 50
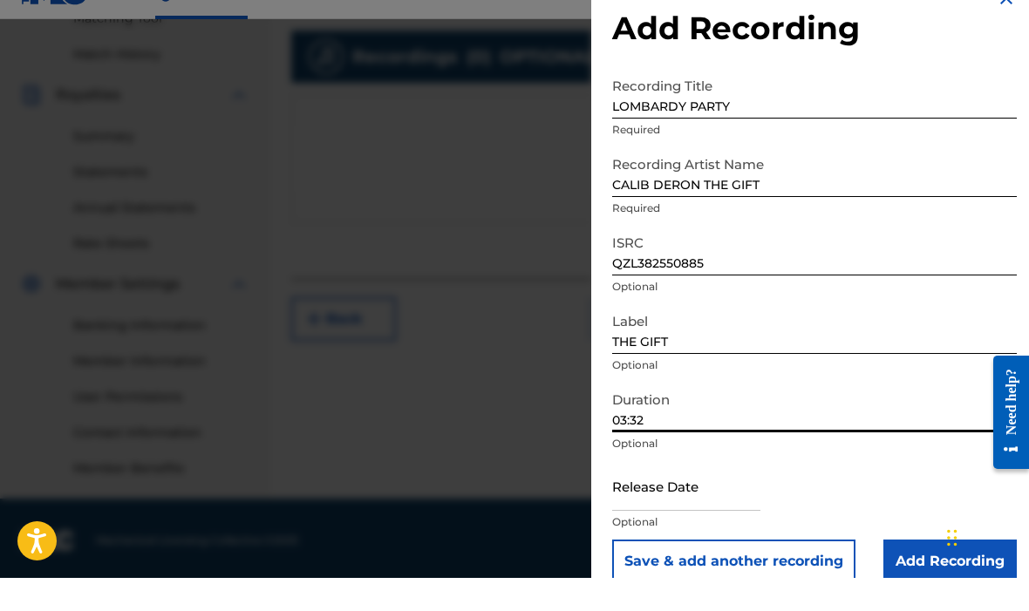
scroll to position [470, 0]
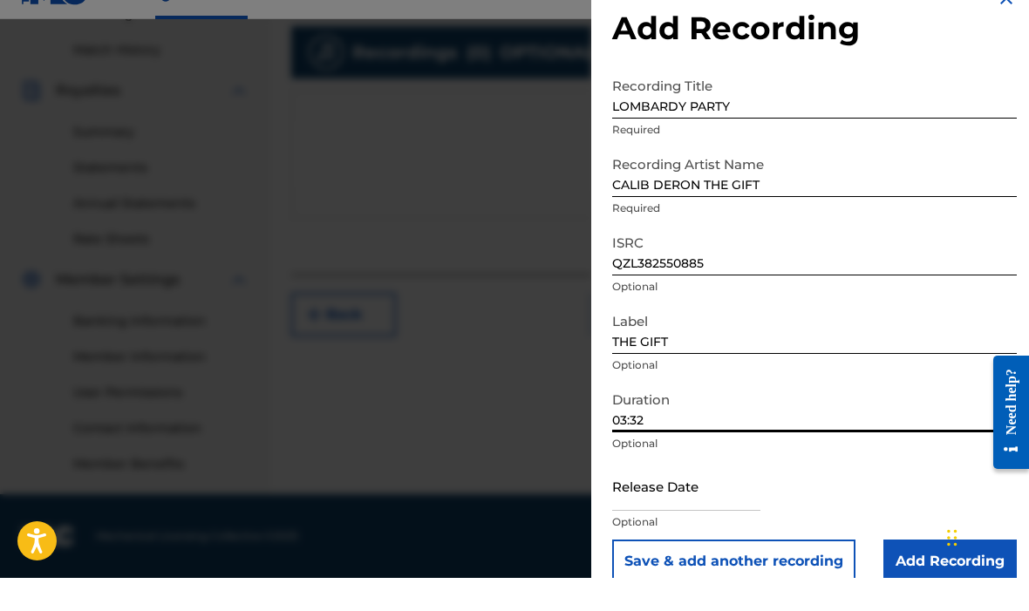
type input "03:32"
click at [671, 494] on input "text" at bounding box center [686, 519] width 148 height 50
select select "7"
select select "2025"
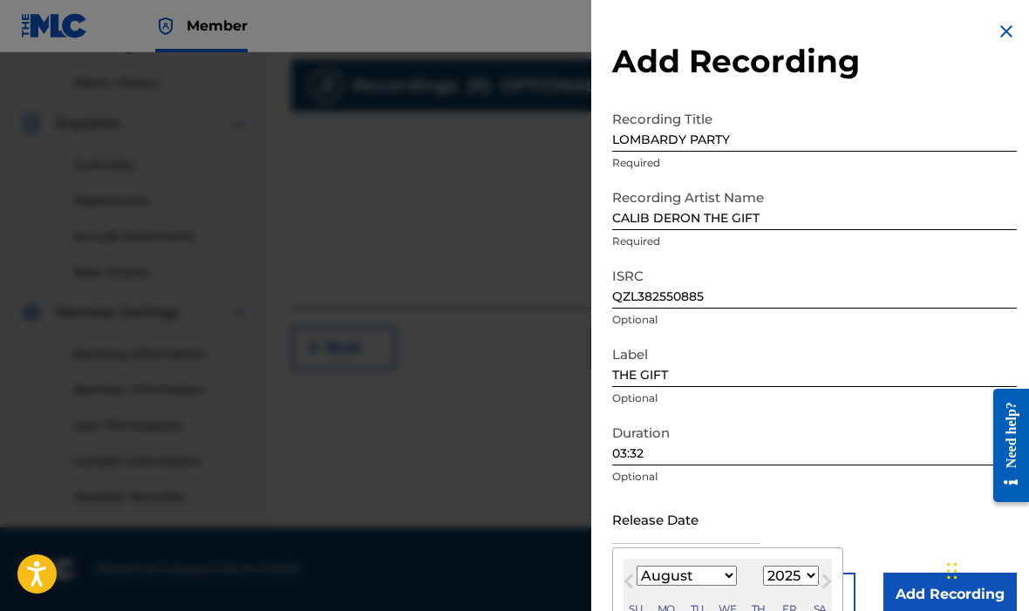
click at [682, 510] on input "text" at bounding box center [686, 519] width 148 height 50
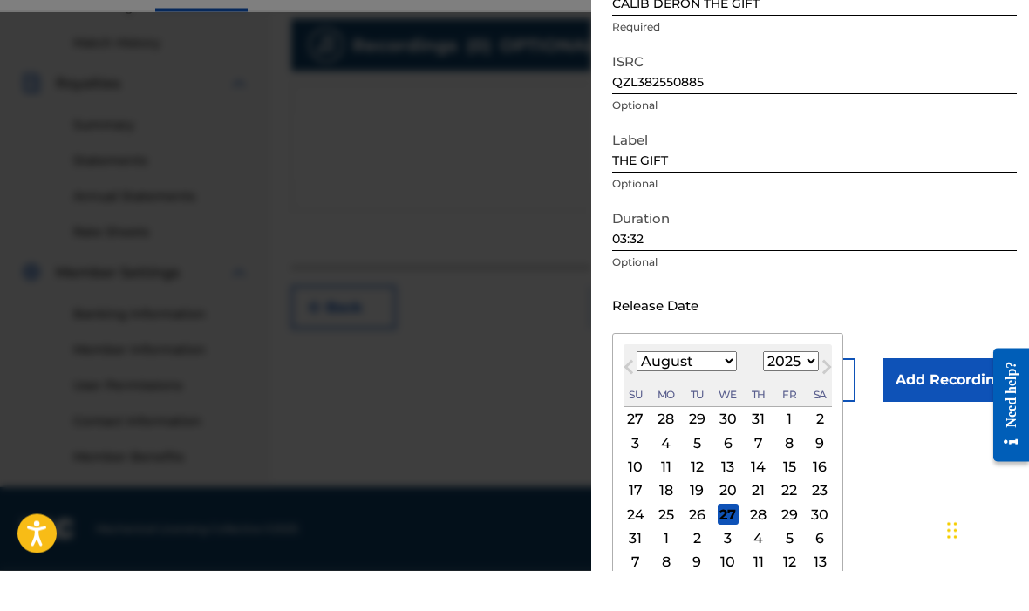
scroll to position [176, 0]
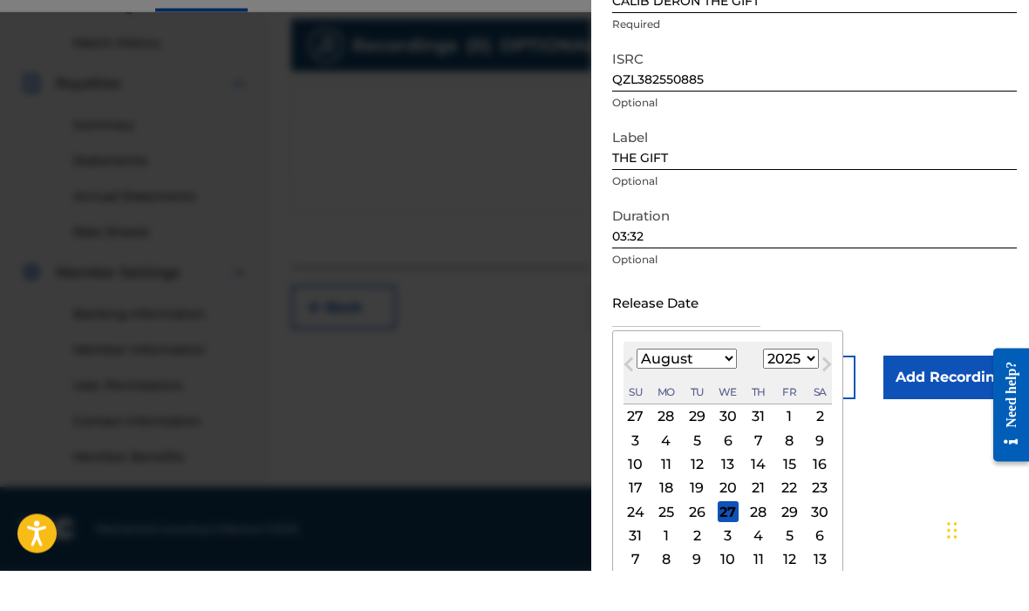
click at [731, 390] on select "January February March April May June July August September October November De…" at bounding box center [687, 400] width 100 height 20
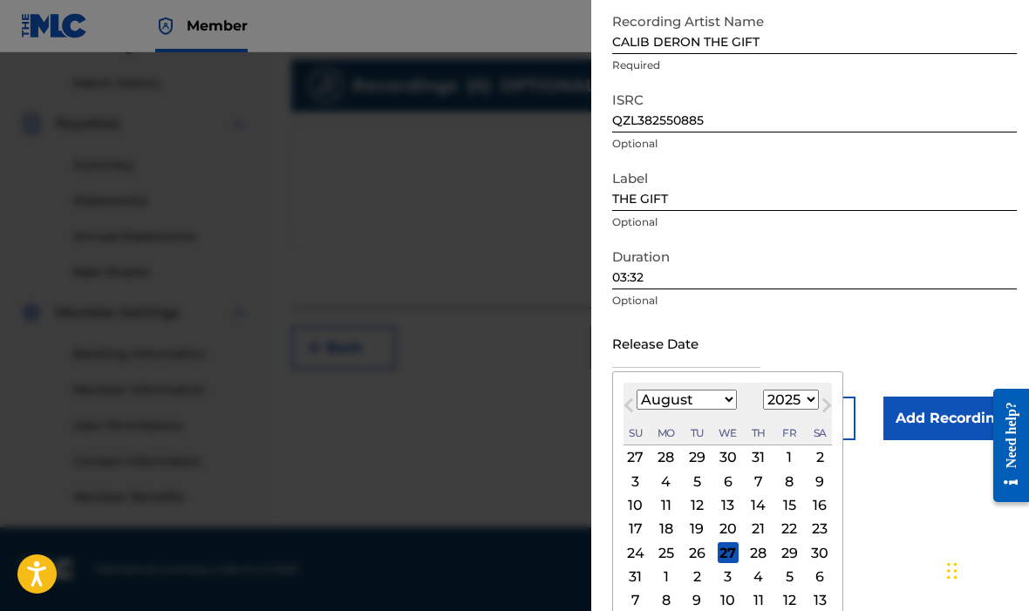
click at [732, 399] on select "January February March April May June July August September October November De…" at bounding box center [687, 400] width 100 height 20
select select "1"
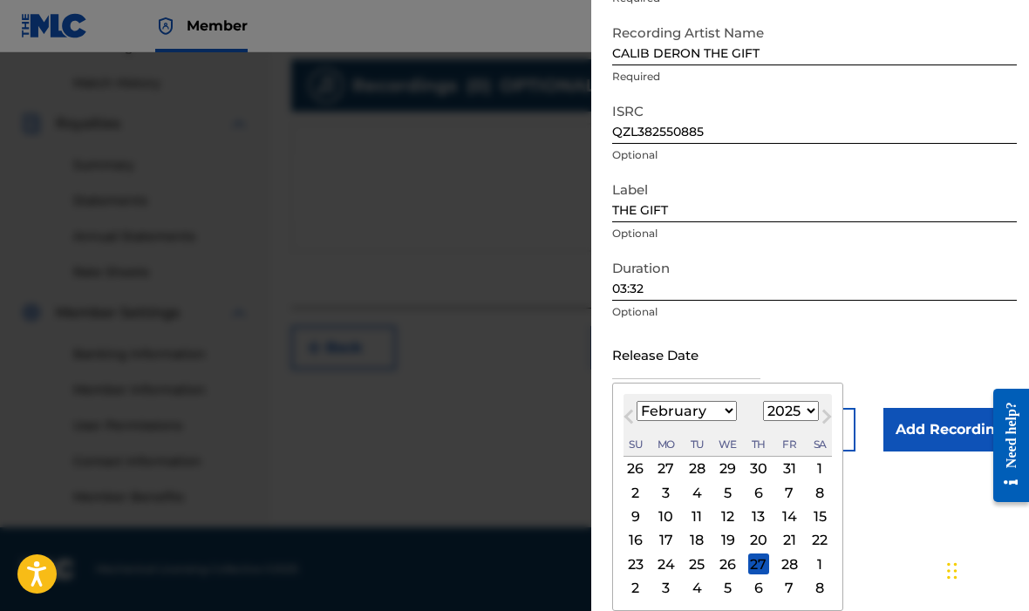
click at [737, 515] on div "12" at bounding box center [728, 517] width 21 height 21
type input "[DATE]"
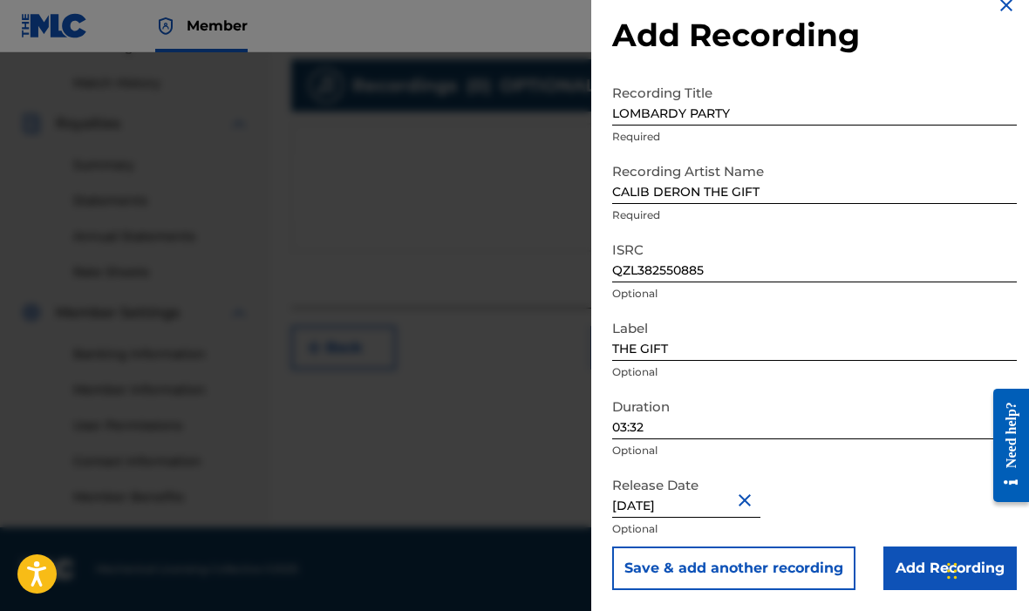
scroll to position [26, 0]
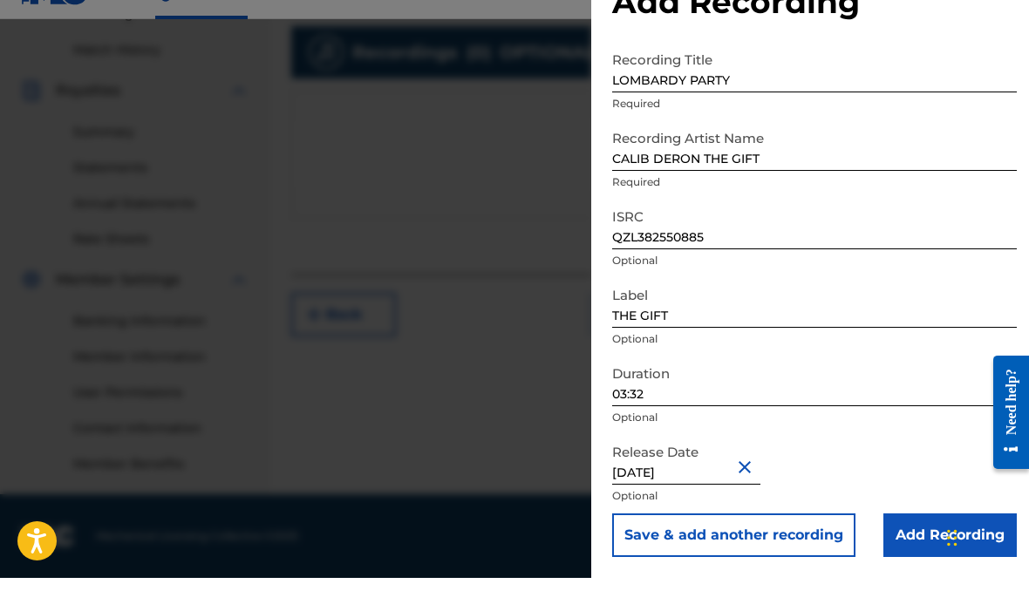
click at [911, 547] on input "Add Recording" at bounding box center [949, 569] width 133 height 44
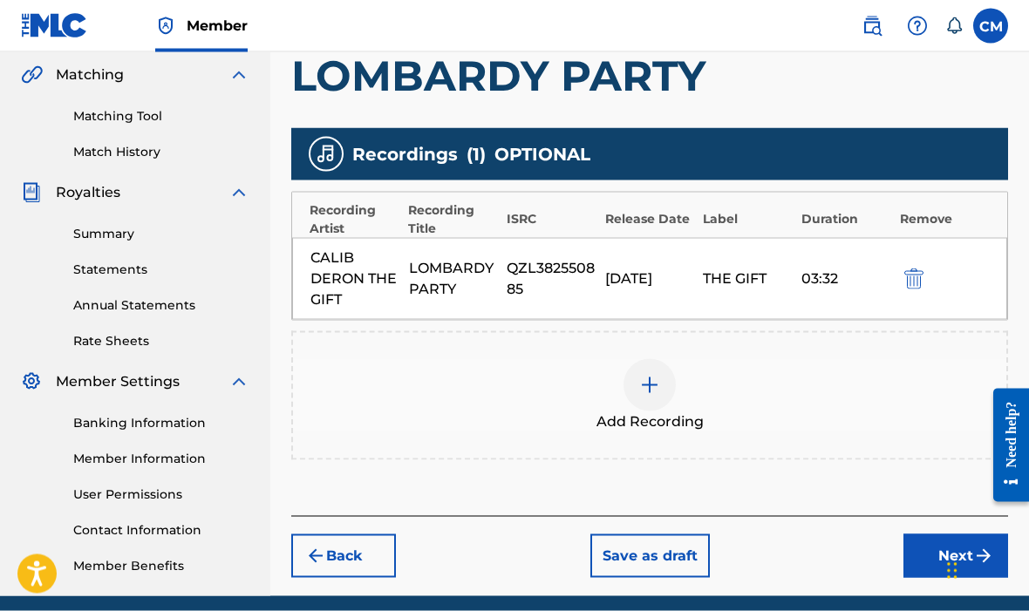
scroll to position [405, 0]
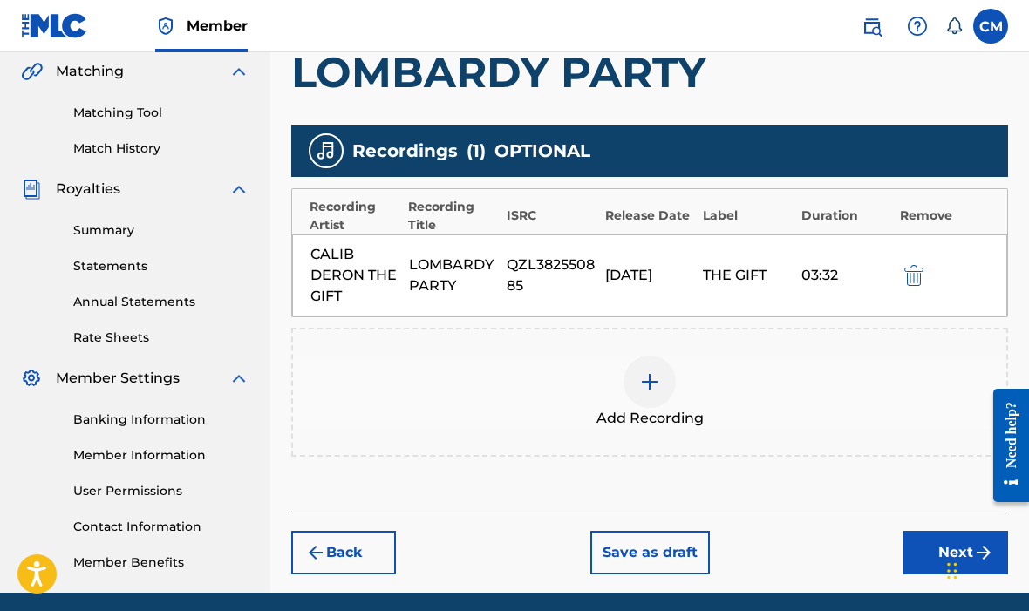
click at [934, 565] on button "Next" at bounding box center [955, 553] width 105 height 44
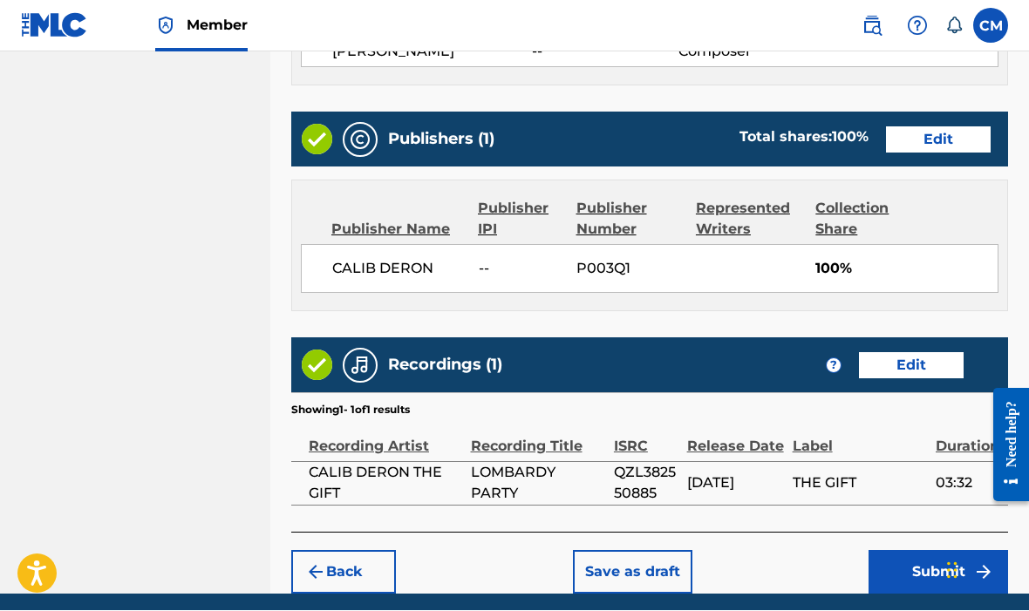
scroll to position [992, 0]
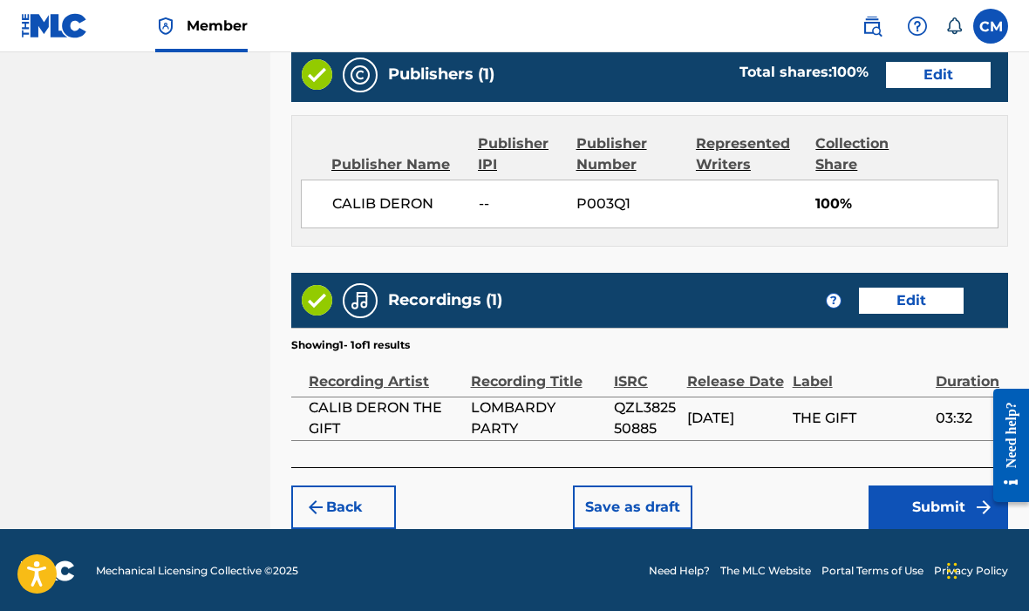
click at [924, 508] on button "Submit" at bounding box center [939, 508] width 140 height 44
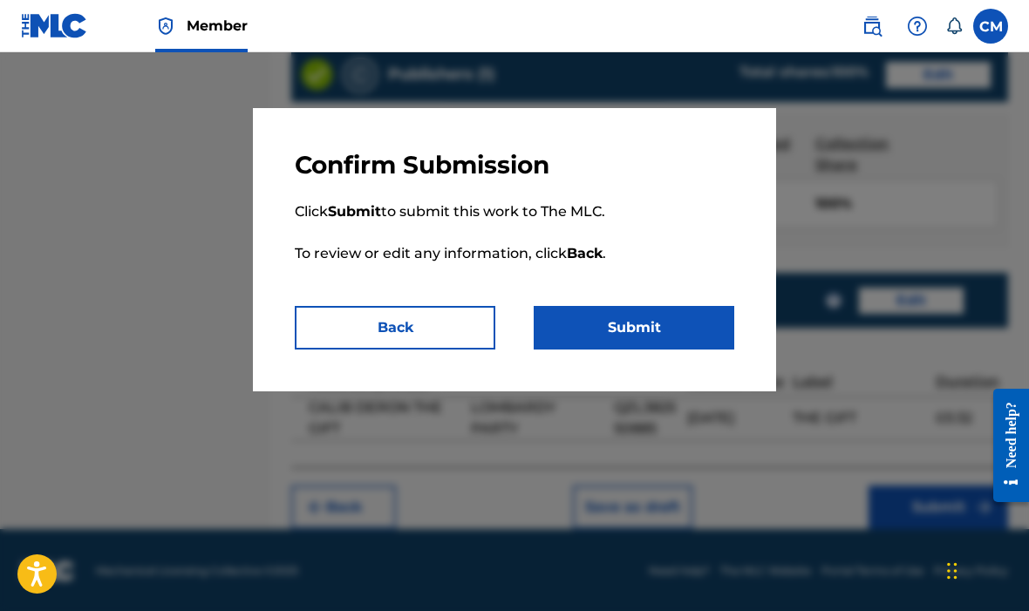
click at [644, 331] on button "Submit" at bounding box center [634, 328] width 201 height 44
click at [633, 337] on button "Submit" at bounding box center [634, 328] width 201 height 44
click at [609, 338] on button "Submit" at bounding box center [634, 328] width 201 height 44
click at [619, 339] on button "Submit" at bounding box center [634, 328] width 201 height 44
click at [618, 339] on button "Submit" at bounding box center [634, 328] width 201 height 44
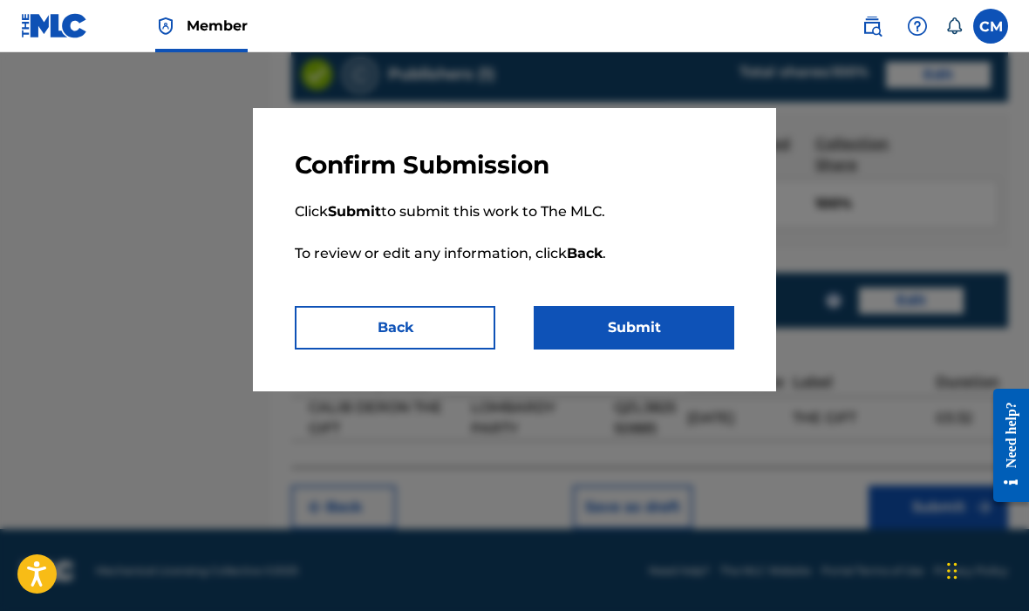
click at [625, 343] on button "Submit" at bounding box center [634, 328] width 201 height 44
click at [624, 342] on button "Submit" at bounding box center [634, 328] width 201 height 44
click at [619, 349] on button "Submit" at bounding box center [634, 328] width 201 height 44
click at [837, 317] on div at bounding box center [514, 357] width 1029 height 611
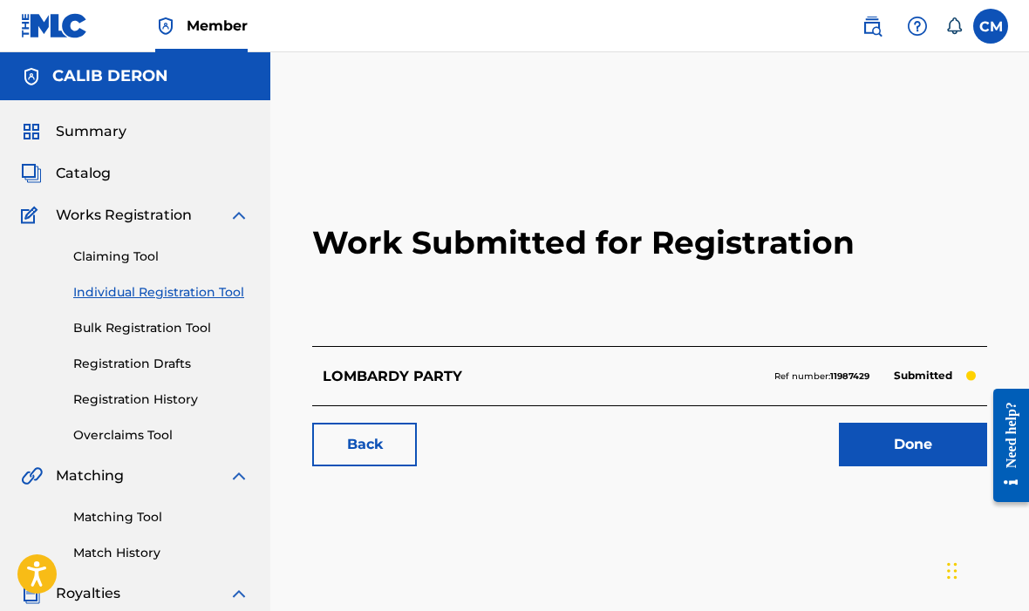
click at [907, 458] on link "Done" at bounding box center [913, 445] width 148 height 44
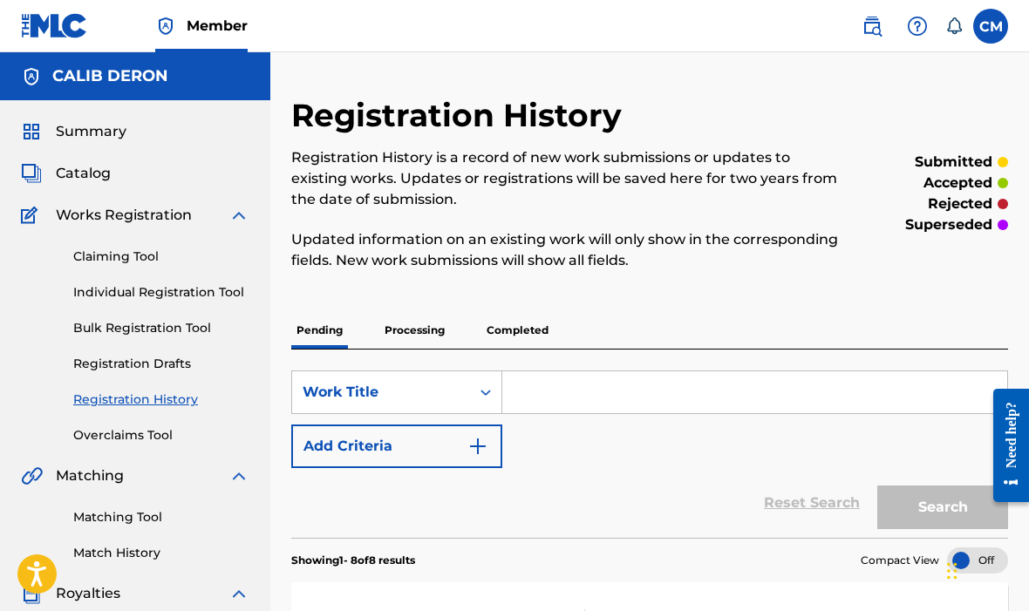
click at [96, 140] on span "Summary" at bounding box center [91, 131] width 71 height 21
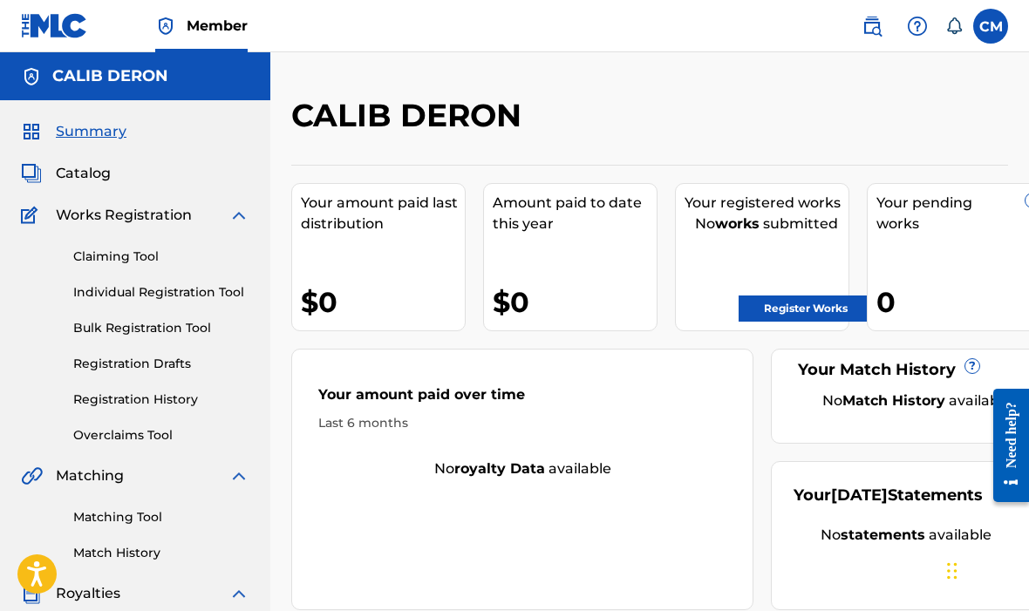
click at [121, 175] on div "Catalog" at bounding box center [135, 173] width 228 height 21
click at [97, 171] on span "Catalog" at bounding box center [83, 173] width 55 height 21
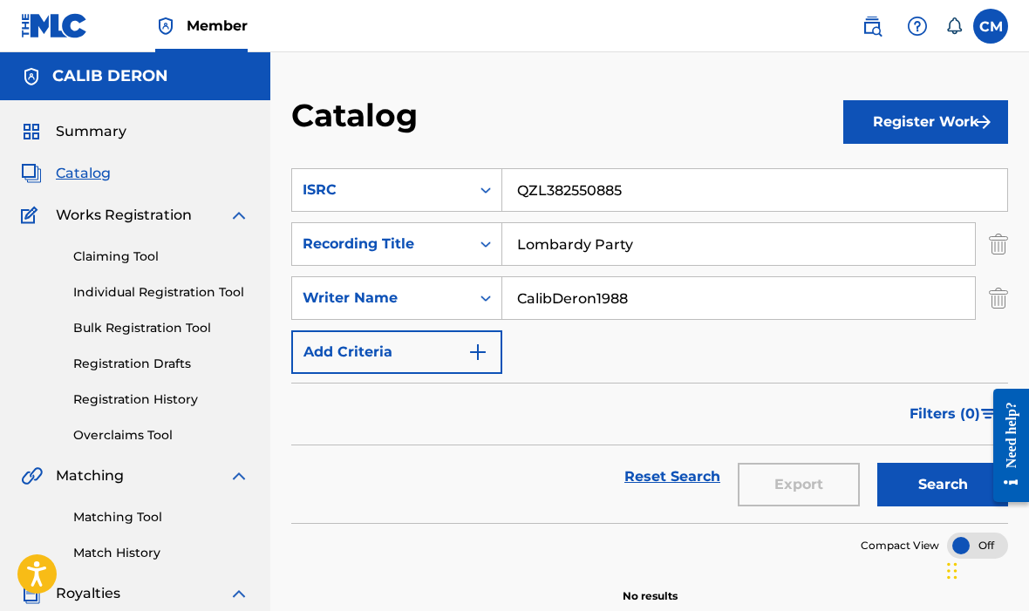
click at [122, 511] on link "Matching Tool" at bounding box center [161, 517] width 176 height 18
